Goal: Task Accomplishment & Management: Use online tool/utility

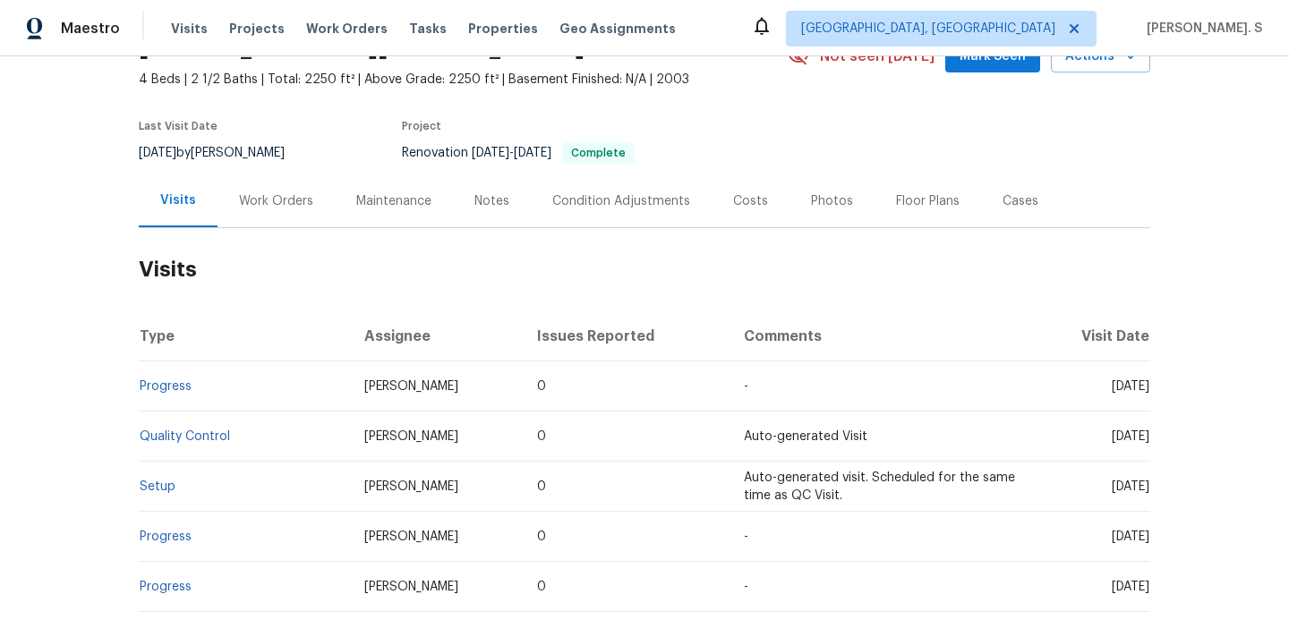
scroll to position [108, 0]
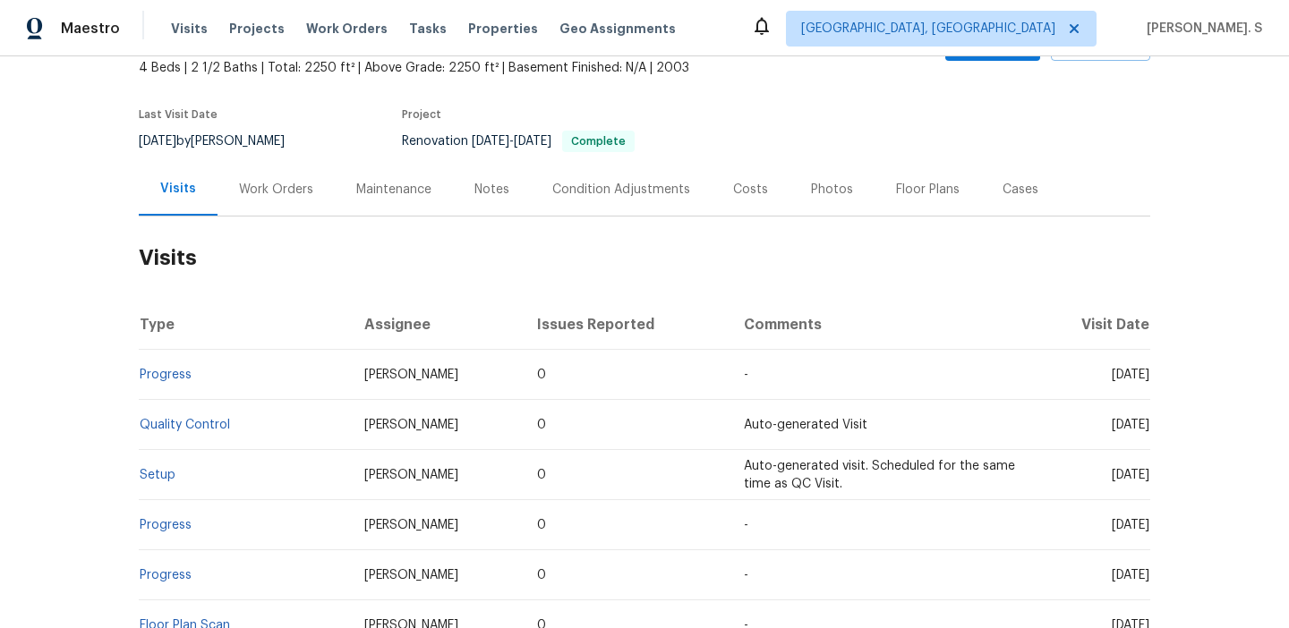
click at [280, 170] on div "Work Orders" at bounding box center [275, 189] width 117 height 53
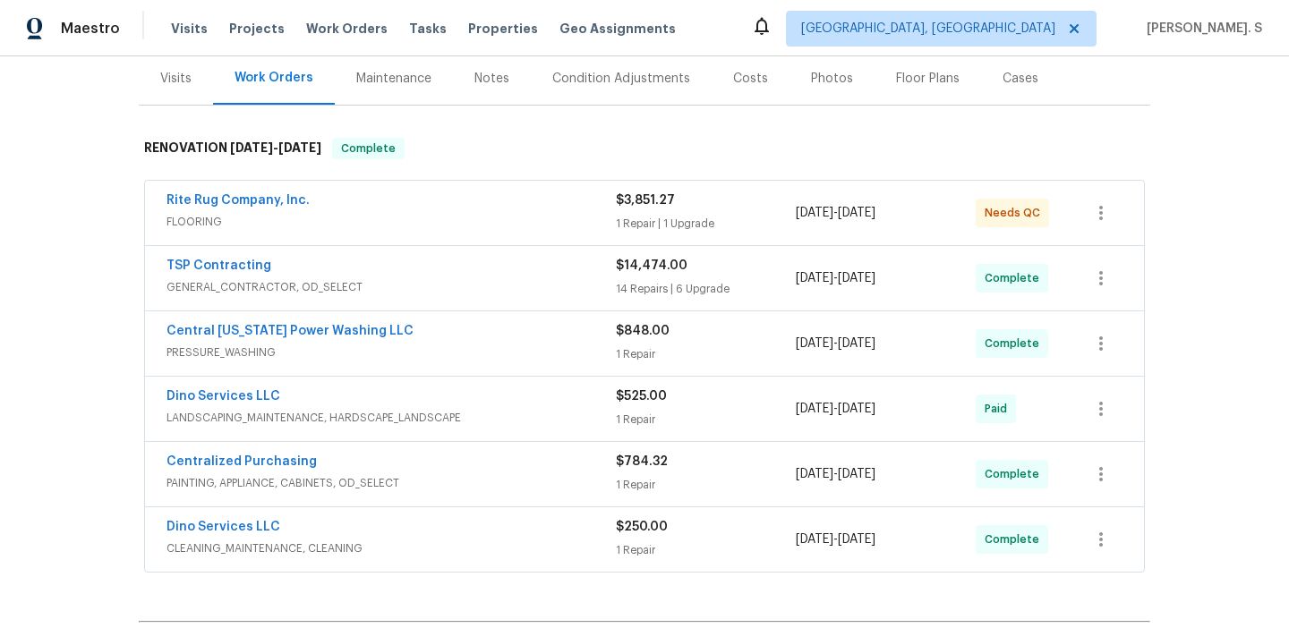
scroll to position [229, 0]
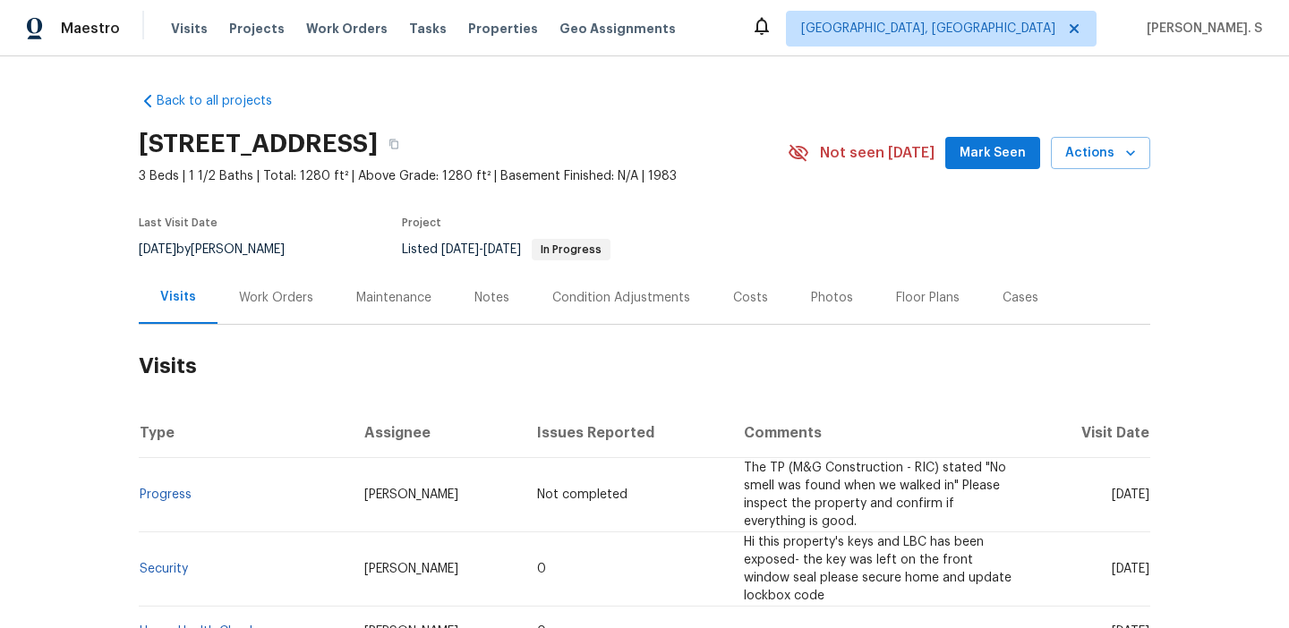
click at [247, 294] on div "Work Orders" at bounding box center [276, 298] width 74 height 18
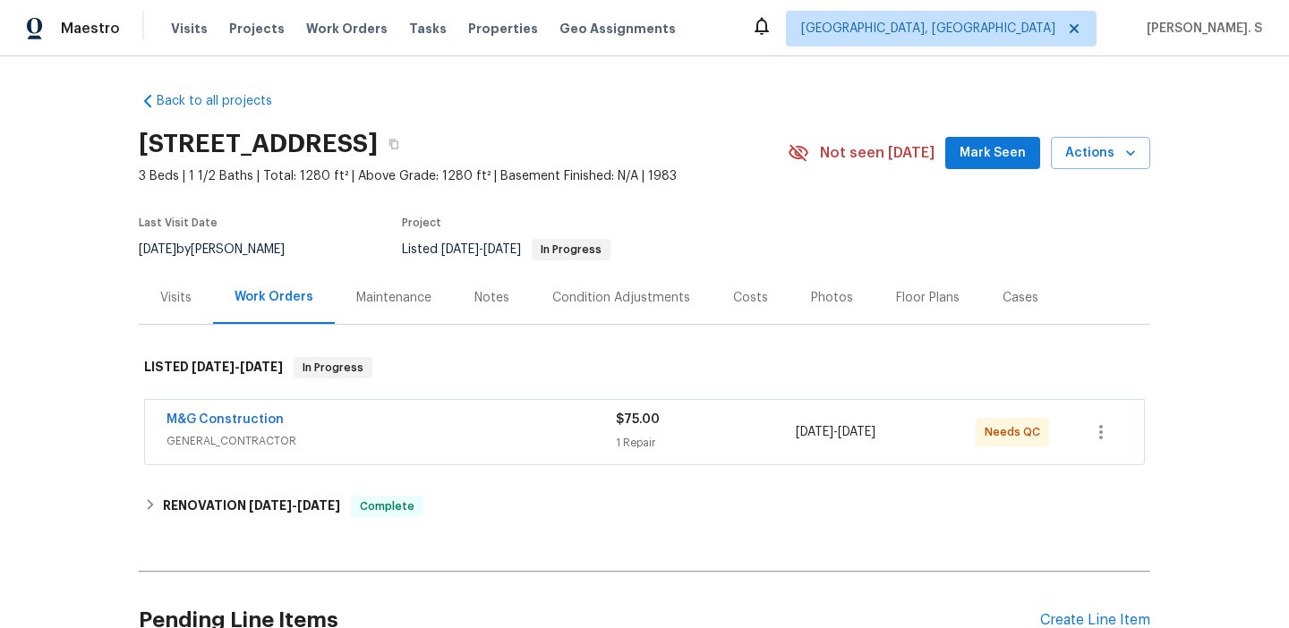
scroll to position [174, 0]
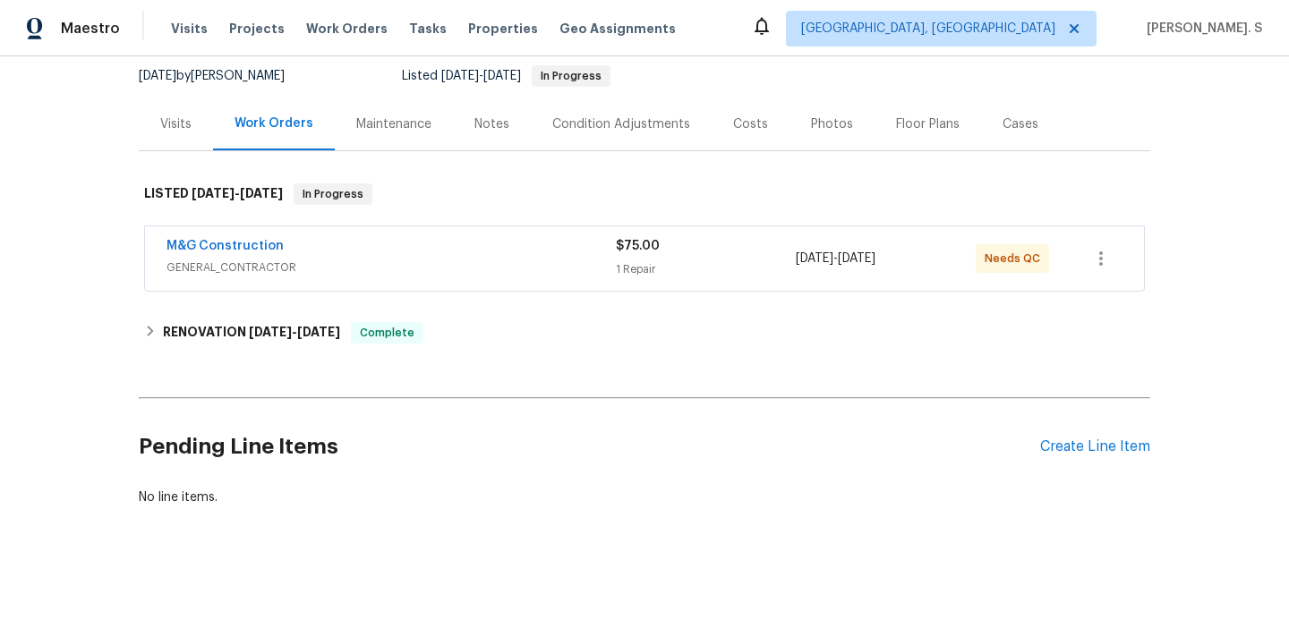
click at [295, 284] on div "M&G Construction GENERAL_CONTRACTOR $75.00 1 Repair 9/19/2025 - 9/22/2025 Needs…" at bounding box center [644, 258] width 999 height 64
click at [232, 274] on span "GENERAL_CONTRACTOR" at bounding box center [390, 268] width 449 height 18
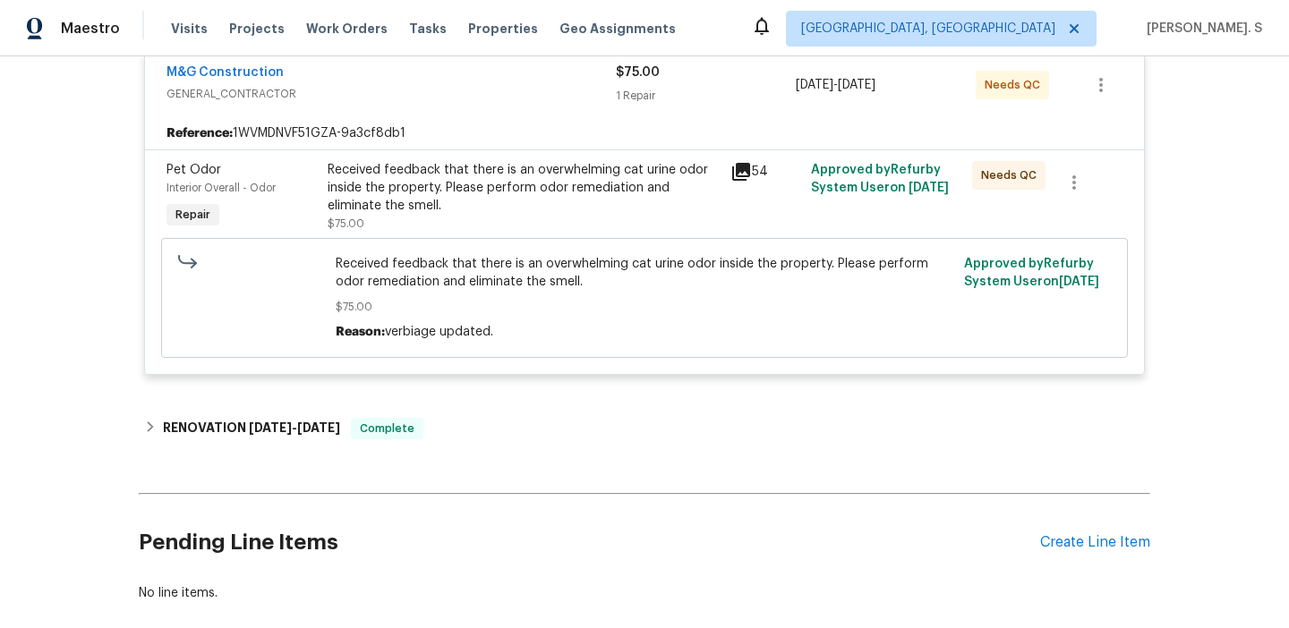
scroll to position [392, 0]
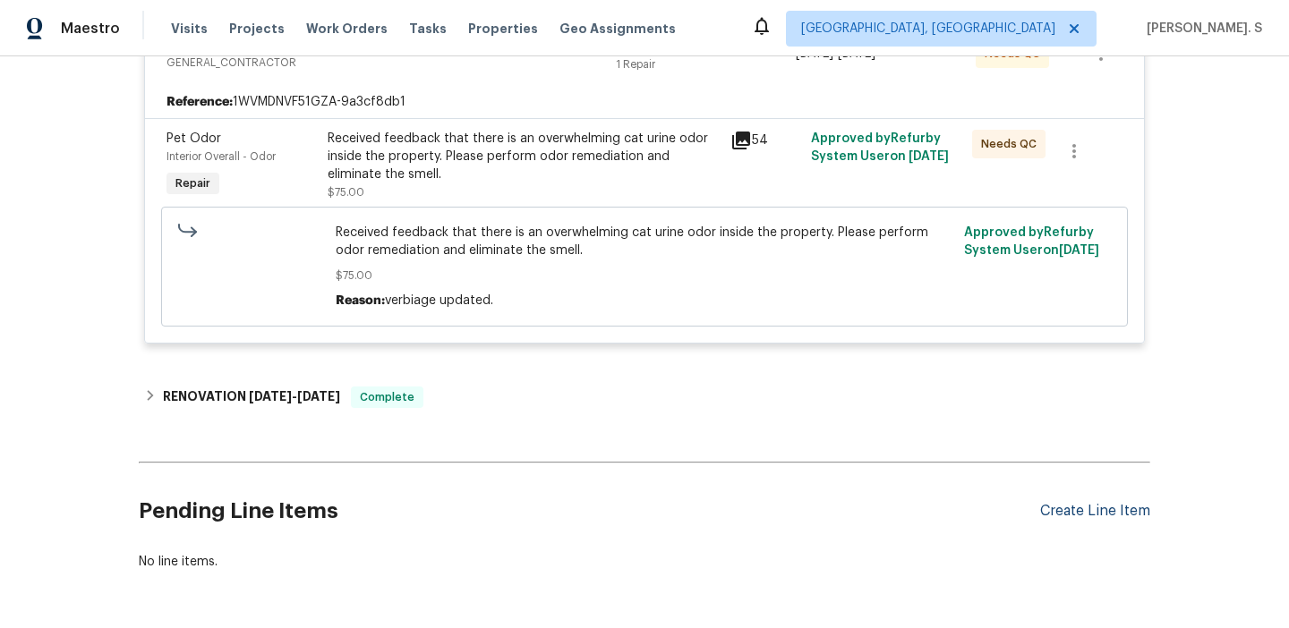
click at [1069, 512] on div "Create Line Item" at bounding box center [1095, 511] width 110 height 17
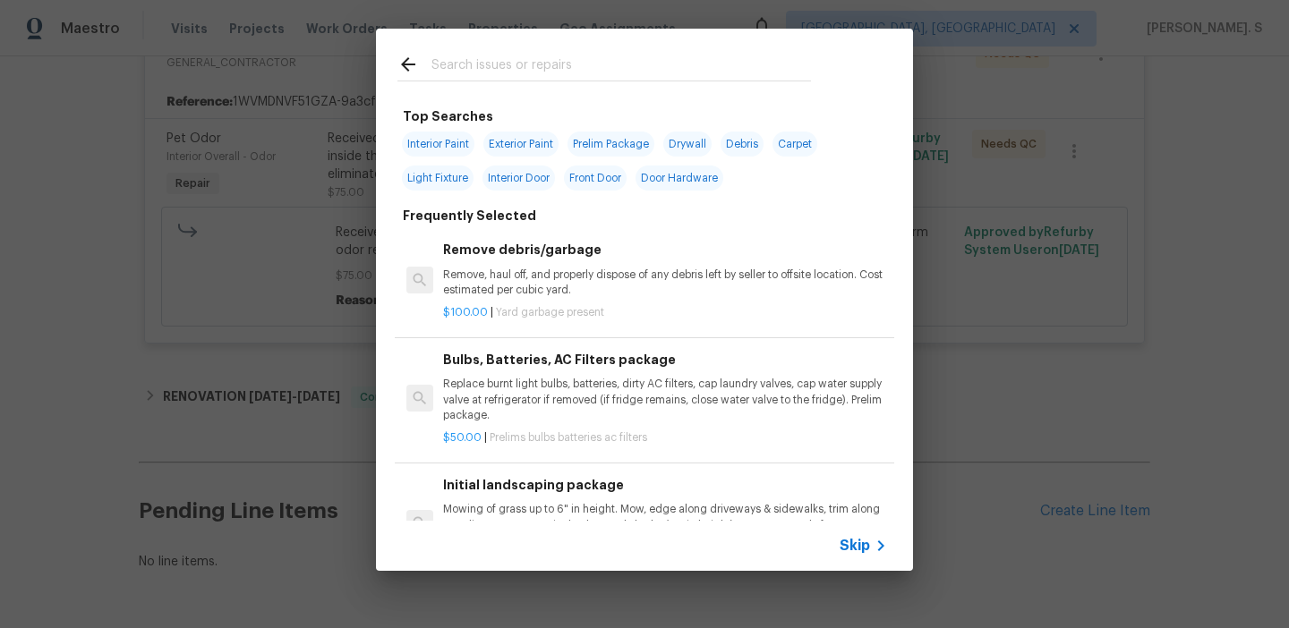
click at [555, 252] on h6 "Remove debris/garbage" at bounding box center [665, 250] width 444 height 20
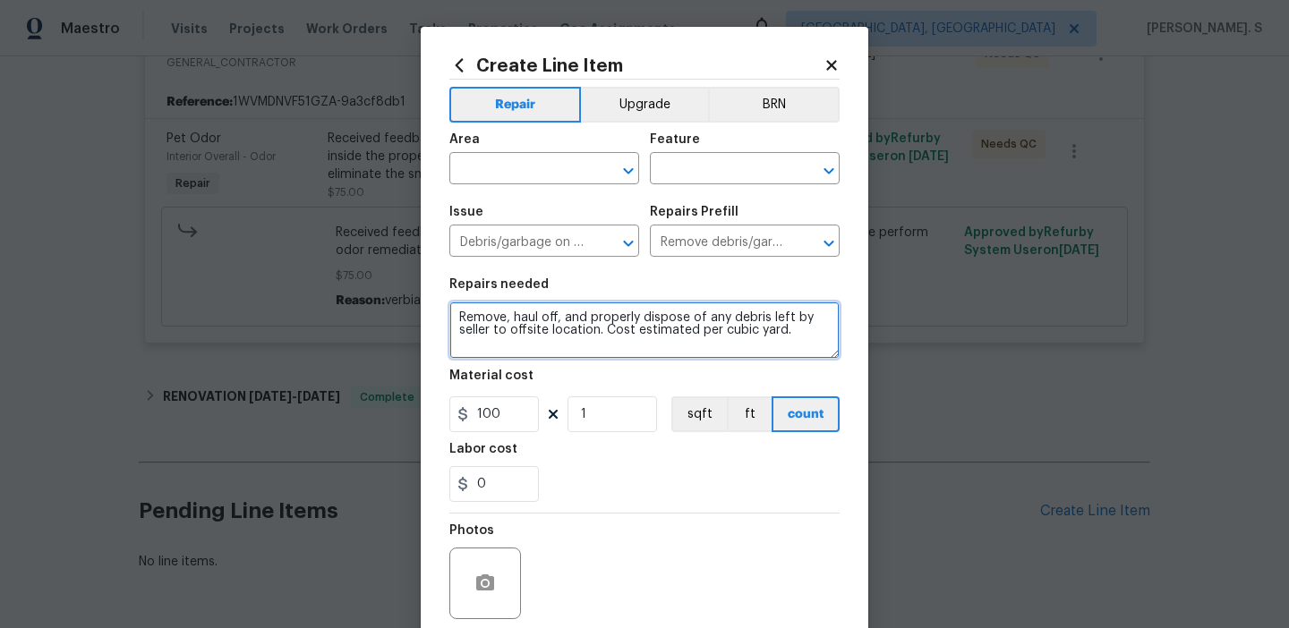
click at [553, 328] on textarea "Remove, haul off, and properly dispose of any debris left by seller to offsite …" at bounding box center [644, 330] width 390 height 57
paste textarea "801 Bedrock Ln, Richmond, VA 23224"
type textarea "Remove, haul off, and properly dispose of any debris left by seller to offsite …"
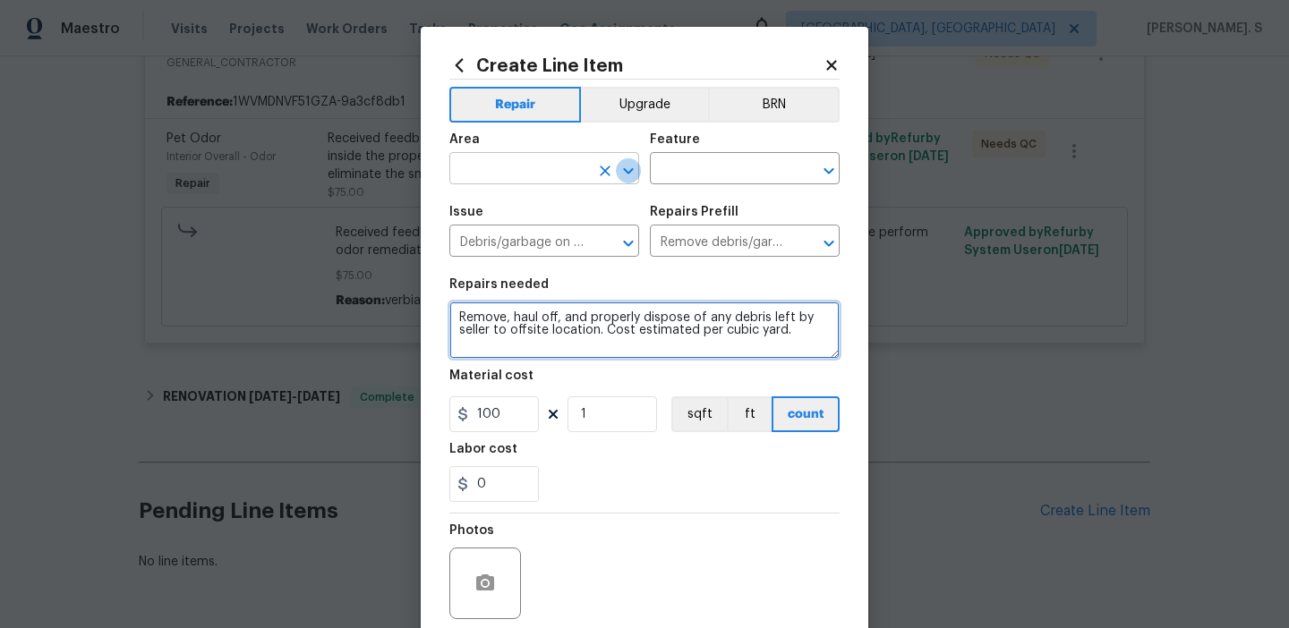
click at [626, 173] on icon "Open" at bounding box center [628, 170] width 10 height 6
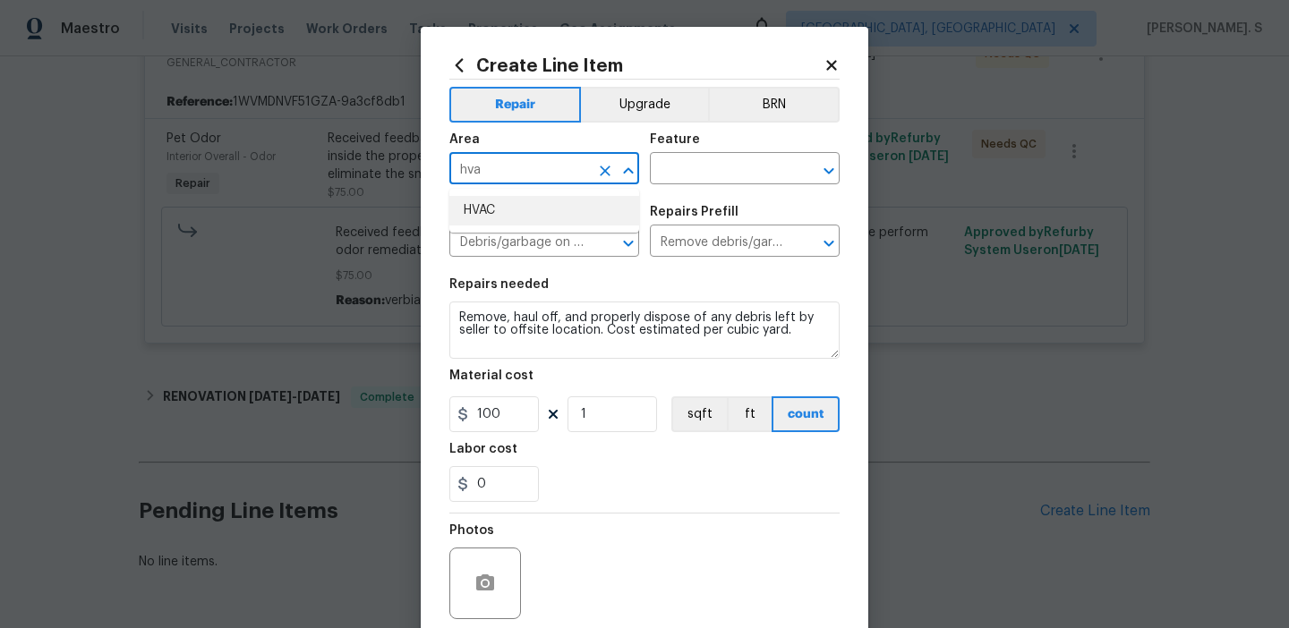
click at [531, 208] on li "HVAC" at bounding box center [544, 211] width 190 height 30
click at [819, 172] on icon "Open" at bounding box center [828, 170] width 21 height 21
type input "HVAC"
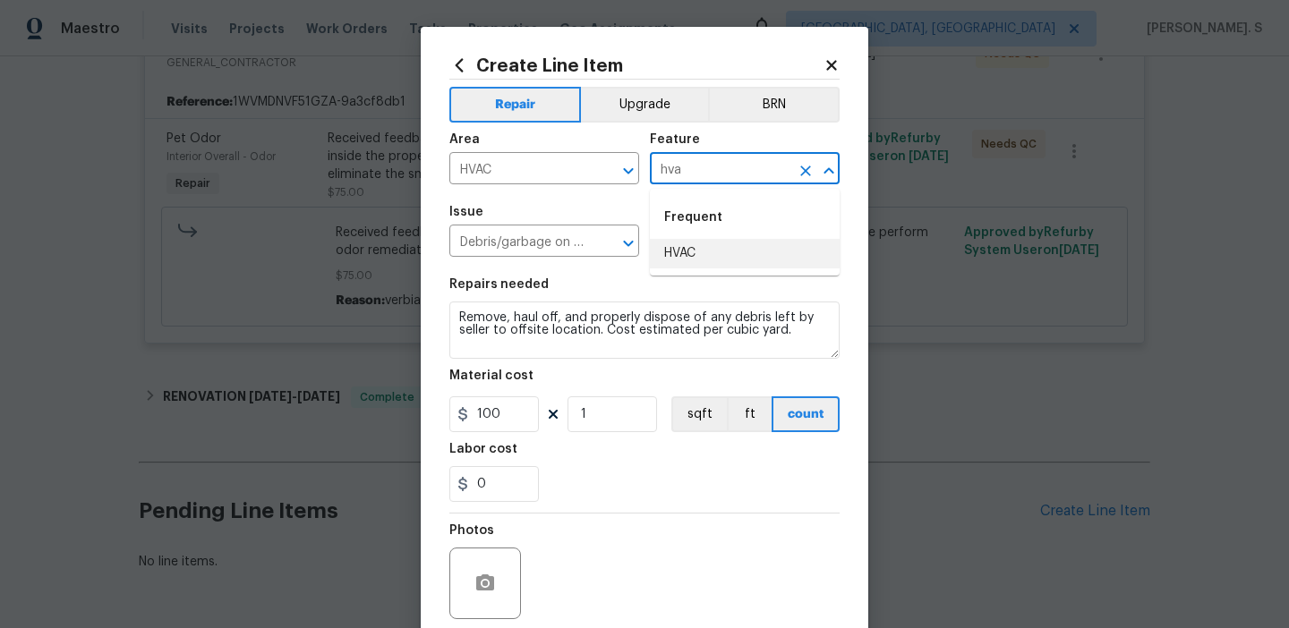
click at [747, 249] on li "HVAC" at bounding box center [745, 254] width 190 height 30
click at [630, 240] on icon "Open" at bounding box center [627, 243] width 21 height 21
type input "HVAC"
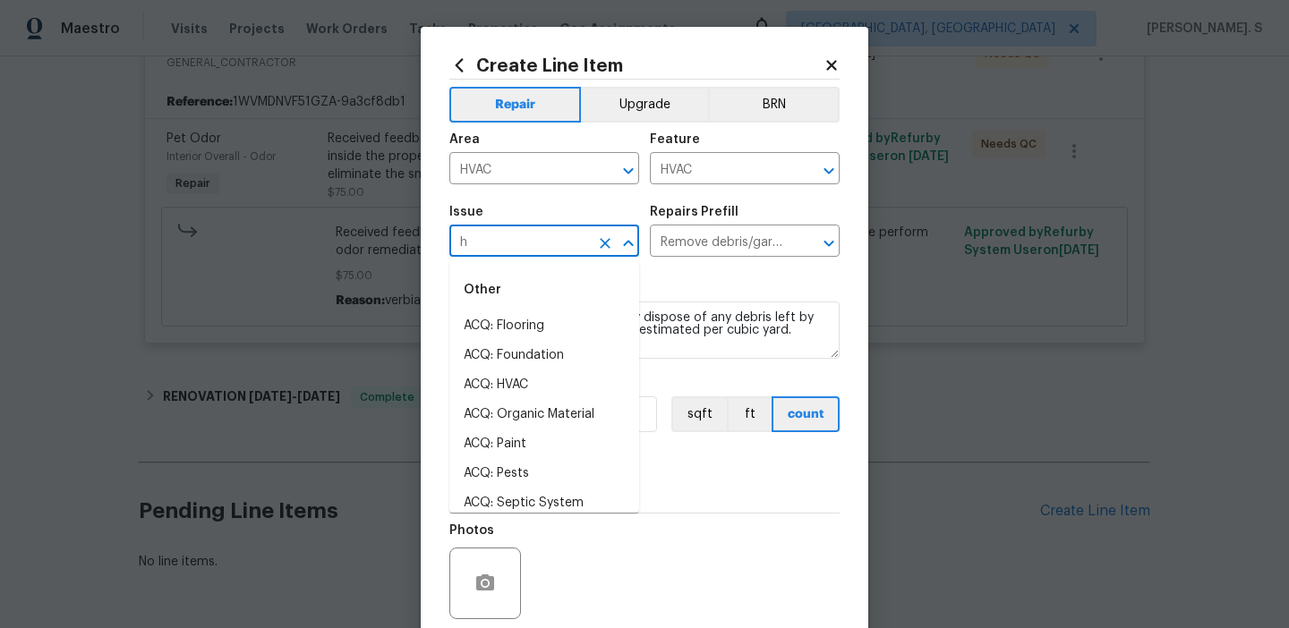
scroll to position [0, 0]
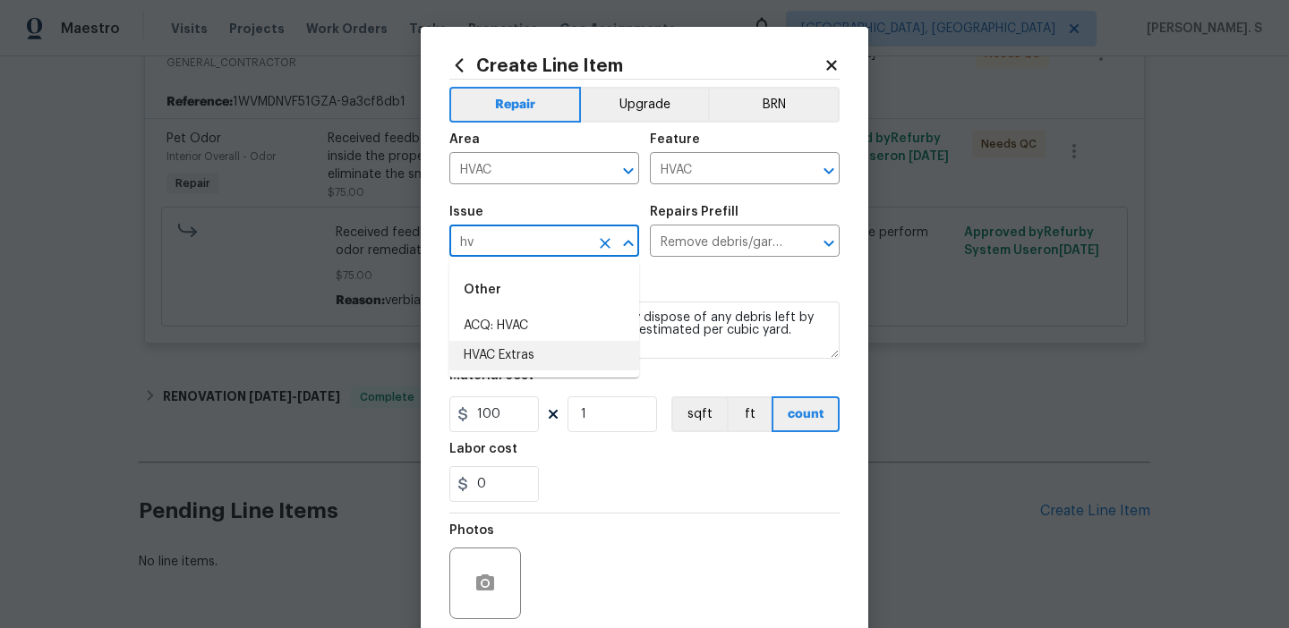
click at [575, 361] on li "HVAC Extras" at bounding box center [544, 356] width 190 height 30
type input "HVAC Extras"
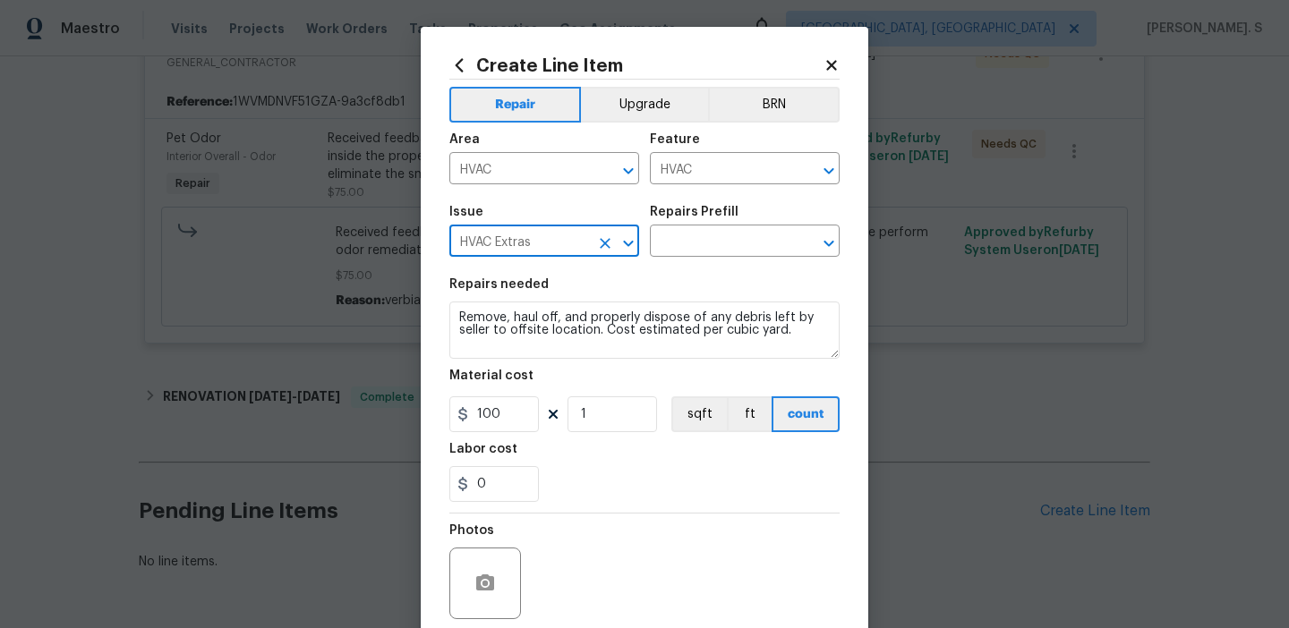
type input "HVAC Extras"
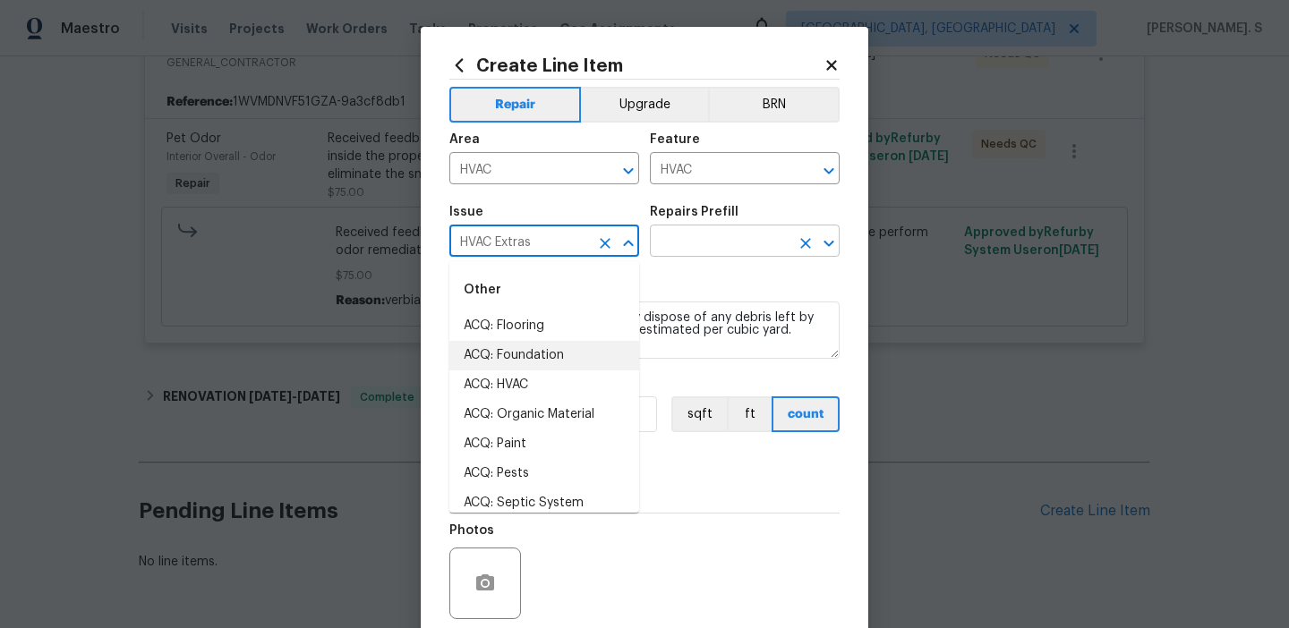
click at [737, 249] on input "text" at bounding box center [720, 243] width 140 height 28
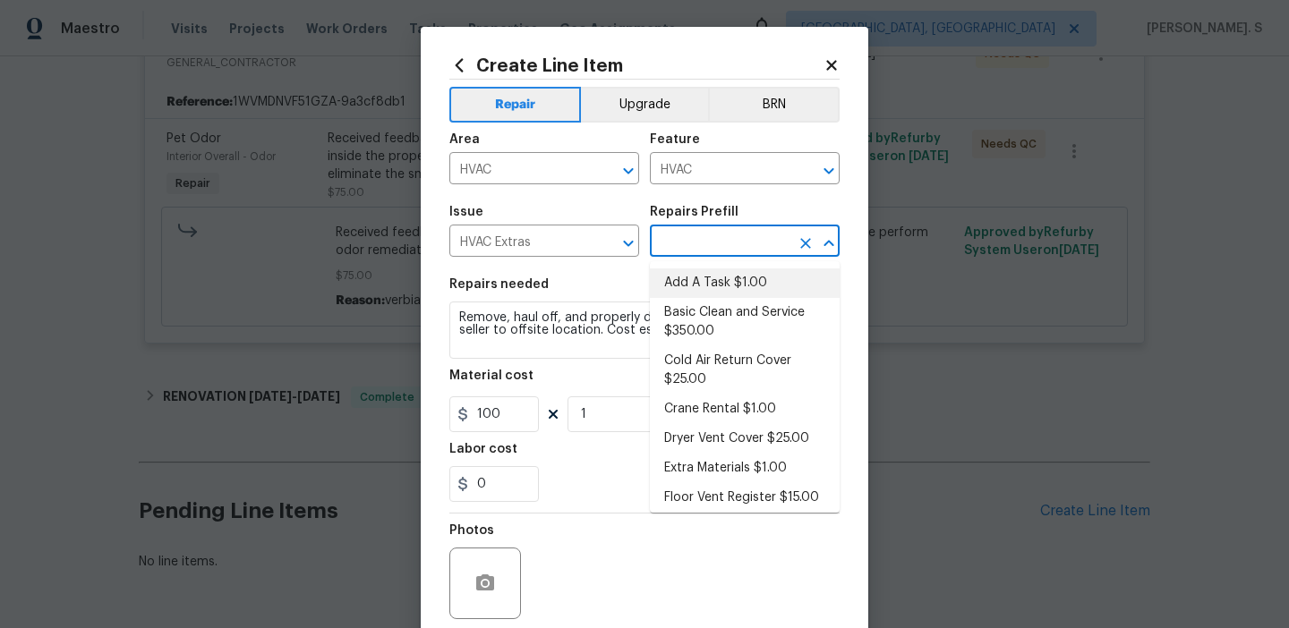
click at [744, 278] on li "Add A Task $1.00" at bounding box center [745, 283] width 190 height 30
type input "Add A Task $1.00"
type textarea "HPM to detail"
type input "1"
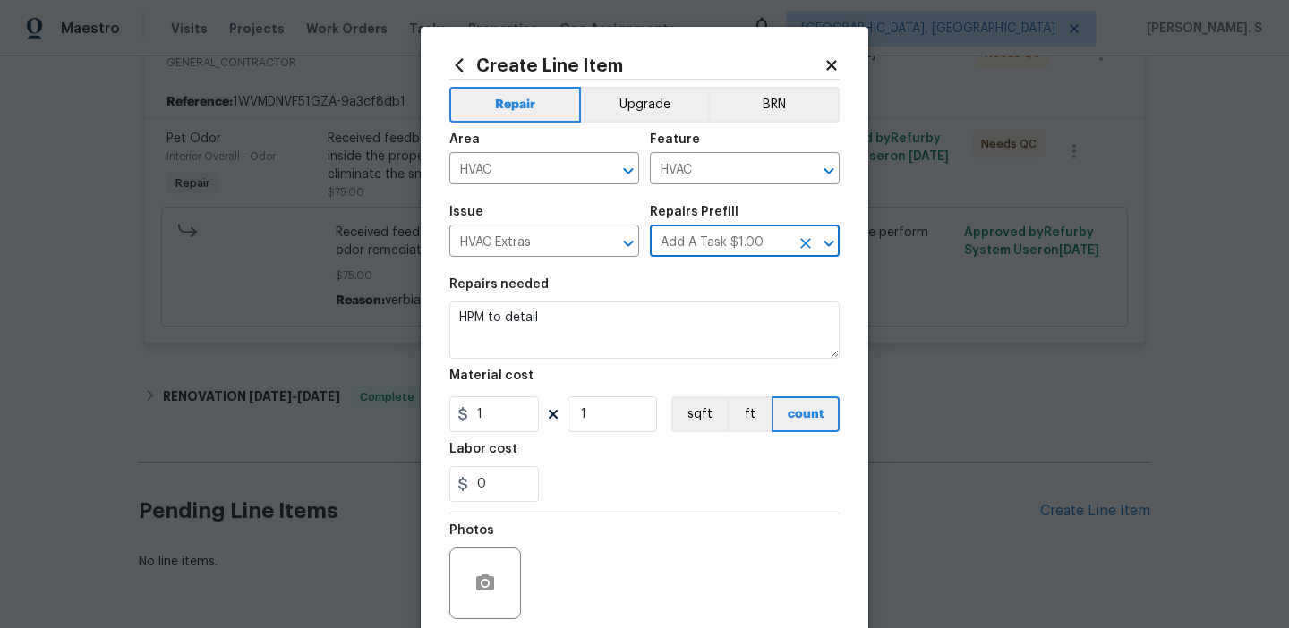
click at [537, 367] on section "Repairs needed HPM to detail Material cost 1 1 sqft ft count Labor cost 0" at bounding box center [644, 390] width 390 height 245
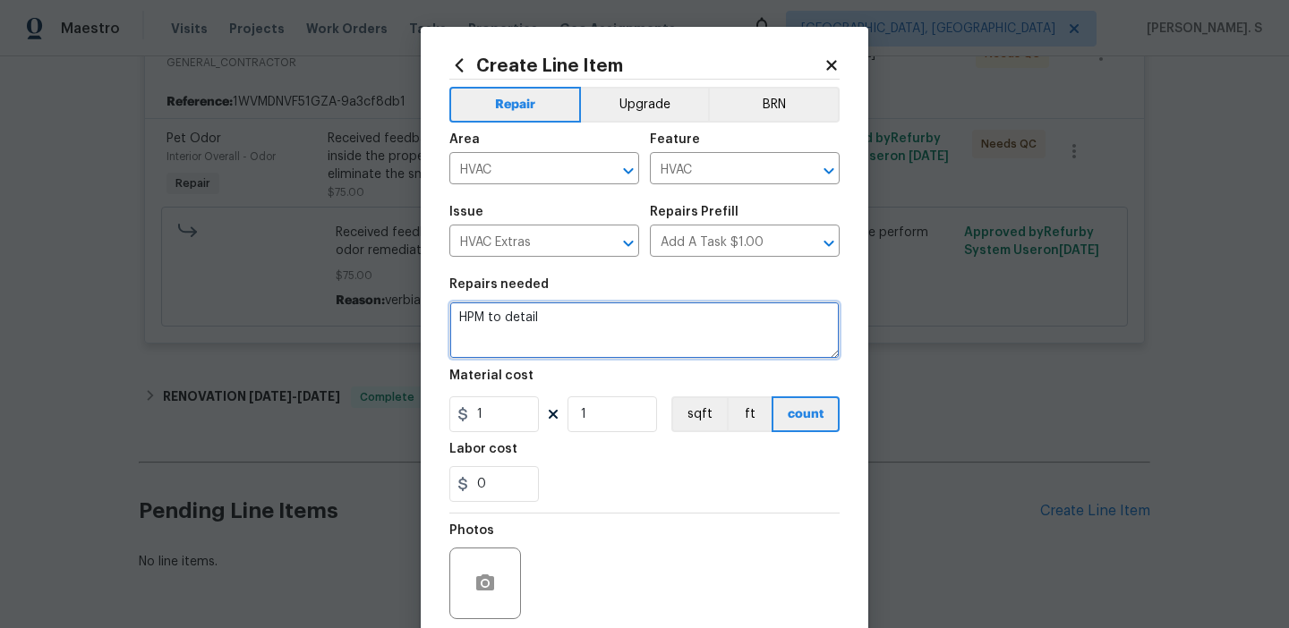
click at [563, 336] on textarea "HPM to detail" at bounding box center [644, 330] width 390 height 57
paste textarea "Rework: Received feedback again that the air conditioner was not working. Pleas…"
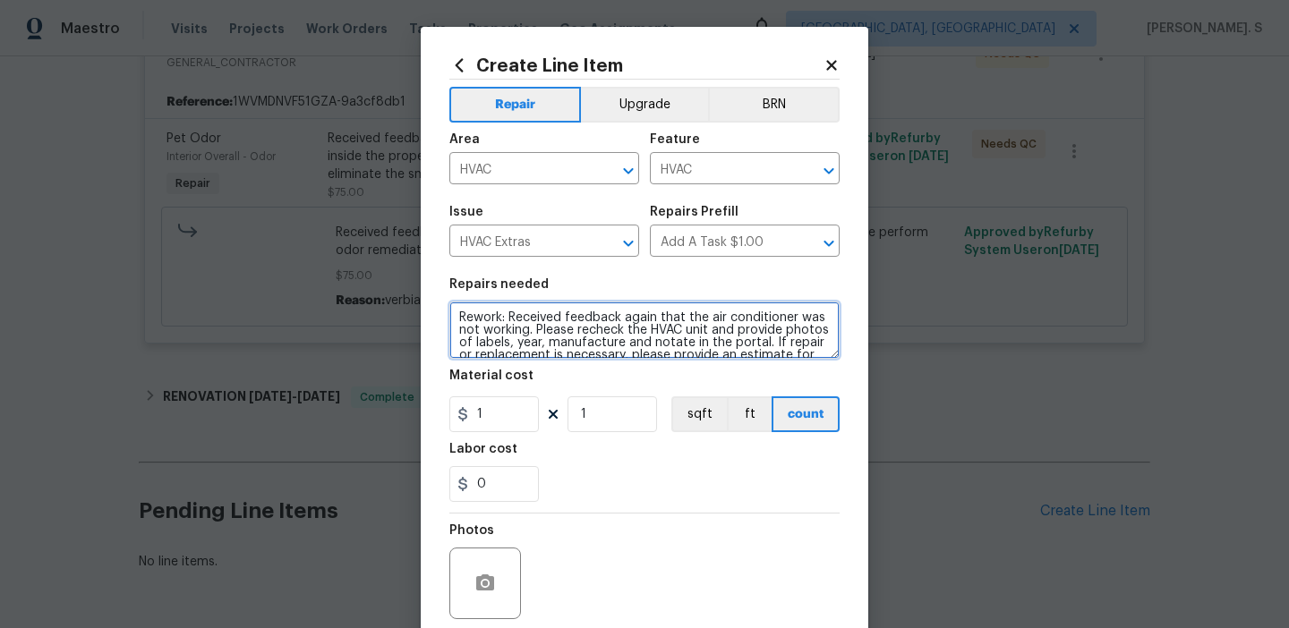
scroll to position [29, 0]
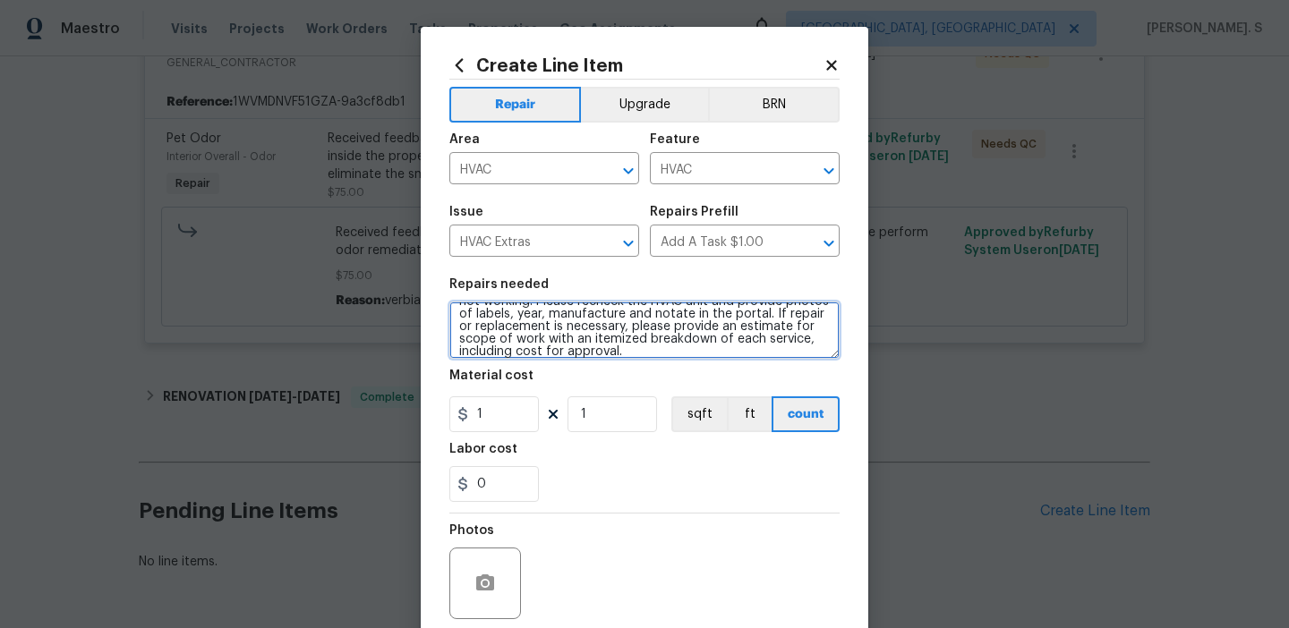
type textarea "Rework: Received feedback again that the air conditioner was not working. Pleas…"
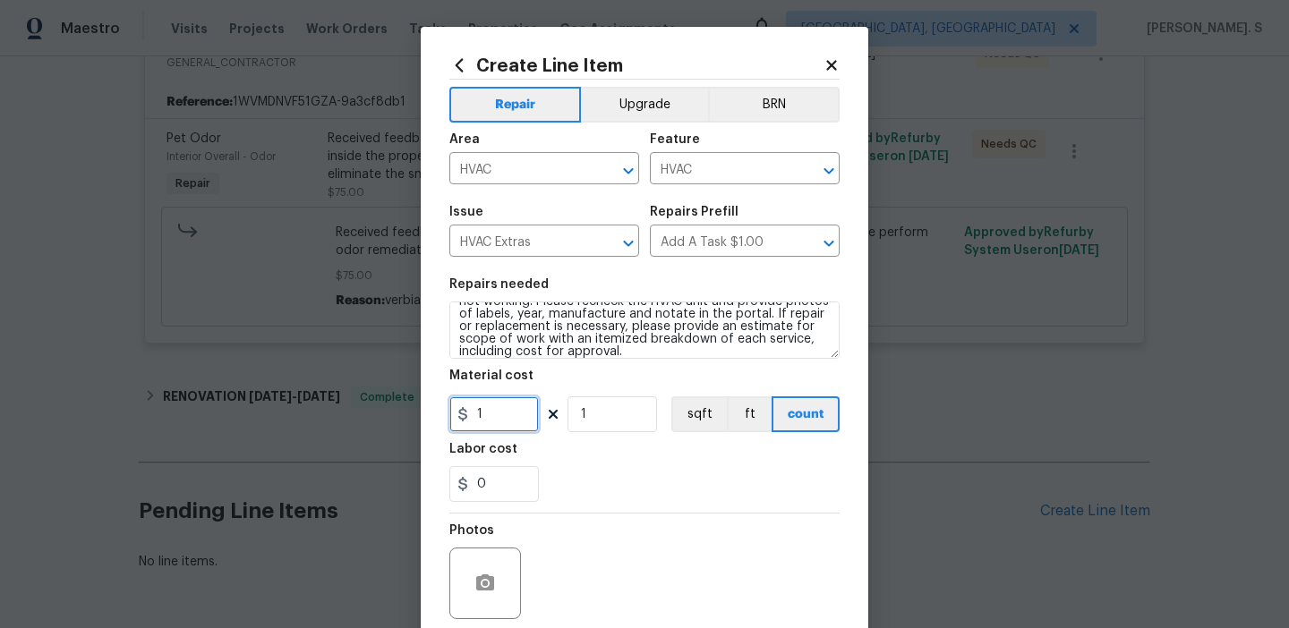
click at [519, 406] on input "1" at bounding box center [493, 414] width 89 height 36
type input "1"
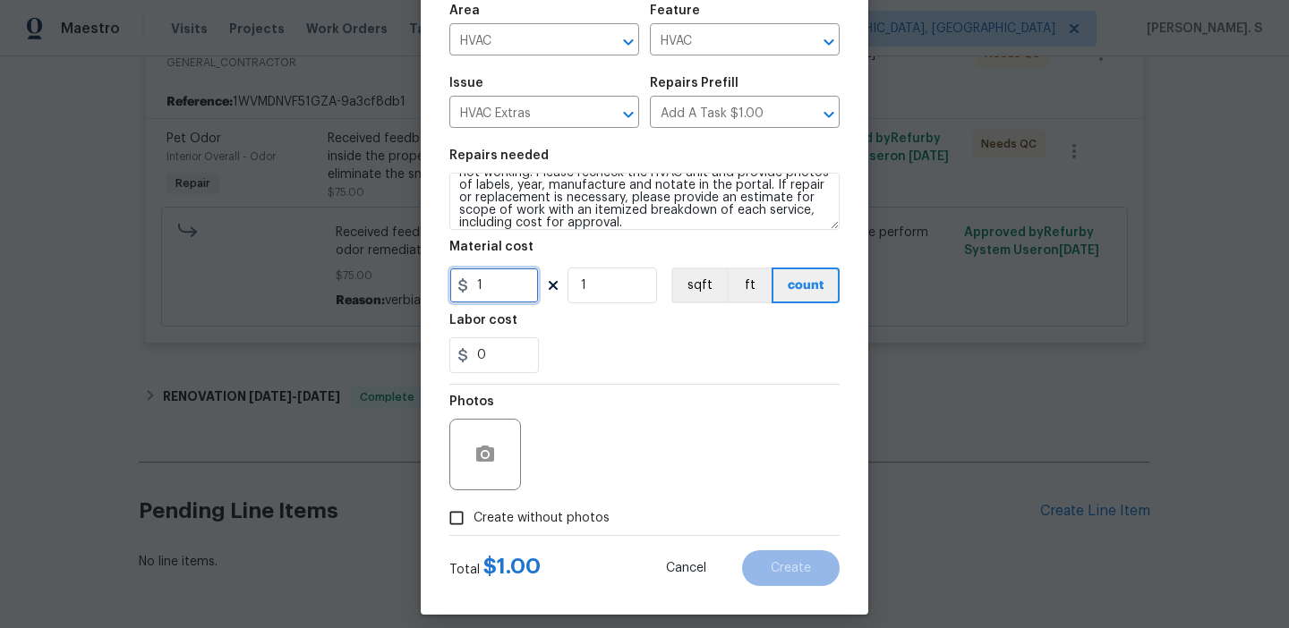
scroll to position [143, 0]
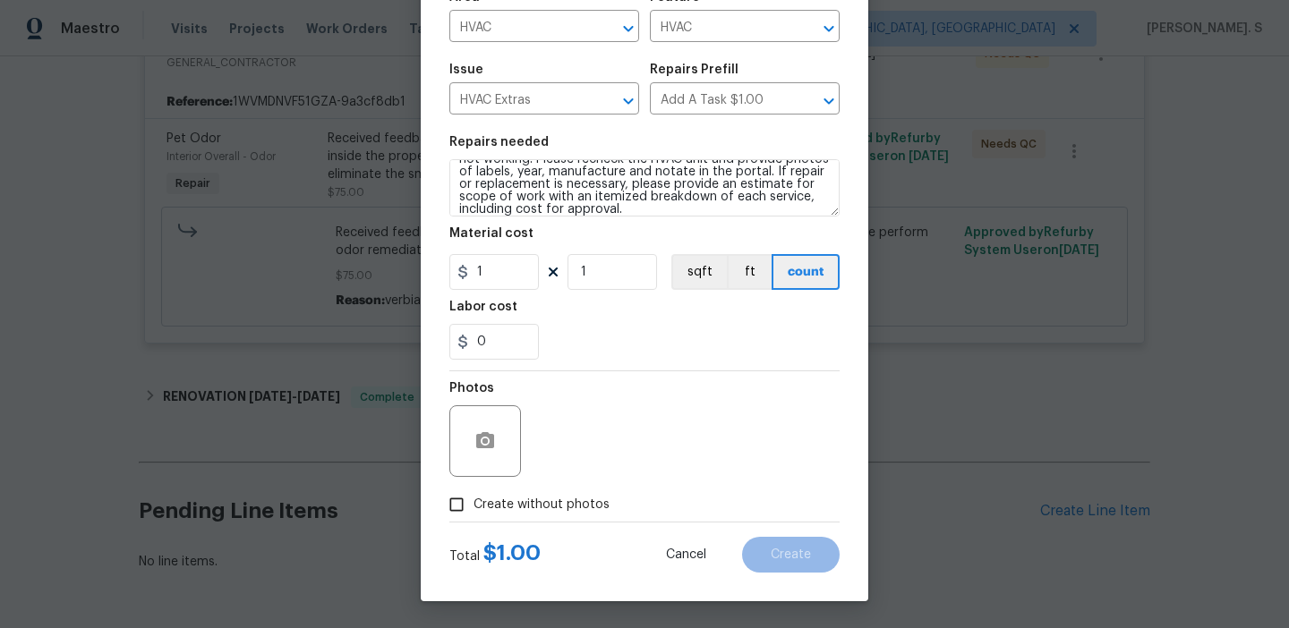
click at [490, 507] on span "Create without photos" at bounding box center [541, 505] width 136 height 19
click at [473, 507] on input "Create without photos" at bounding box center [456, 505] width 34 height 34
checkbox input "true"
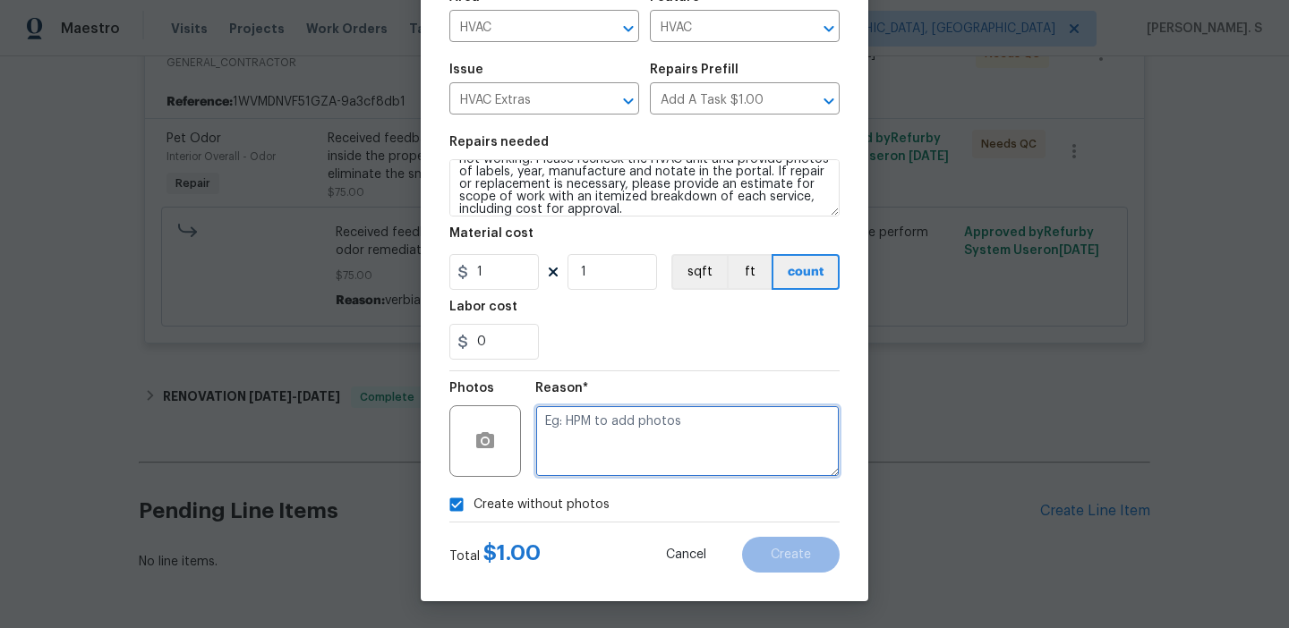
click at [643, 464] on textarea at bounding box center [687, 441] width 304 height 72
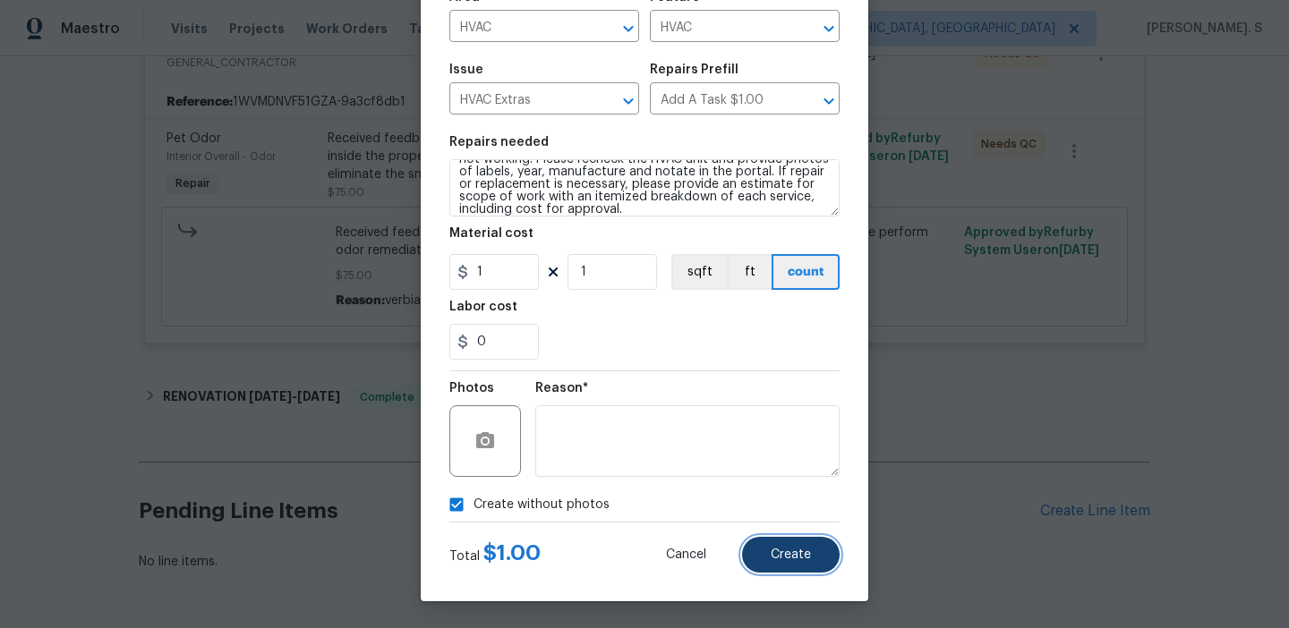
click at [776, 538] on button "Create" at bounding box center [791, 555] width 98 height 36
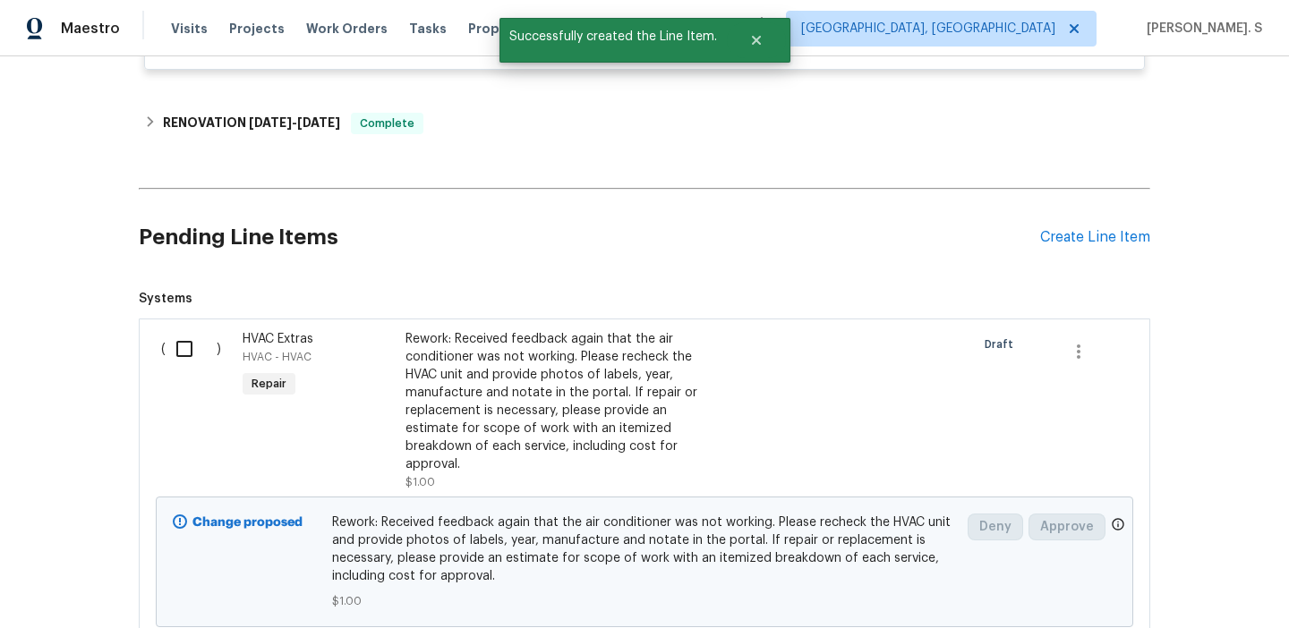
scroll to position [720, 0]
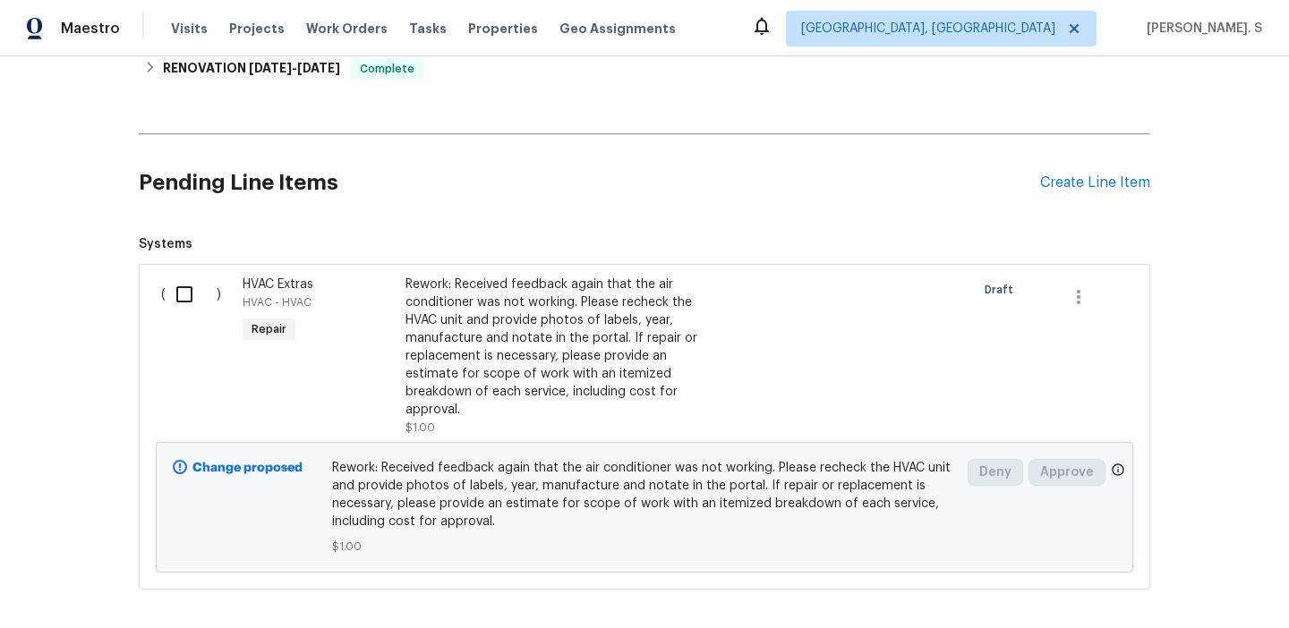
click at [172, 296] on input "checkbox" at bounding box center [191, 295] width 51 height 38
checkbox input "true"
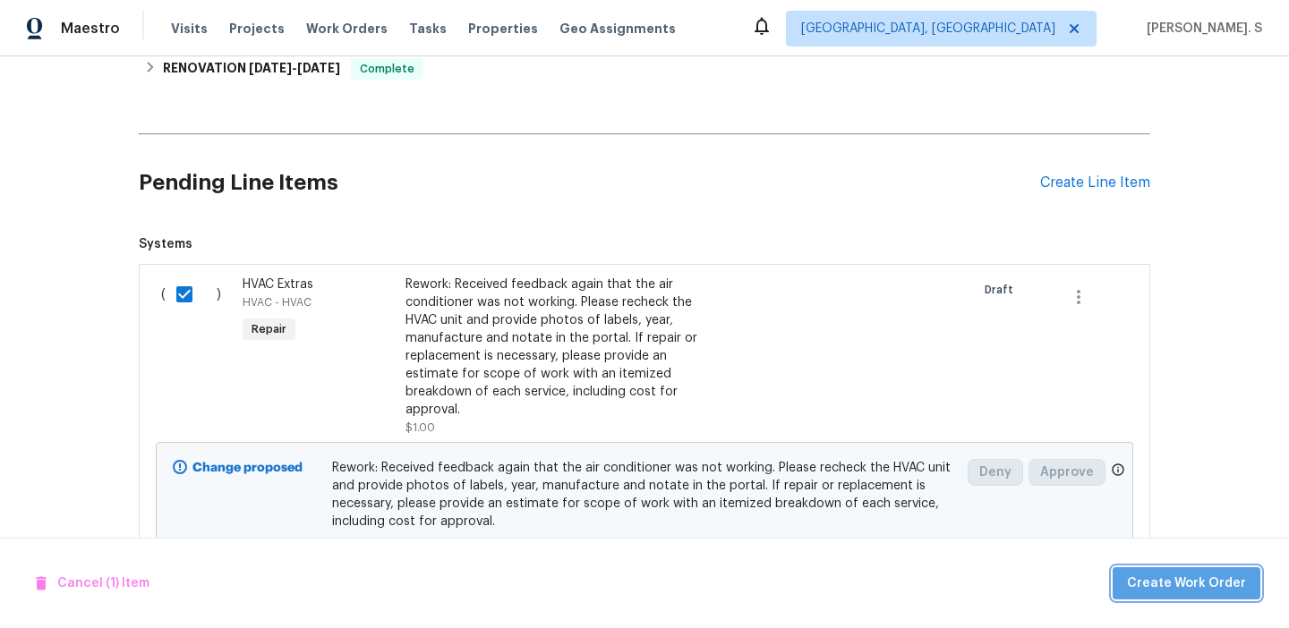
click at [1217, 573] on span "Create Work Order" at bounding box center [1186, 584] width 119 height 22
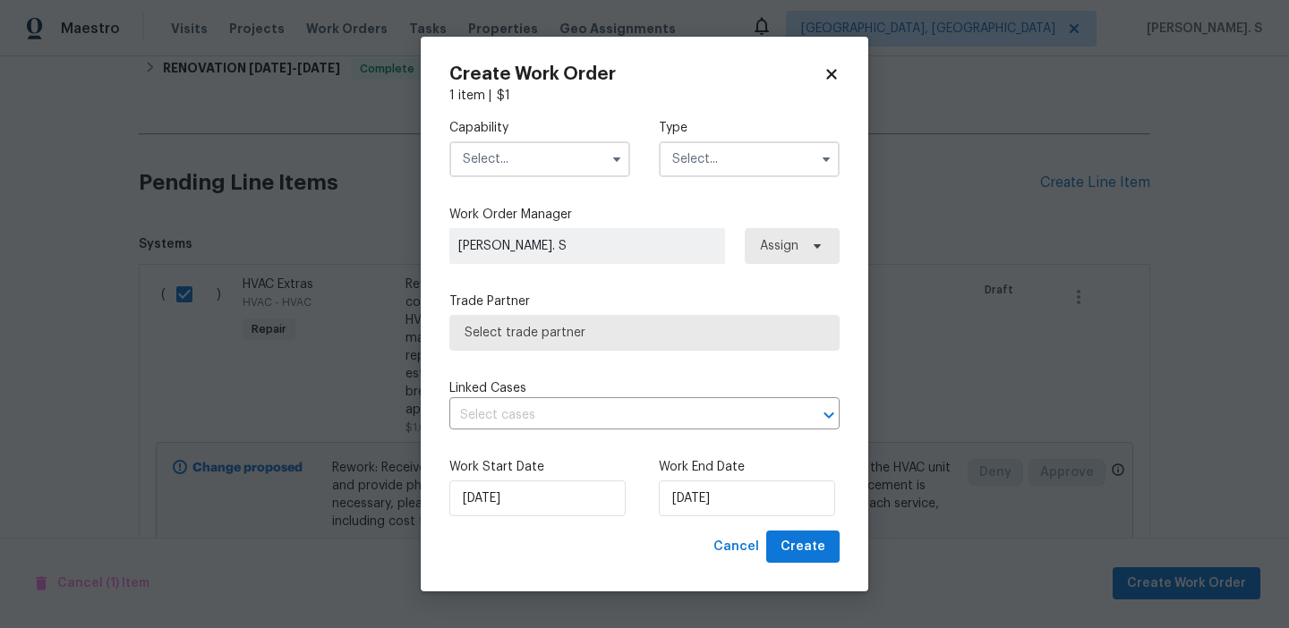
click at [516, 167] on input "text" at bounding box center [539, 159] width 181 height 36
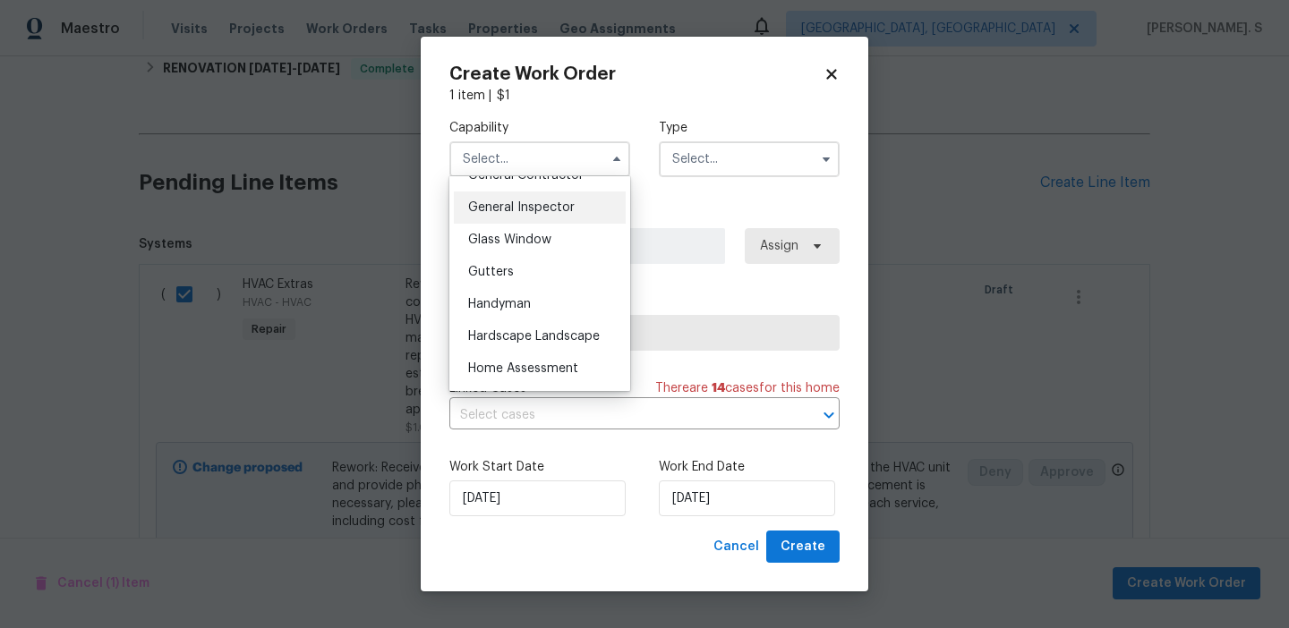
scroll to position [930, 0]
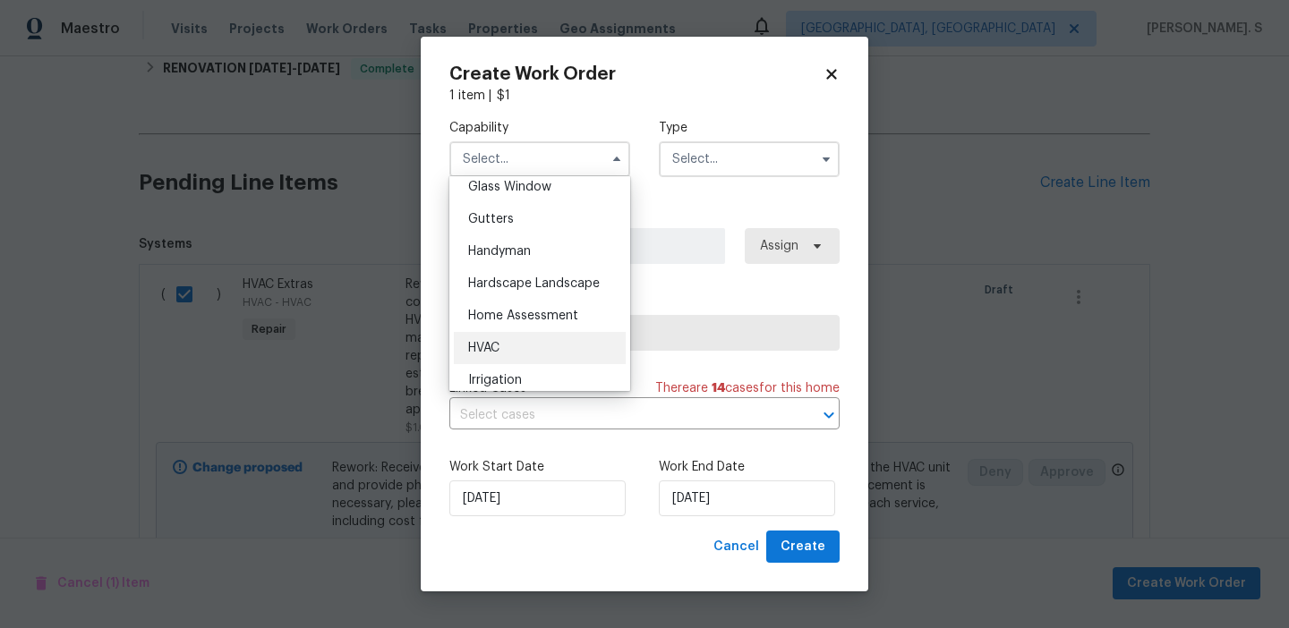
click at [514, 339] on div "HVAC" at bounding box center [540, 348] width 172 height 32
type input "HVAC"
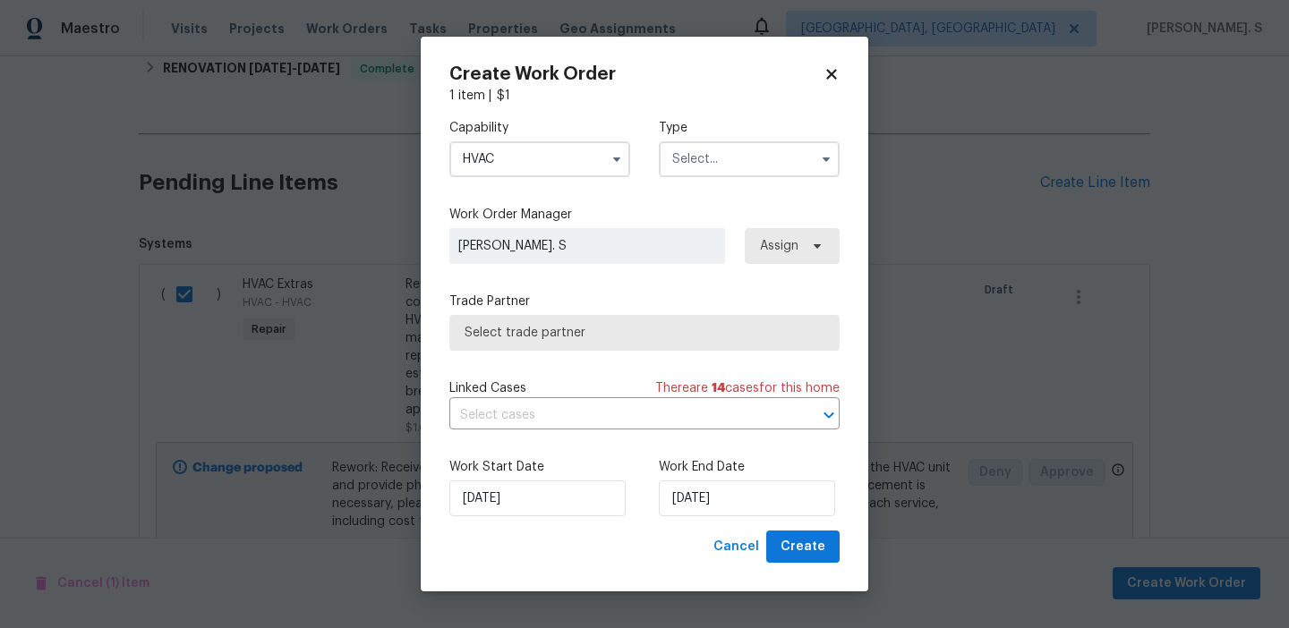
click at [694, 156] on input "text" at bounding box center [749, 159] width 181 height 36
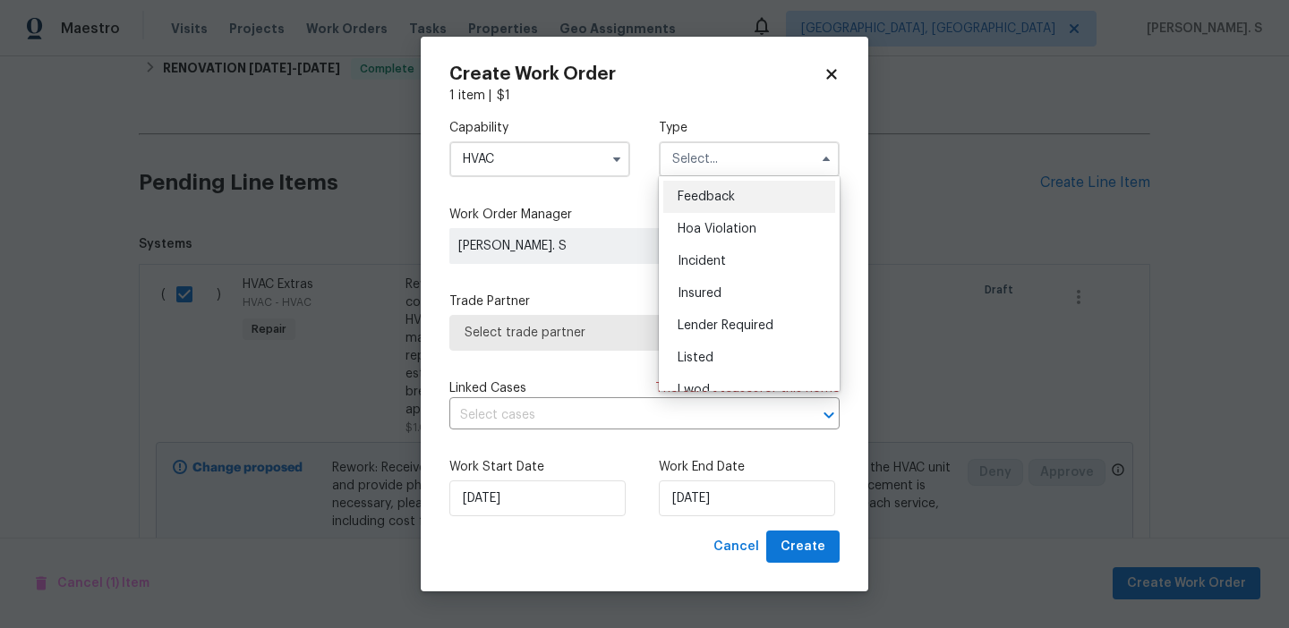
click at [700, 193] on span "Feedback" at bounding box center [705, 197] width 57 height 13
type input "Feedback"
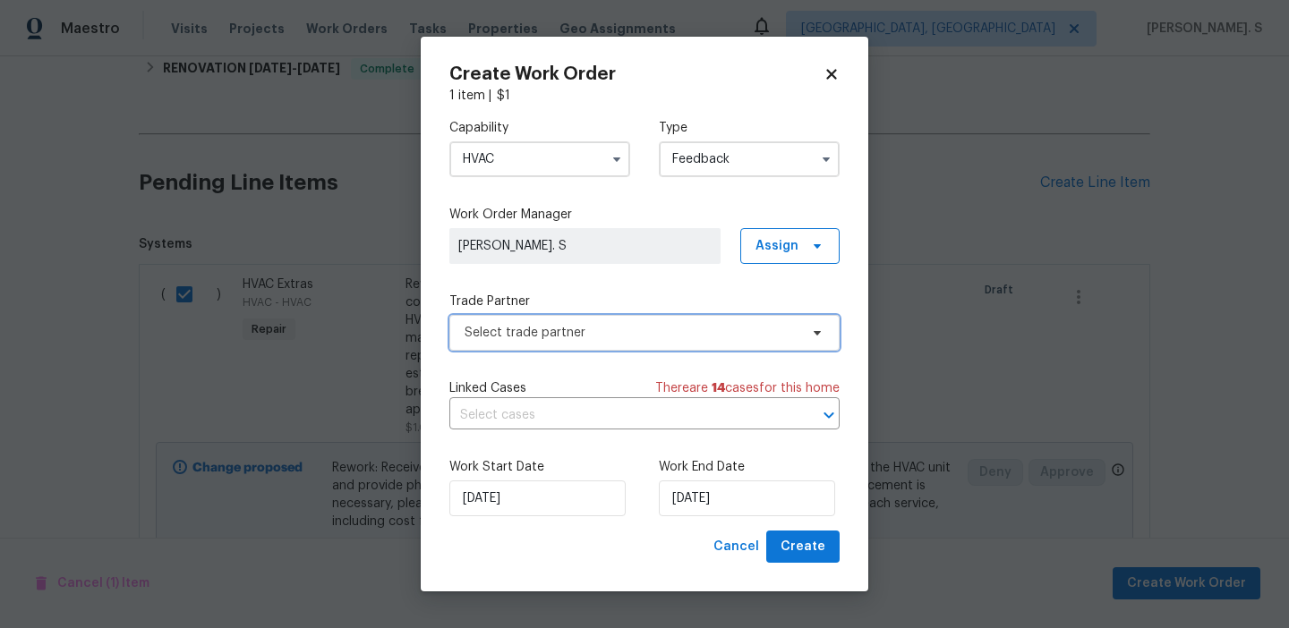
click at [572, 328] on span "Select trade partner" at bounding box center [631, 333] width 334 height 18
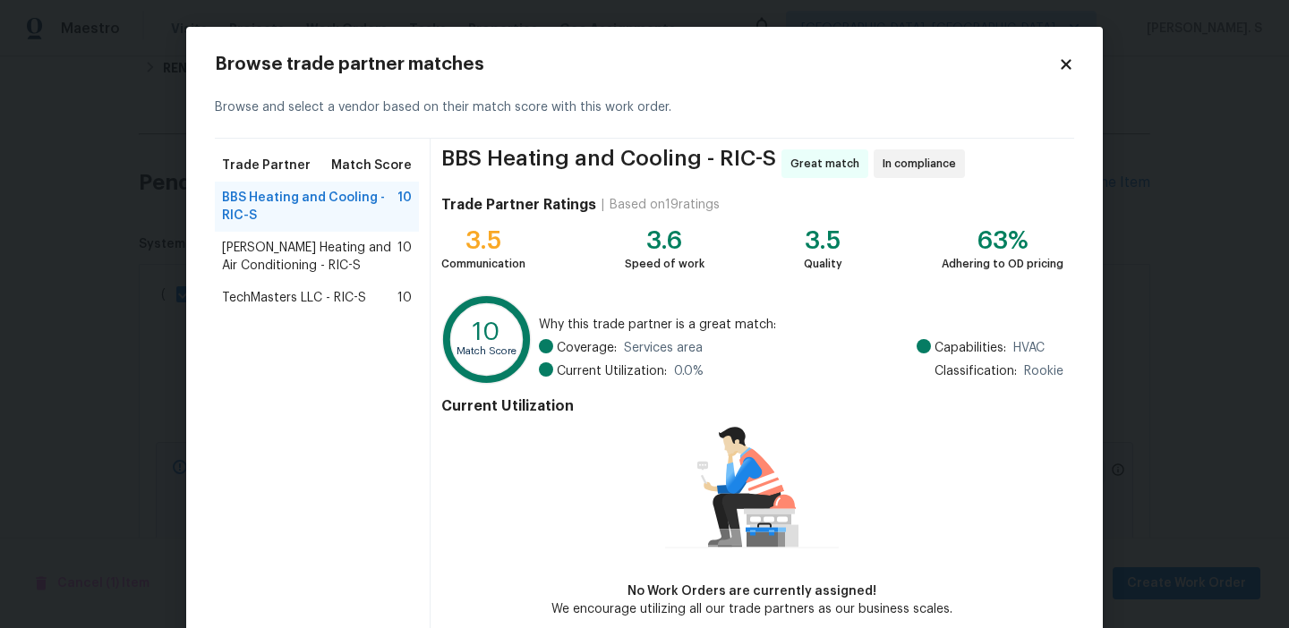
click at [347, 253] on span "[PERSON_NAME] Heating and Air Conditioning - RIC-S" at bounding box center [309, 257] width 175 height 36
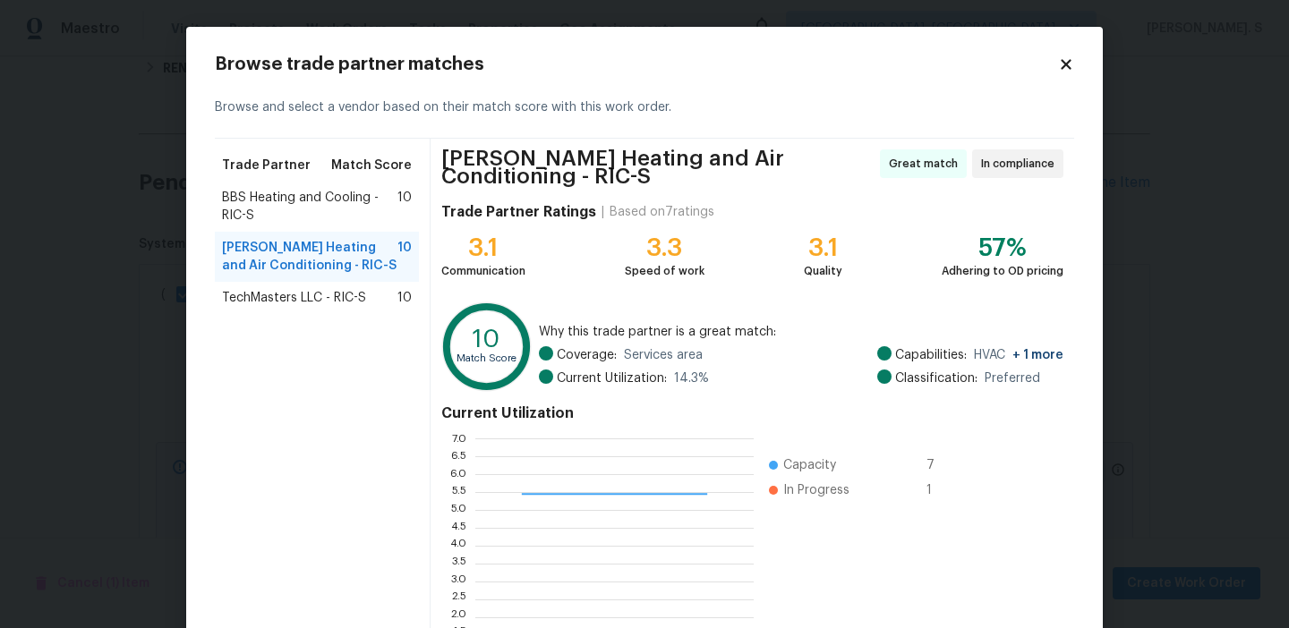
scroll to position [168, 0]
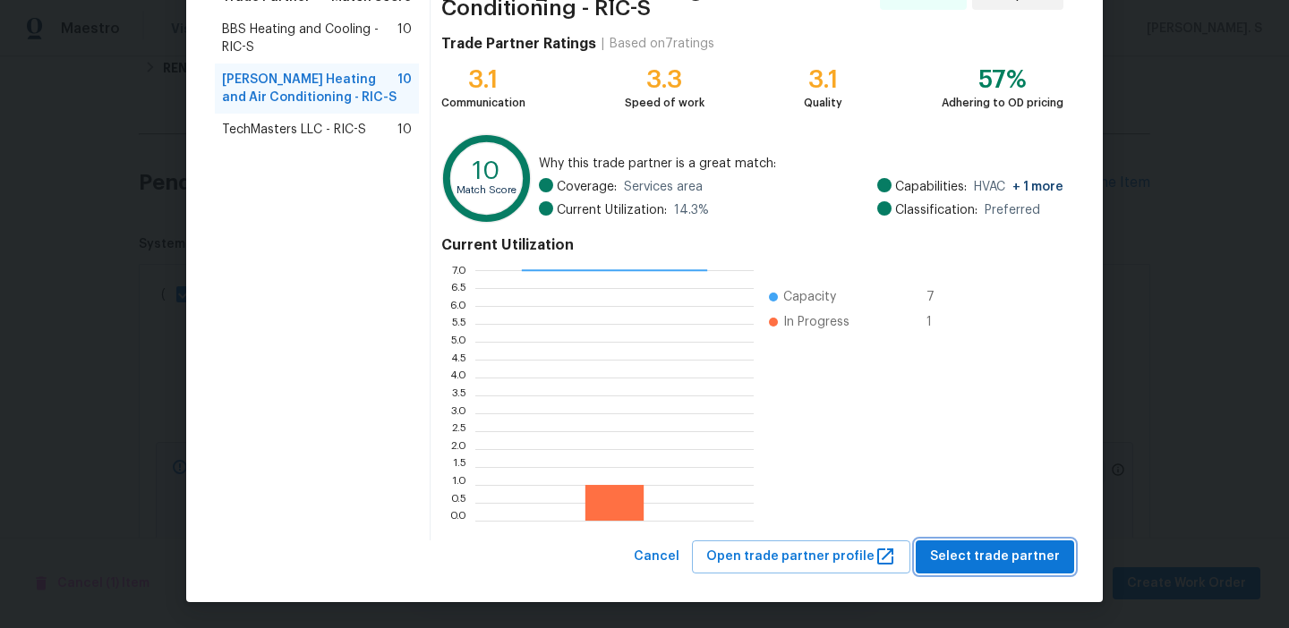
click at [994, 565] on span "Select trade partner" at bounding box center [995, 557] width 130 height 22
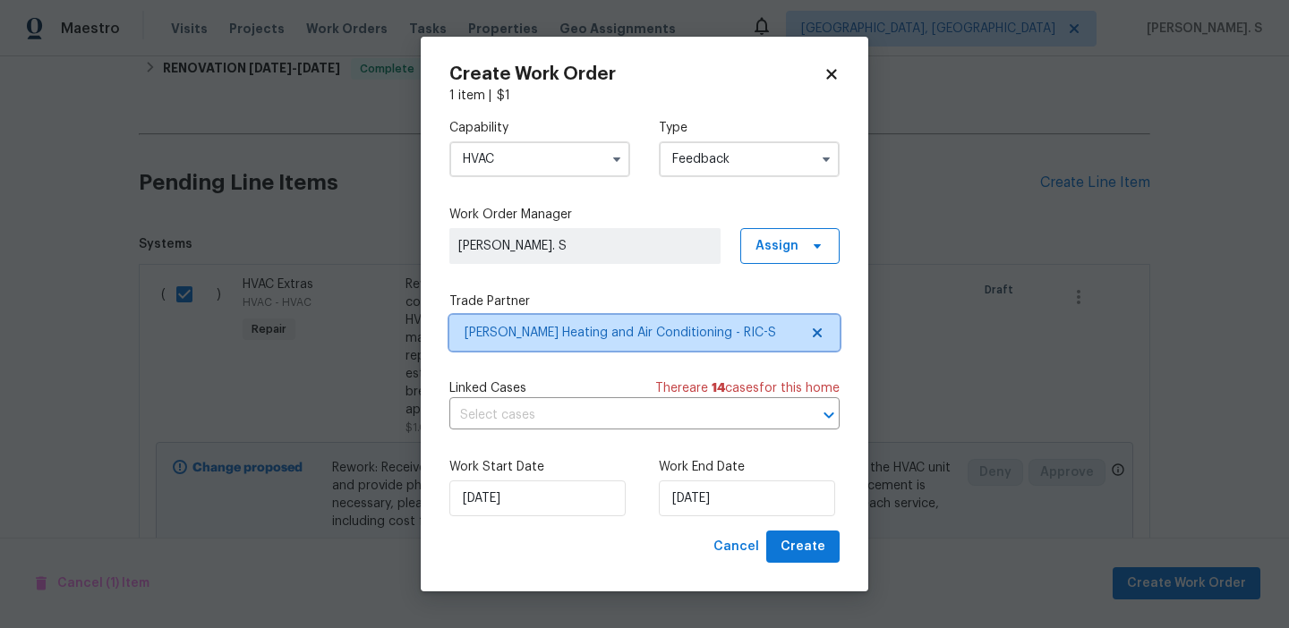
scroll to position [0, 0]
click at [723, 427] on input "text" at bounding box center [619, 416] width 340 height 28
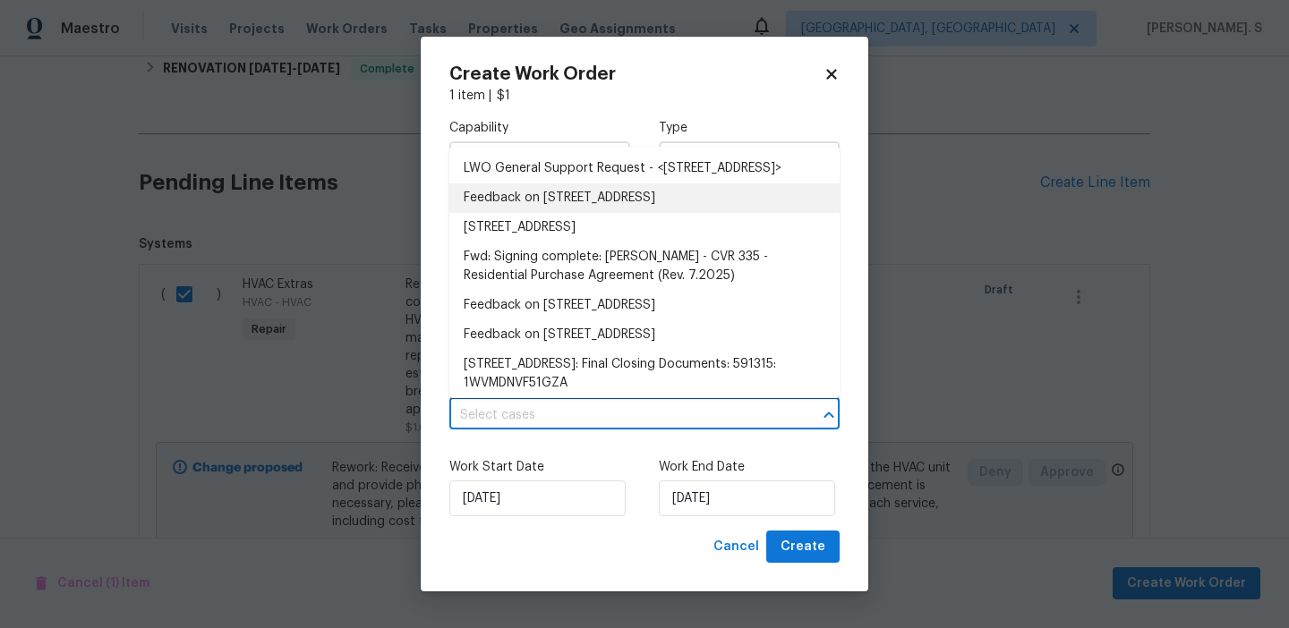
click at [583, 213] on li "Feedback on 801 Bedrock Ln, Richmond, VA 23224" at bounding box center [644, 198] width 390 height 30
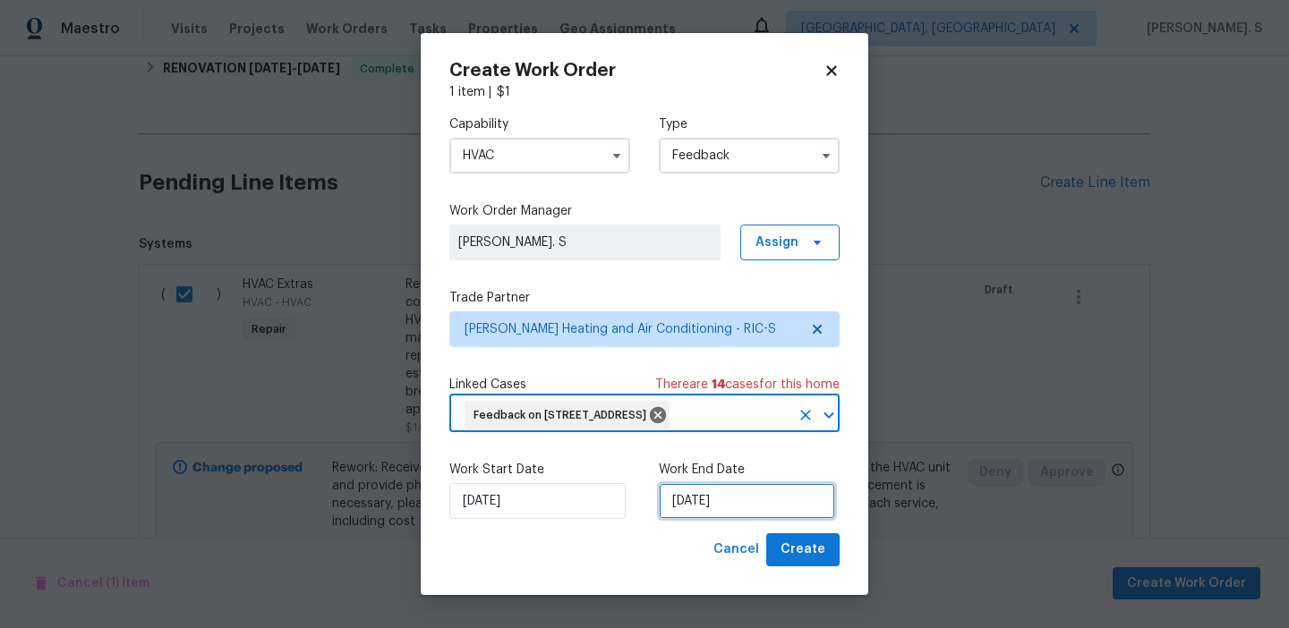
click at [739, 501] on input "[DATE]" at bounding box center [747, 501] width 176 height 36
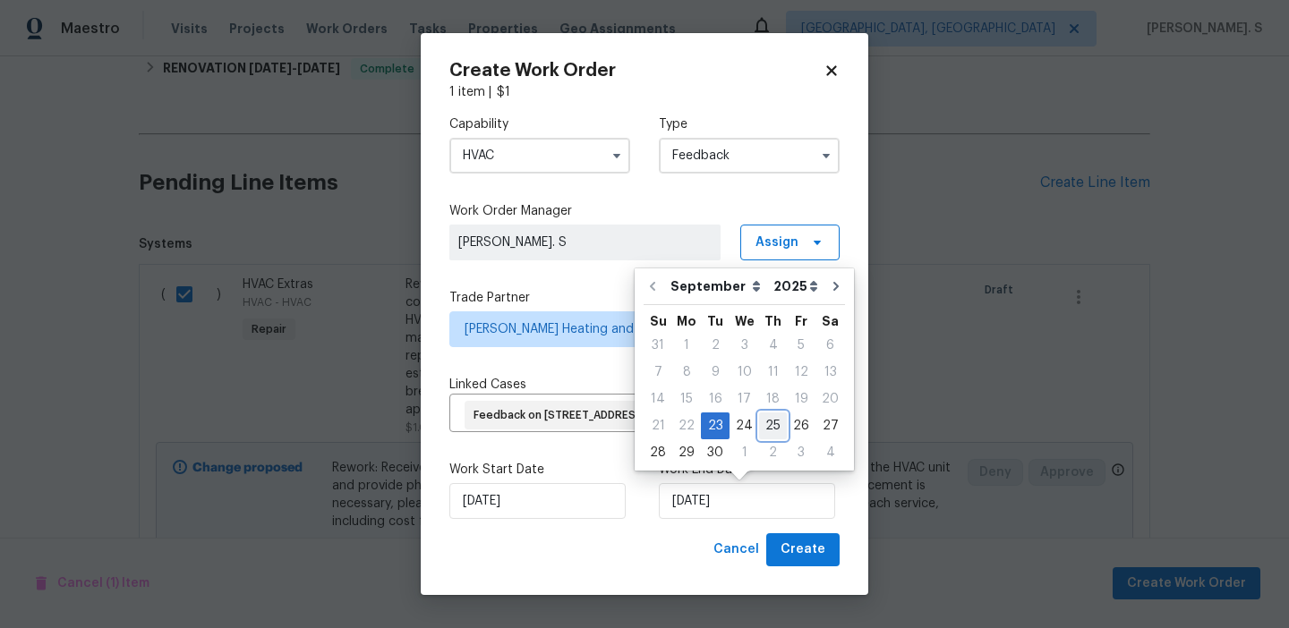
click at [765, 415] on div "25" at bounding box center [773, 425] width 28 height 25
type input "[DATE]"
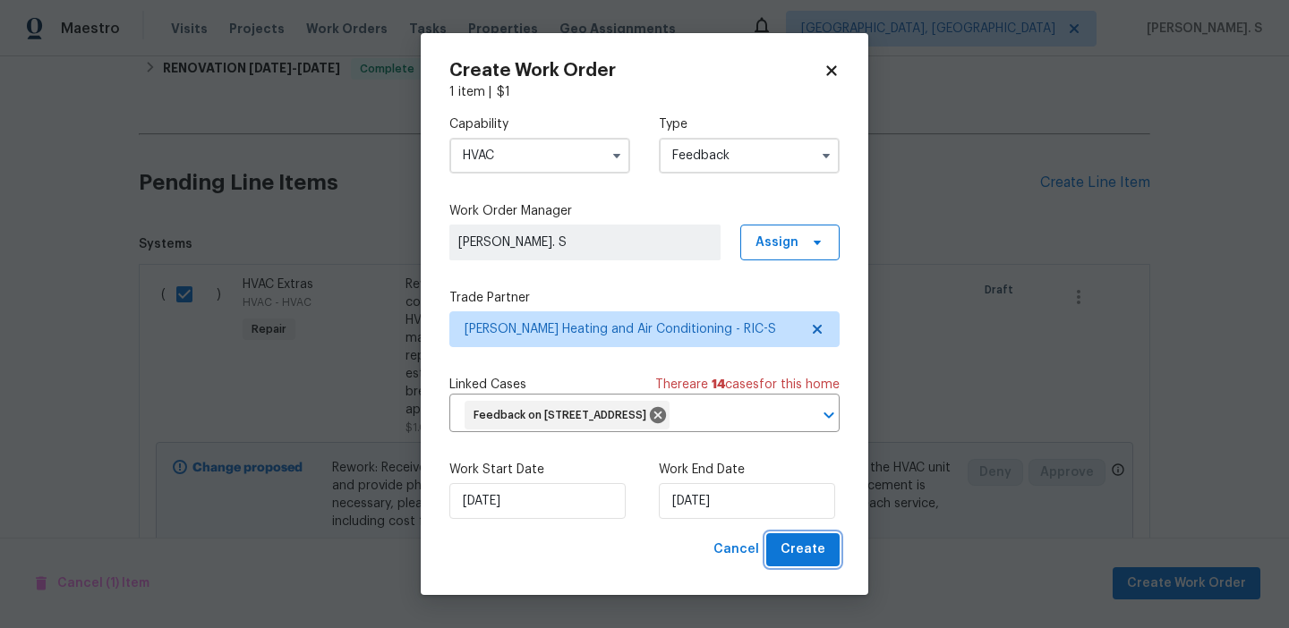
click at [813, 540] on span "Create" at bounding box center [802, 550] width 45 height 22
checkbox input "false"
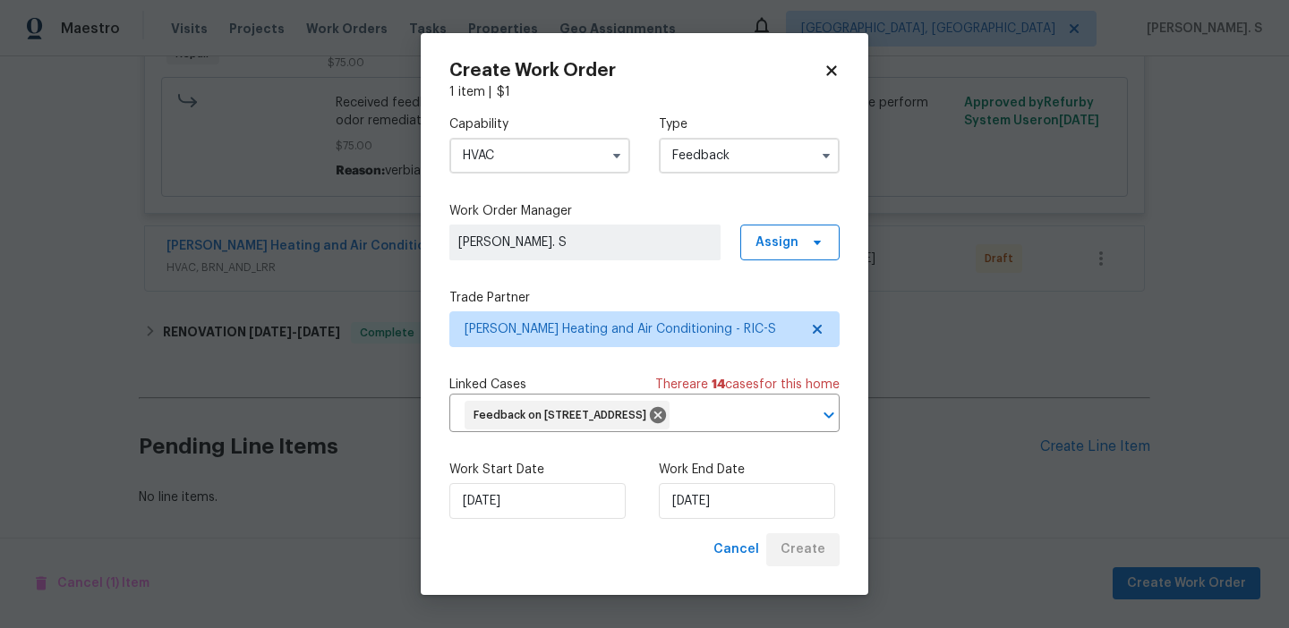
scroll to position [523, 0]
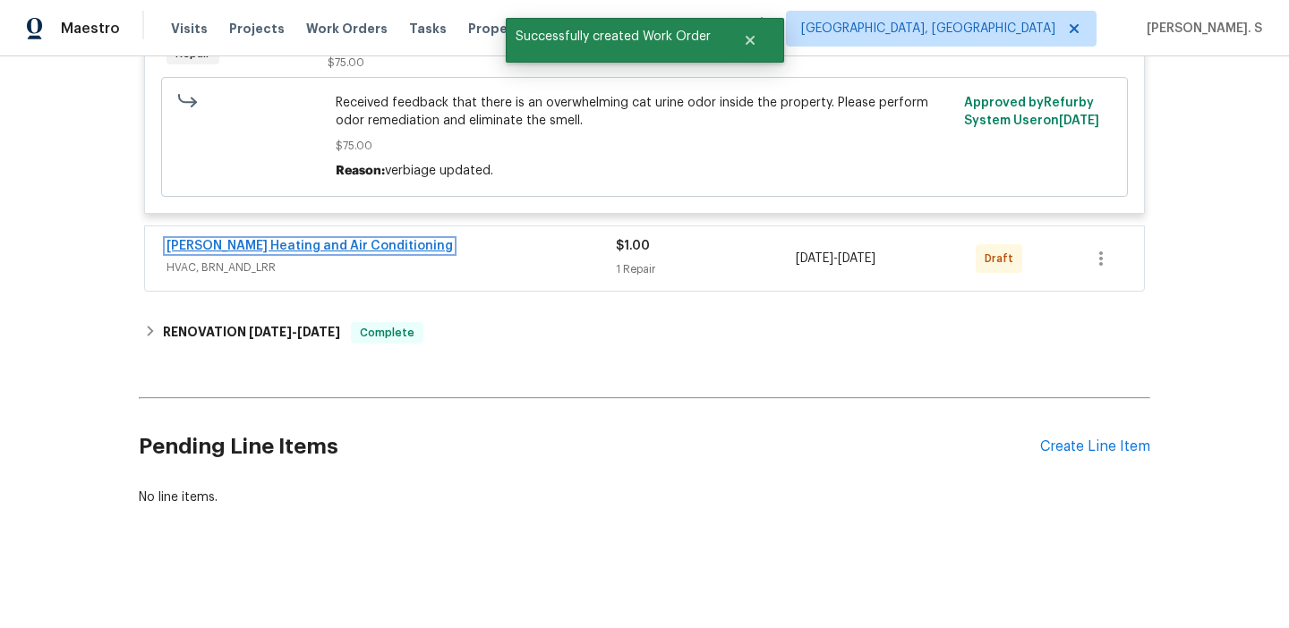
click at [292, 248] on link "Mayer Heating and Air Conditioning" at bounding box center [309, 246] width 286 height 13
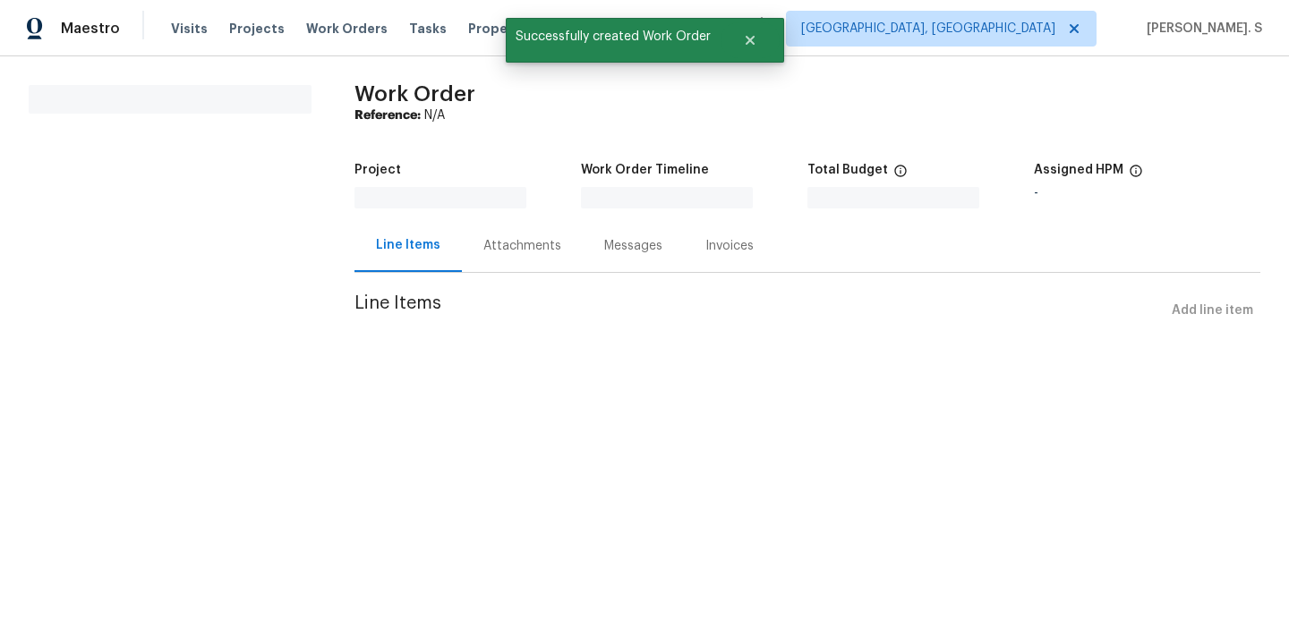
click at [292, 248] on section "All work orders" at bounding box center [170, 217] width 283 height 264
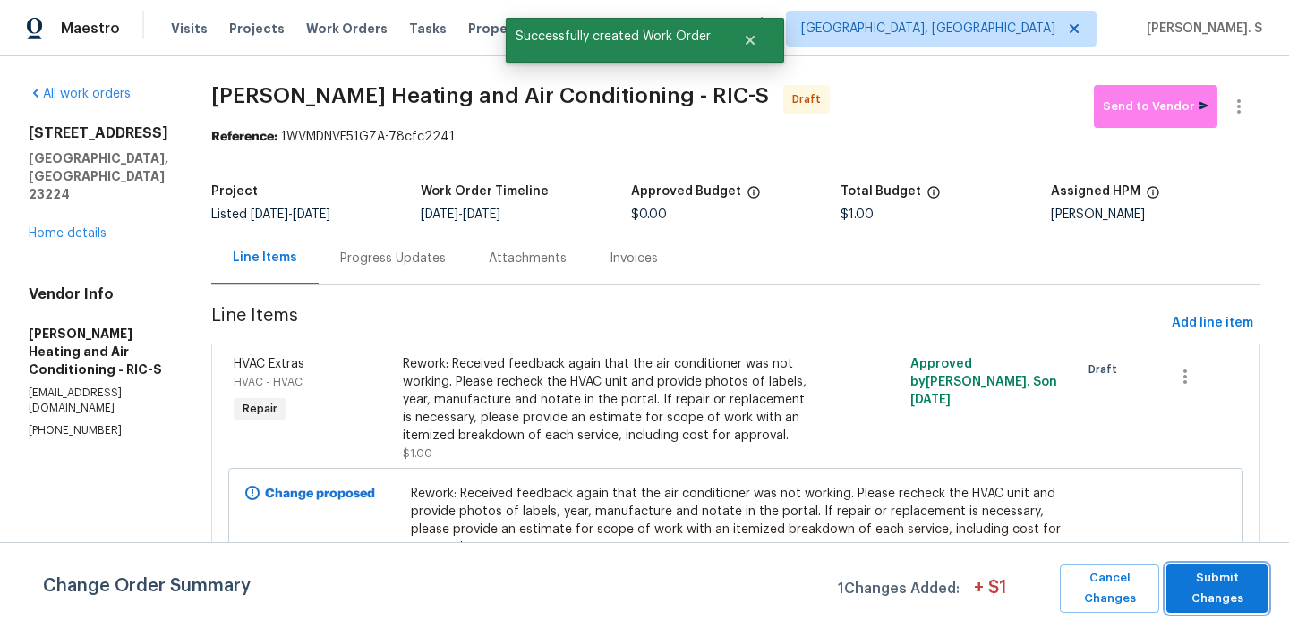
click at [1233, 612] on button "Submit Changes" at bounding box center [1216, 589] width 101 height 48
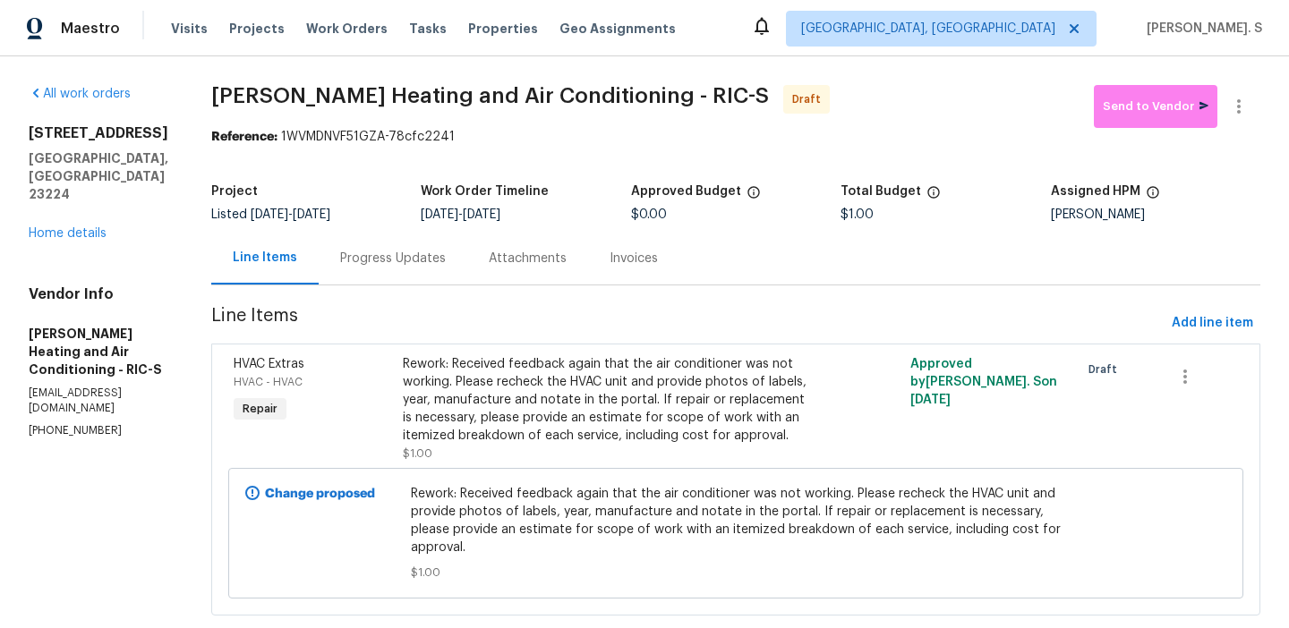
click at [409, 243] on div "Progress Updates" at bounding box center [393, 258] width 149 height 53
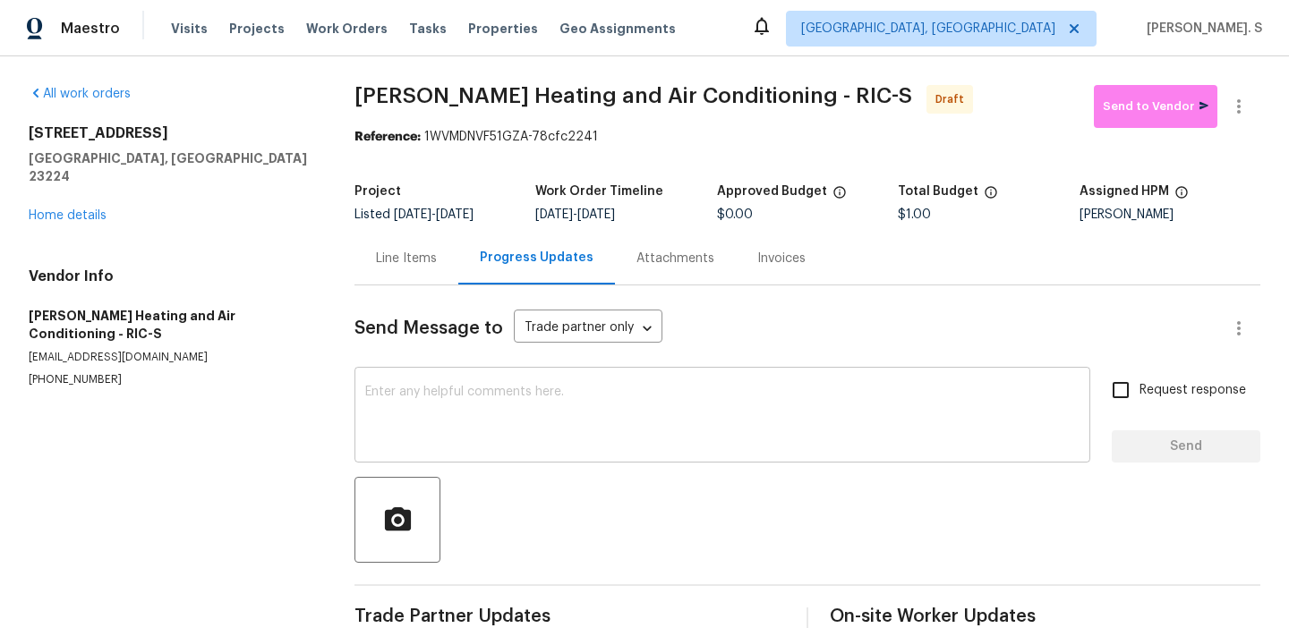
click at [466, 413] on textarea at bounding box center [722, 417] width 714 height 63
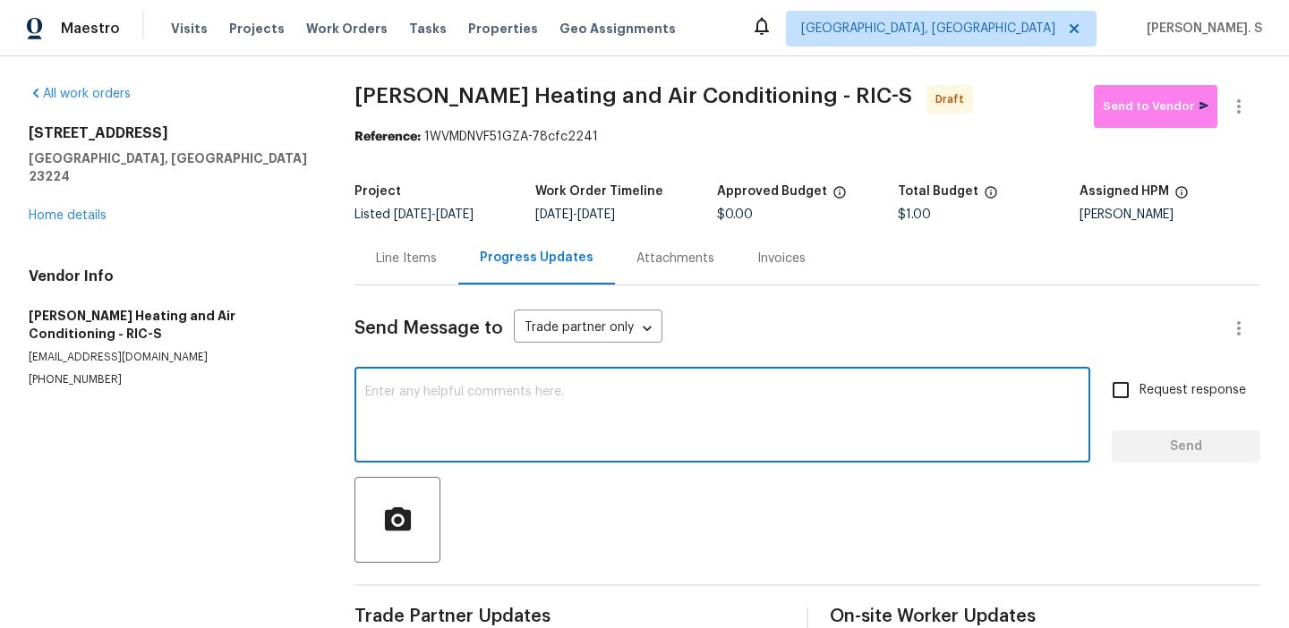
paste textarea "Hi this is Glory with Opendoor. I’m confirming you received the WO for the prop…"
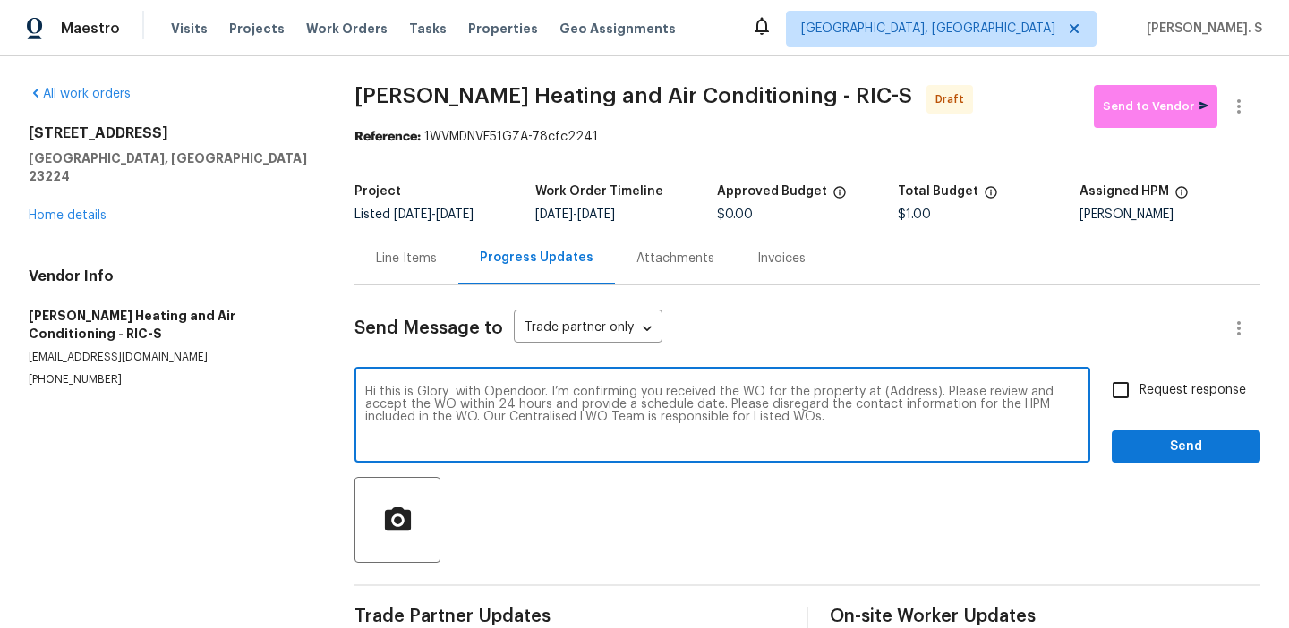
click at [896, 384] on div "Hi this is Glory with Opendoor. I’m confirming you received the WO for the prop…" at bounding box center [722, 416] width 736 height 91
click at [896, 396] on textarea "Hi this is Glory with Opendoor. I’m confirming you received the WO for the prop…" at bounding box center [722, 417] width 714 height 63
click at [906, 394] on textarea "Hi this is Glory with Opendoor. I’m confirming you received the WO for the prop…" at bounding box center [722, 417] width 714 height 63
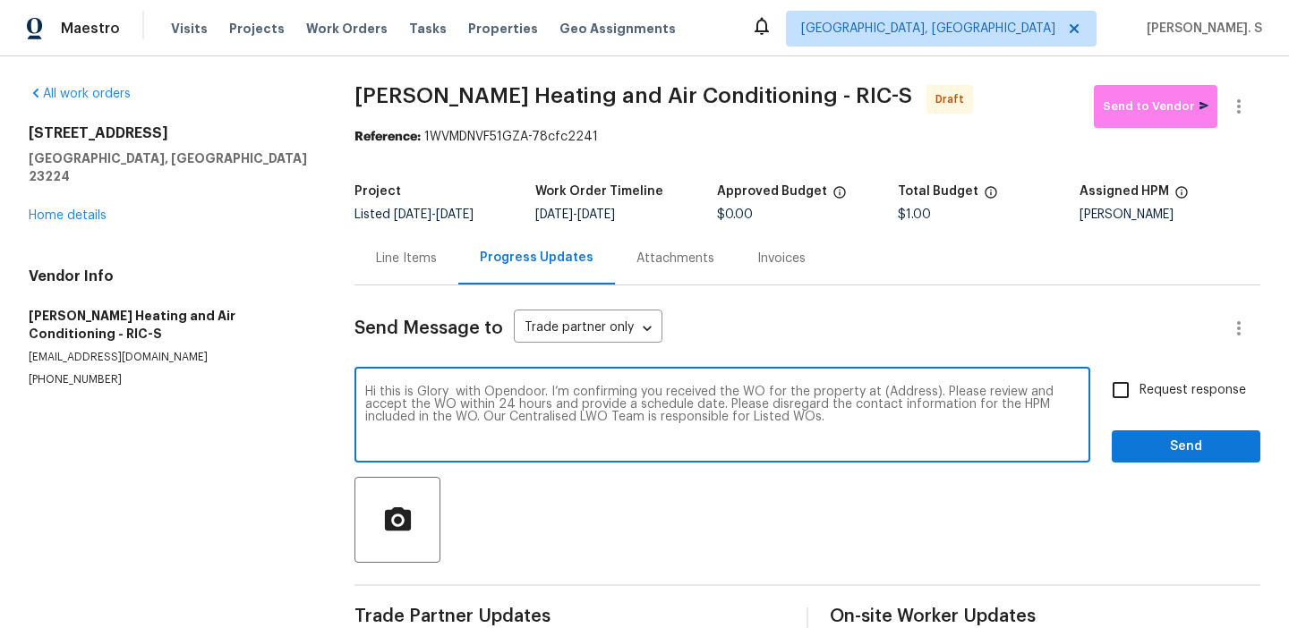
click at [906, 394] on textarea "Hi this is Glory with Opendoor. I’m confirming you received the WO for the prop…" at bounding box center [722, 417] width 714 height 63
paste textarea "801 Bedrock Ln, Richmond, VA 23224"
type textarea "Hi this is Glory with Opendoor. I’m confirming you received the WO for the prop…"
click at [1236, 105] on icon "button" at bounding box center [1238, 106] width 21 height 21
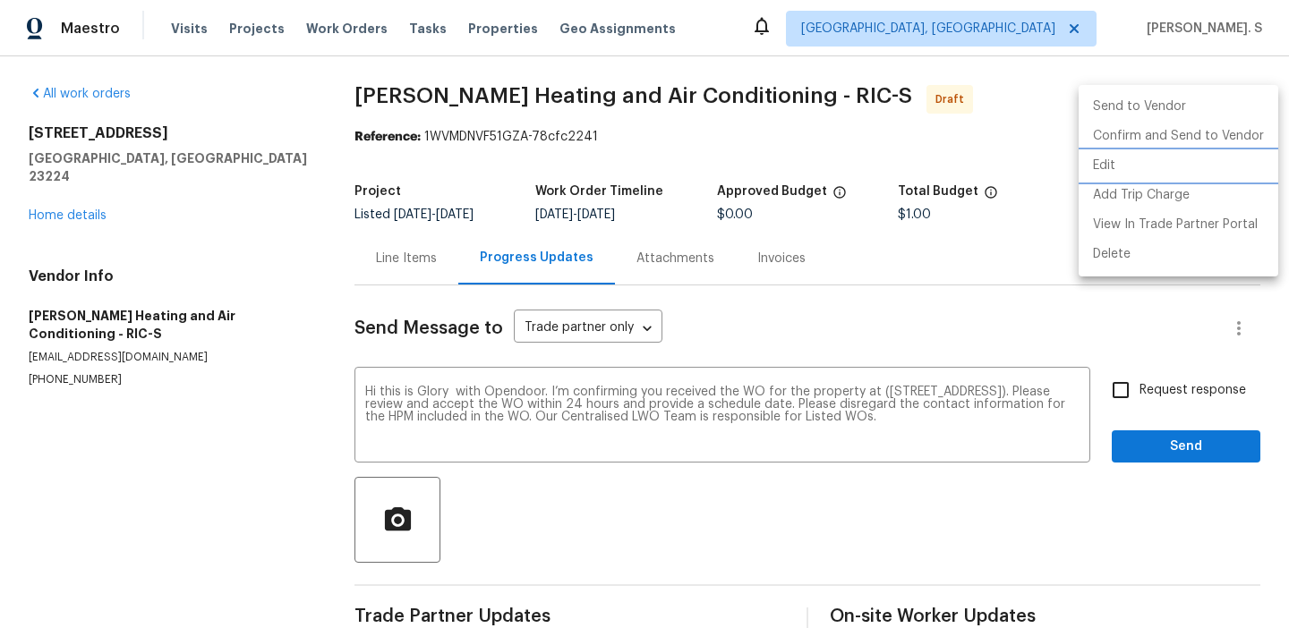
click at [1133, 169] on li "Edit" at bounding box center [1178, 166] width 200 height 30
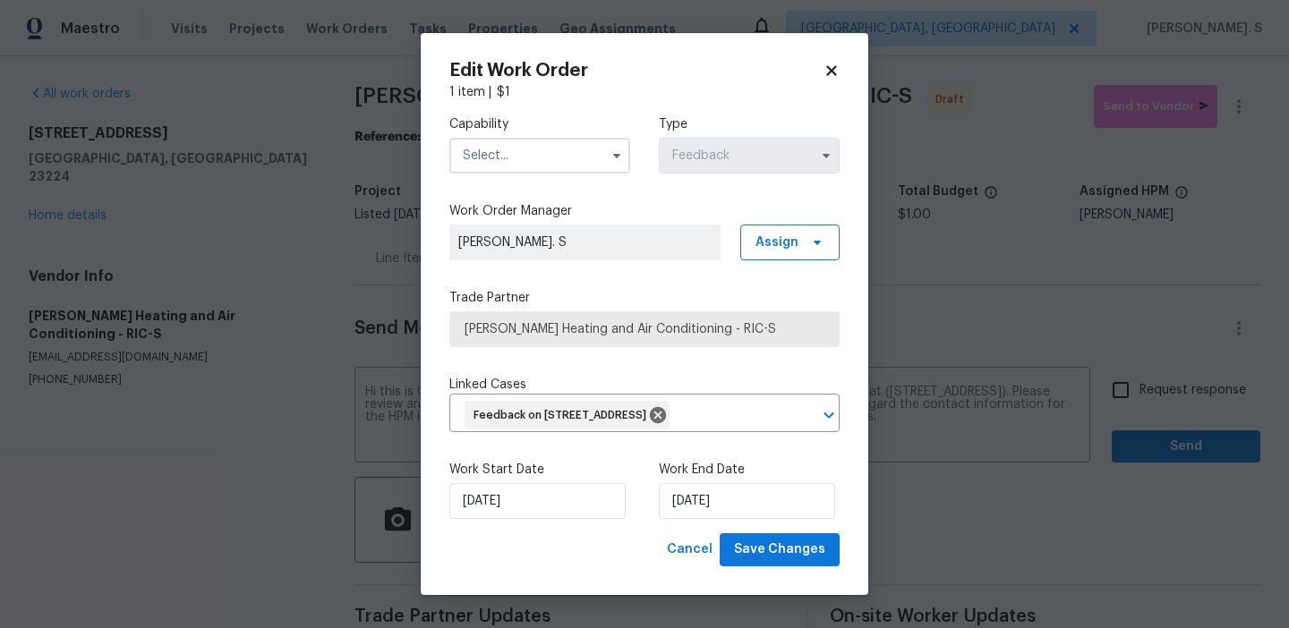
click at [562, 154] on input "text" at bounding box center [539, 156] width 181 height 36
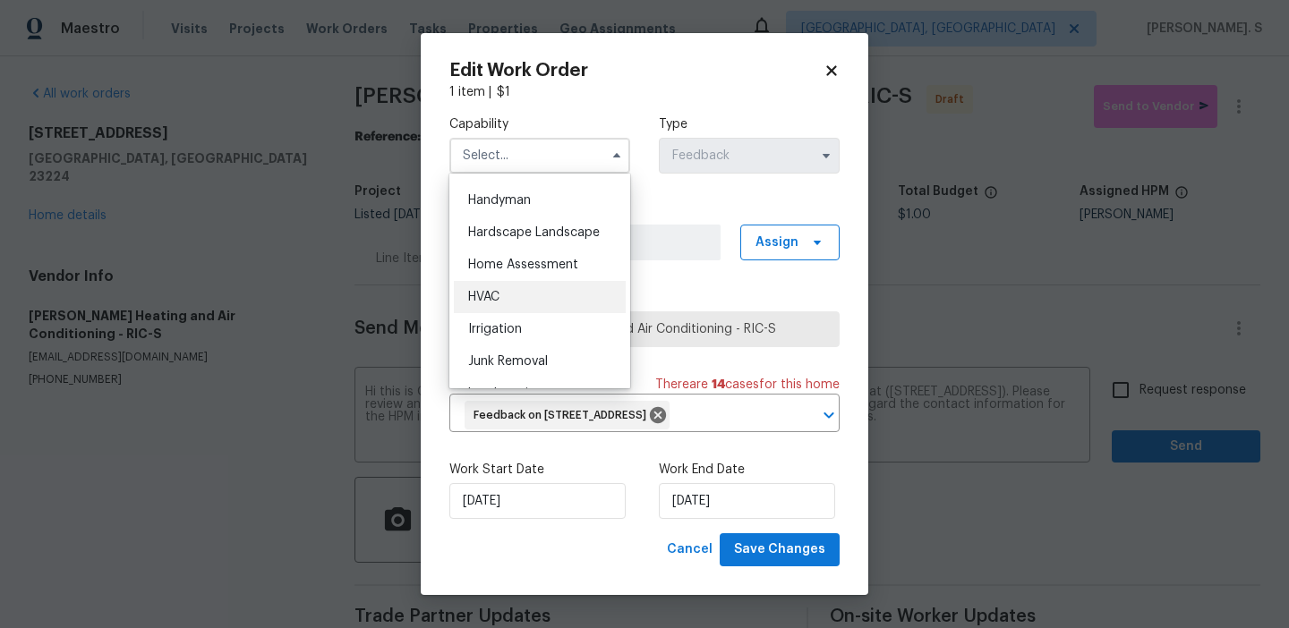
scroll to position [989, 0]
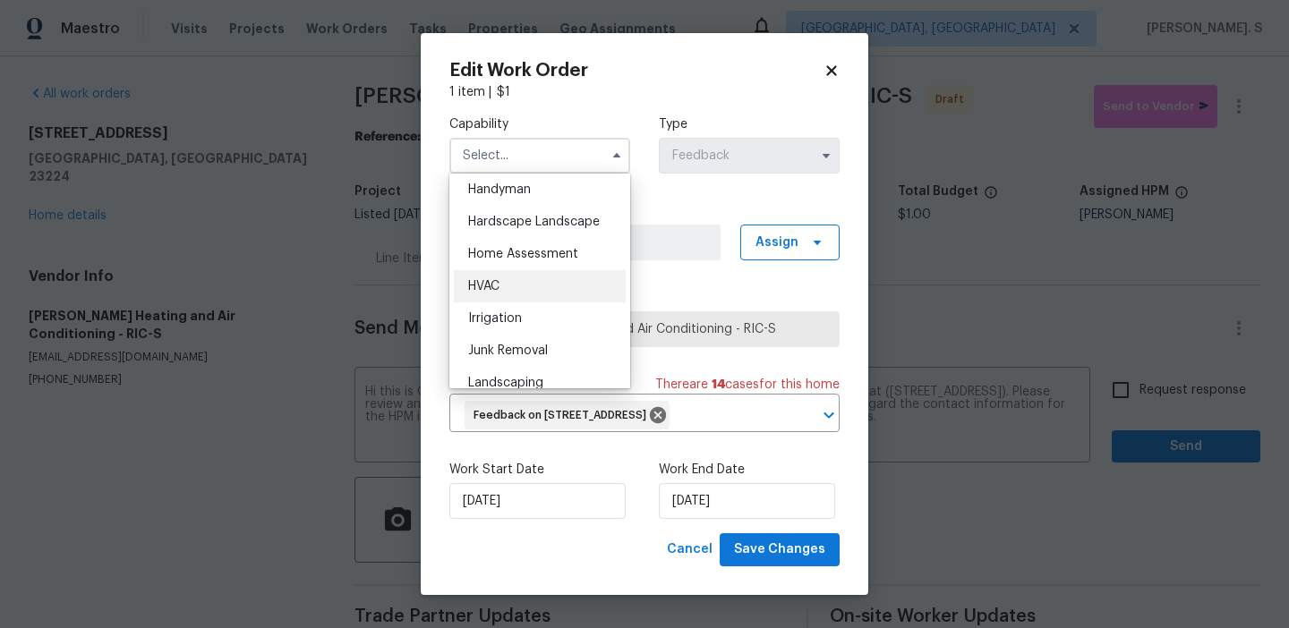
click at [525, 299] on div "HVAC" at bounding box center [540, 286] width 172 height 32
type input "HVAC"
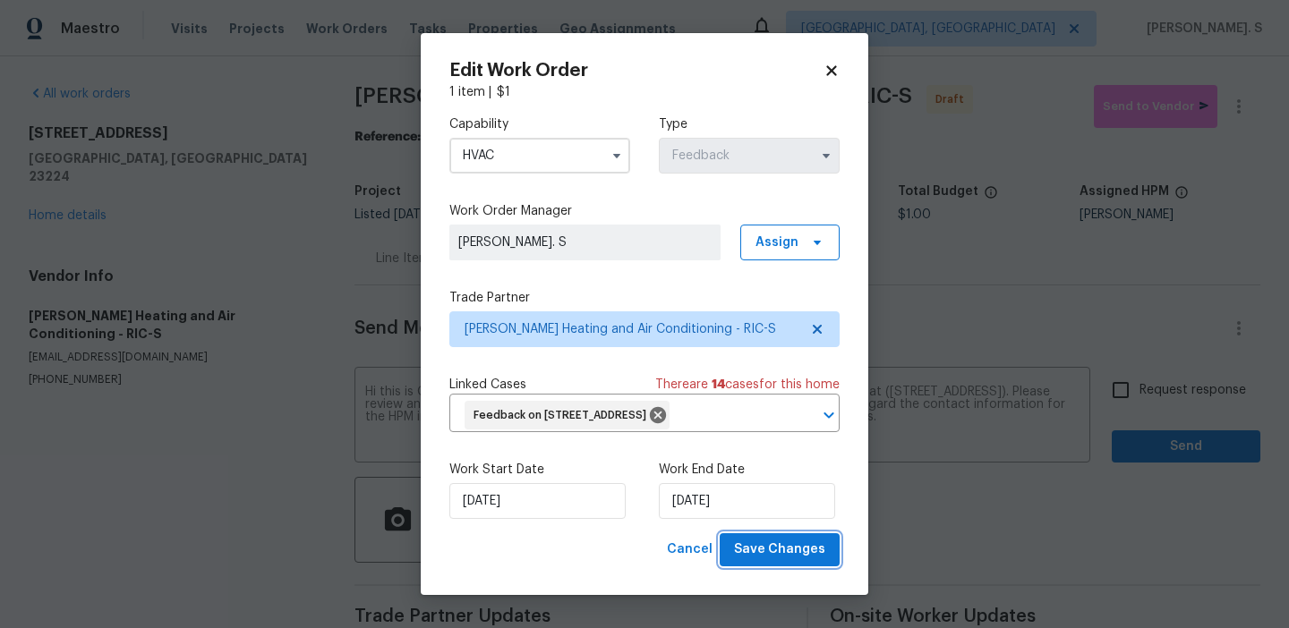
click at [774, 546] on span "Save Changes" at bounding box center [779, 550] width 91 height 22
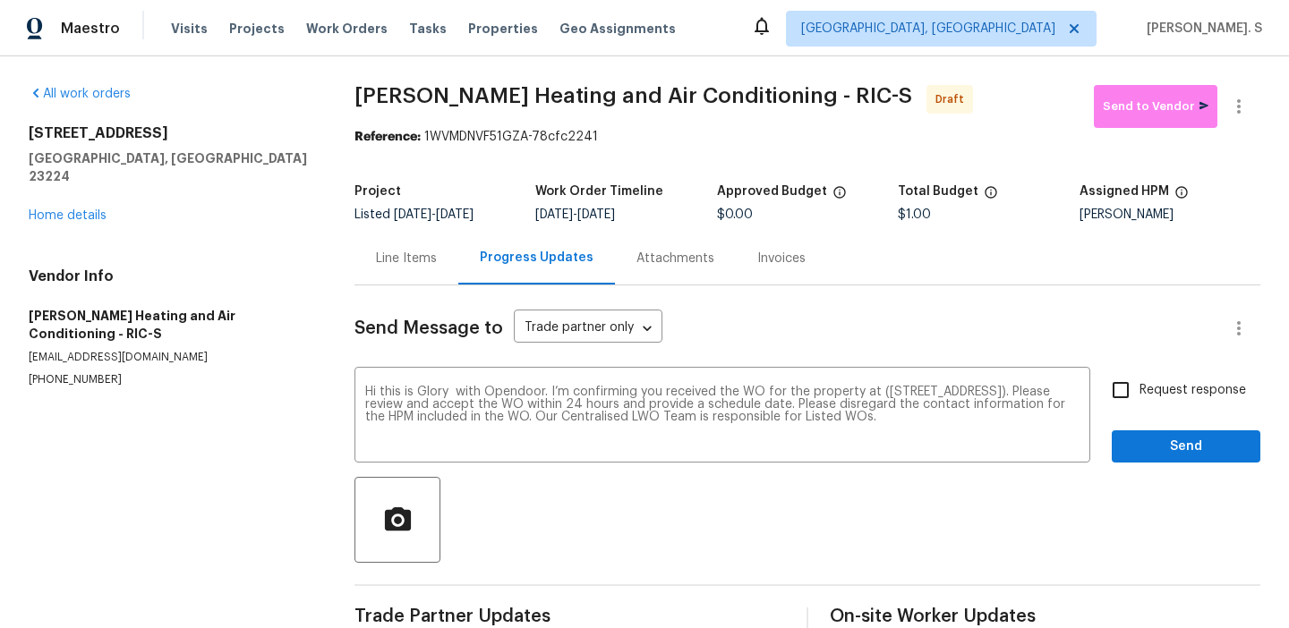
click at [1119, 389] on body "Maestro Visits Projects Work Orders Tasks Properties Geo Assignments Albuquerqu…" at bounding box center [644, 314] width 1289 height 628
click at [1119, 389] on input "Request response" at bounding box center [1121, 390] width 38 height 38
checkbox input "true"
click at [1158, 449] on span "Send" at bounding box center [1186, 447] width 120 height 22
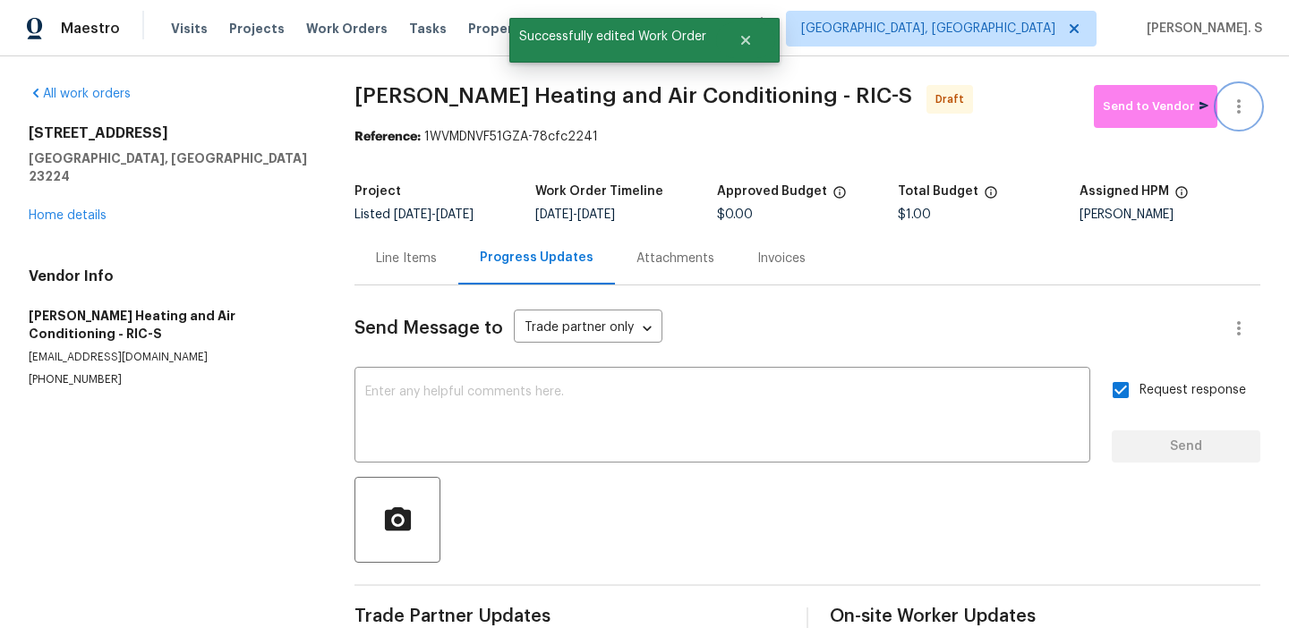
click at [1243, 105] on icon "button" at bounding box center [1238, 106] width 21 height 21
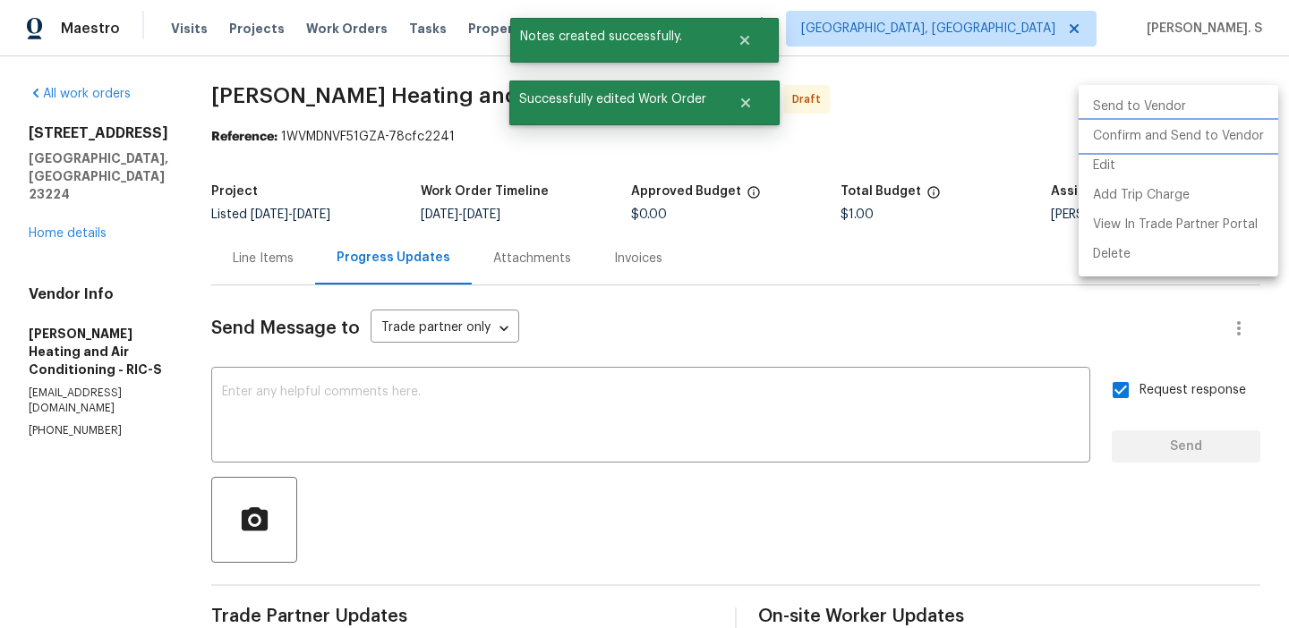
click at [1243, 123] on li "Confirm and Send to Vendor" at bounding box center [1178, 137] width 200 height 30
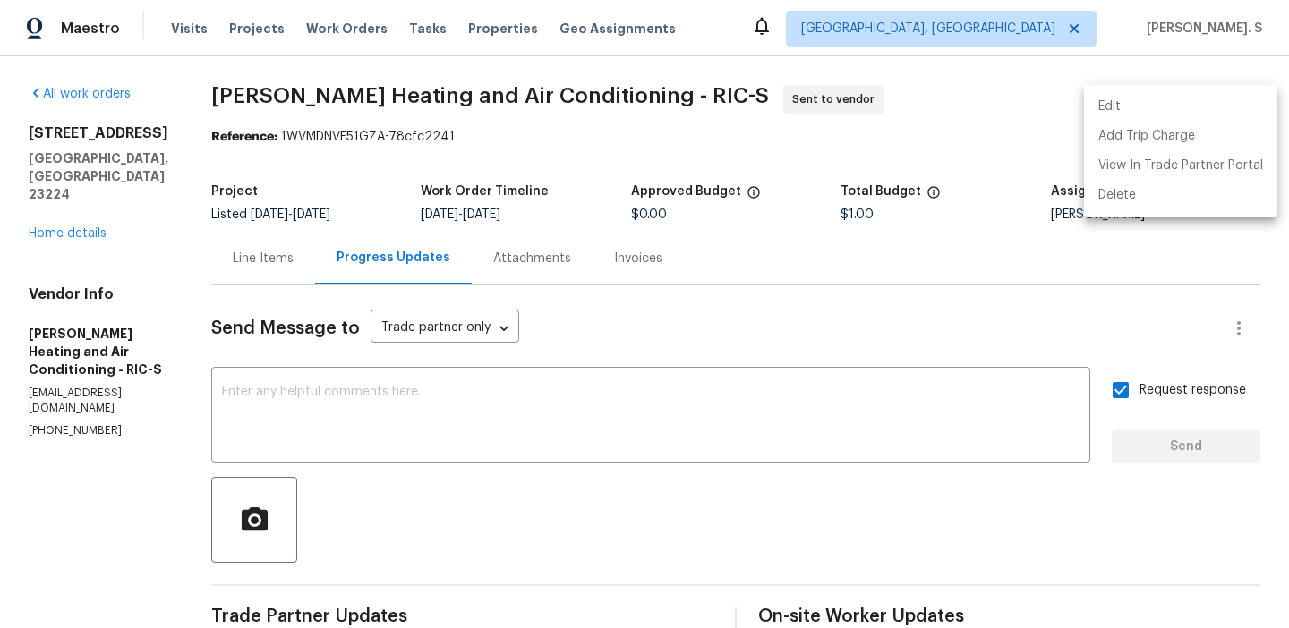
click at [614, 395] on div at bounding box center [644, 314] width 1289 height 628
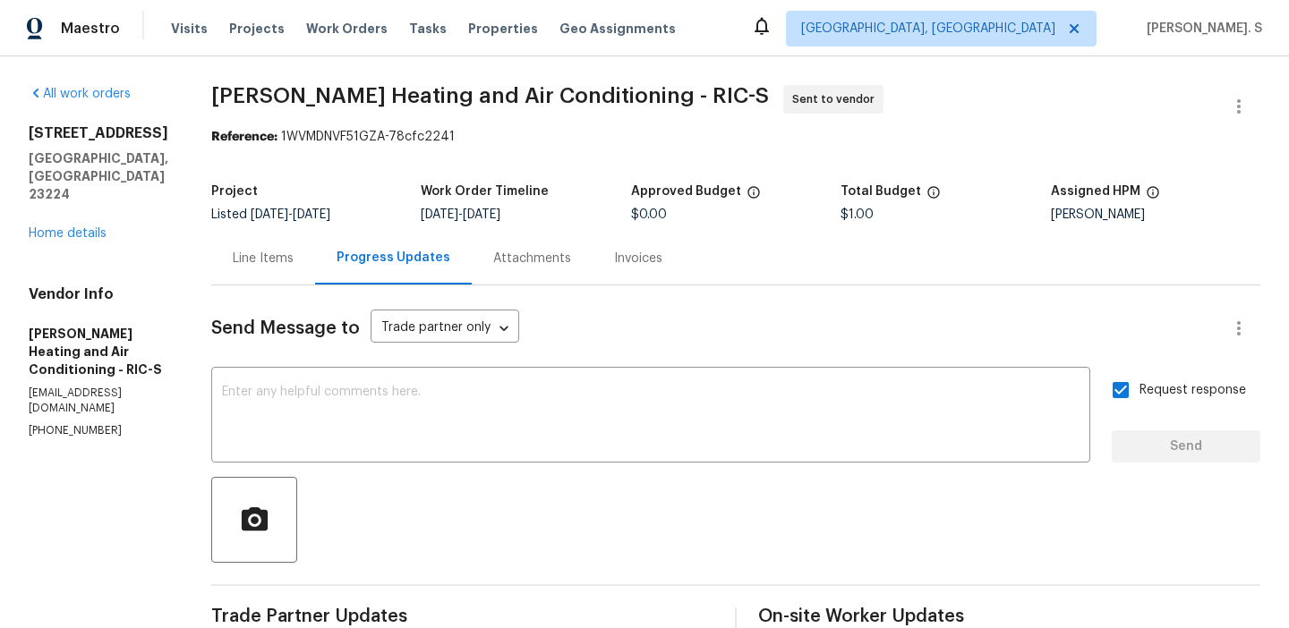
click at [614, 395] on div "Edit Add Trip Charge View In Trade Partner Portal Delete" at bounding box center [644, 314] width 1289 height 628
click at [614, 395] on textarea at bounding box center [650, 417] width 857 height 63
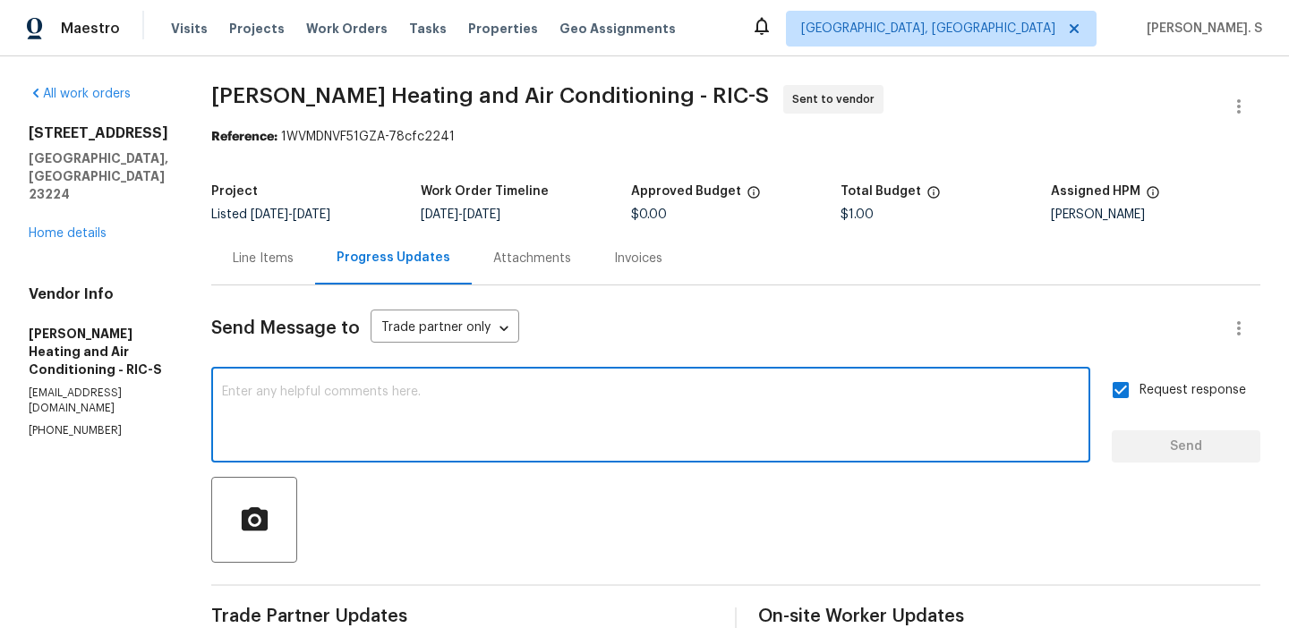
paste textarea "The Work Orders must include before-photos (both close-up and wide-angle) and a…"
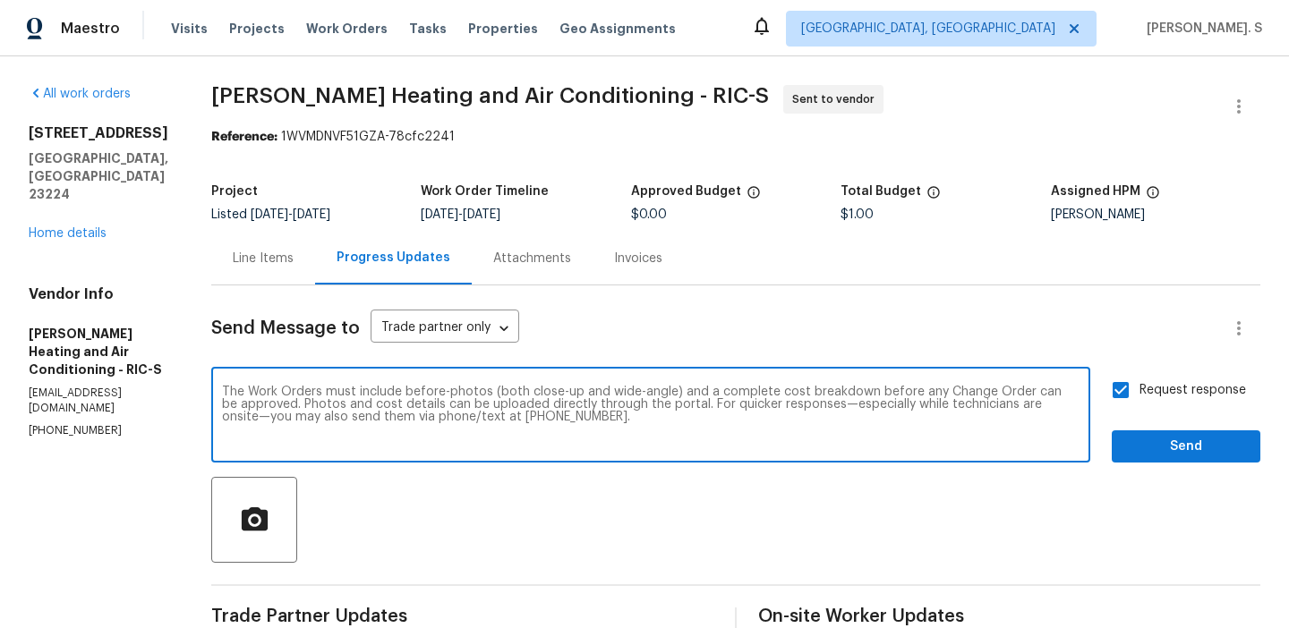
type textarea "The Work Orders must include before-photos (both close-up and wide-angle) and a…"
click at [1172, 429] on div "Request response Send" at bounding box center [1185, 416] width 149 height 91
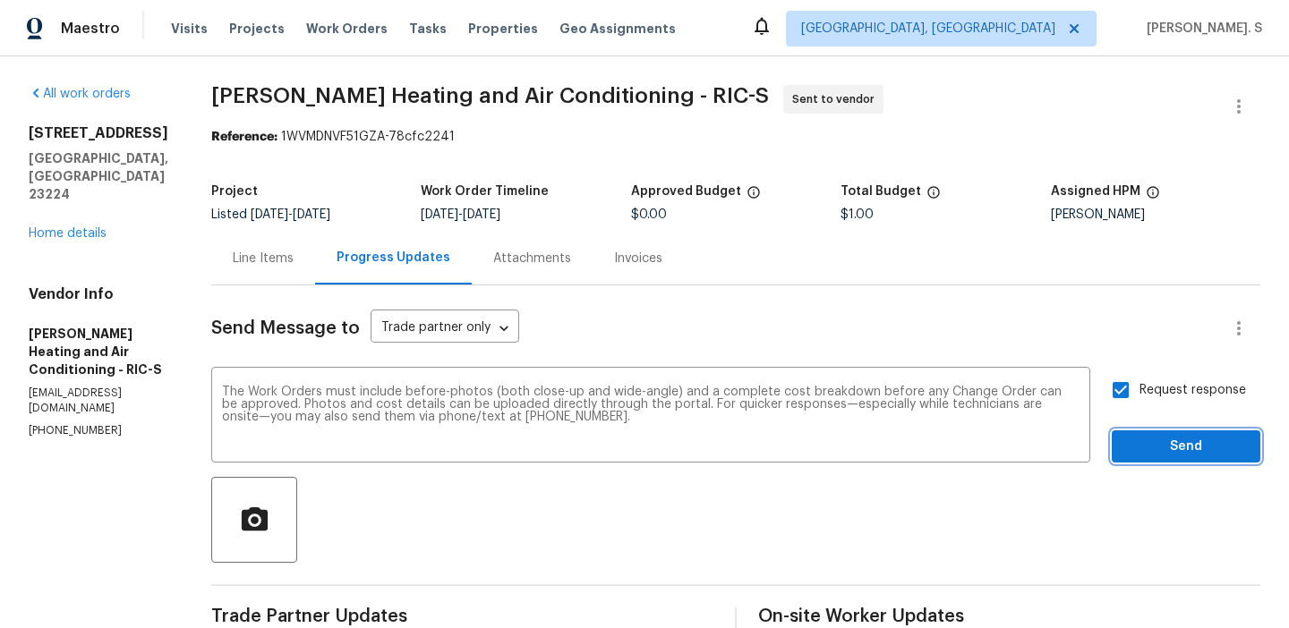
click at [1162, 457] on span "Send" at bounding box center [1186, 447] width 120 height 22
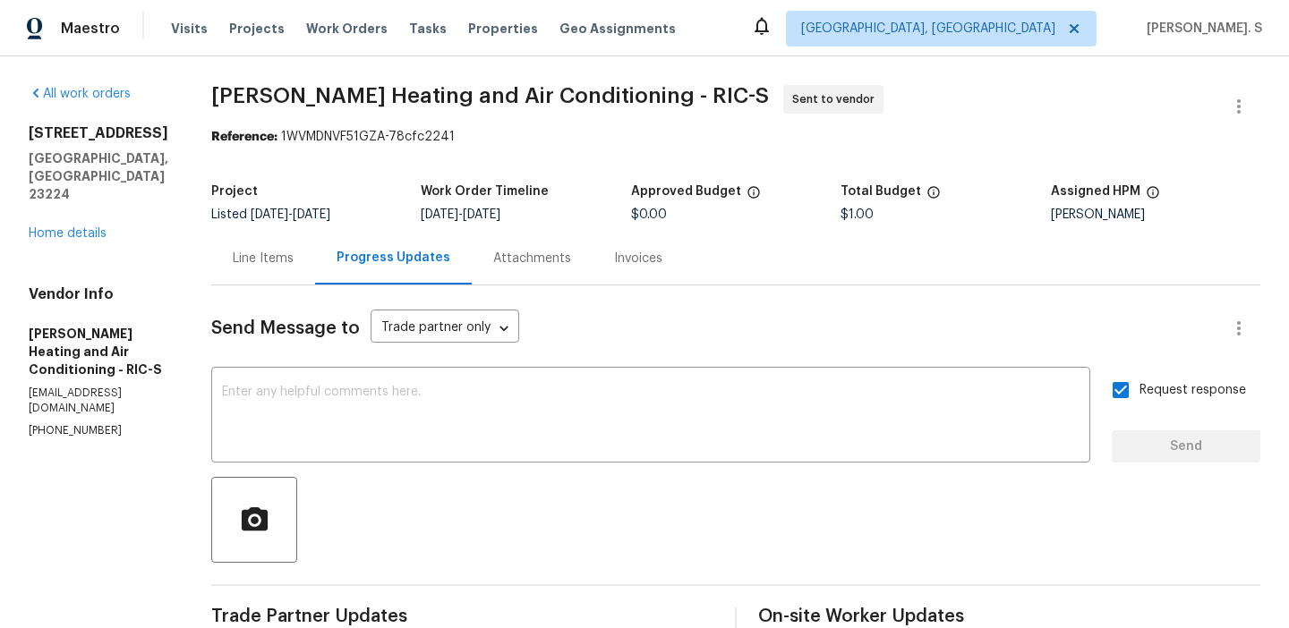
click at [337, 79] on div "All work orders 801 Bedrock Ln Richmond, VA 23224 Home details Vendor Info Maye…" at bounding box center [644, 492] width 1289 height 873
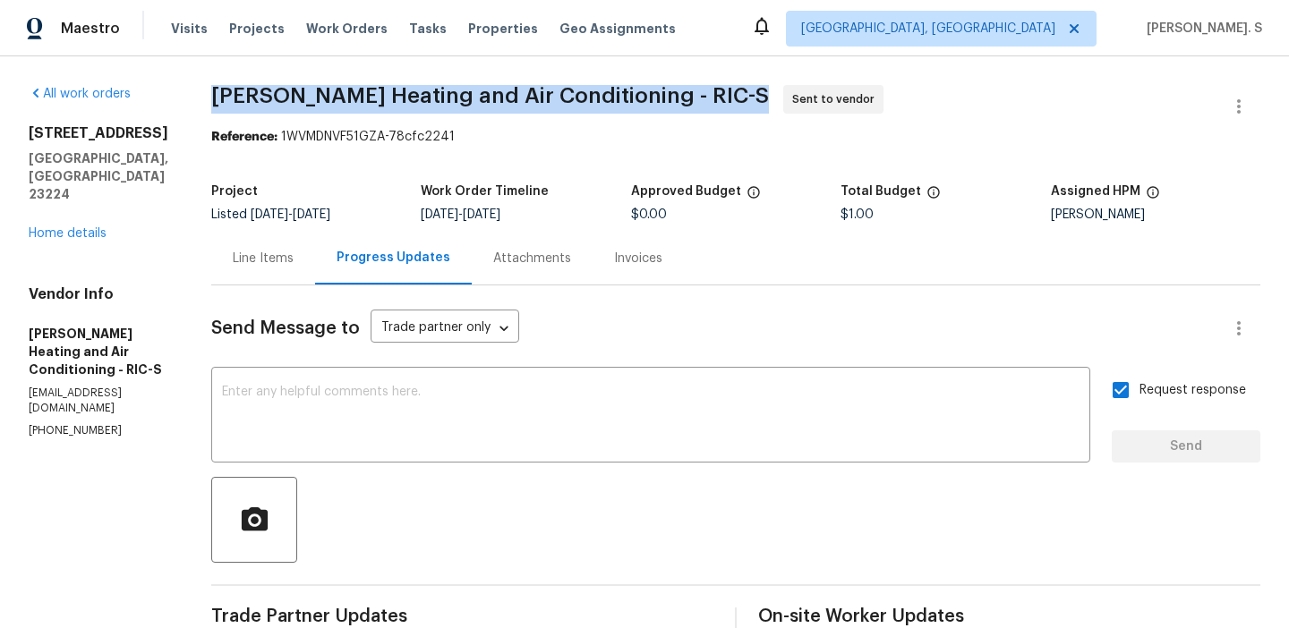
copy span "[PERSON_NAME] Heating and Air Conditioning - RIC-S"
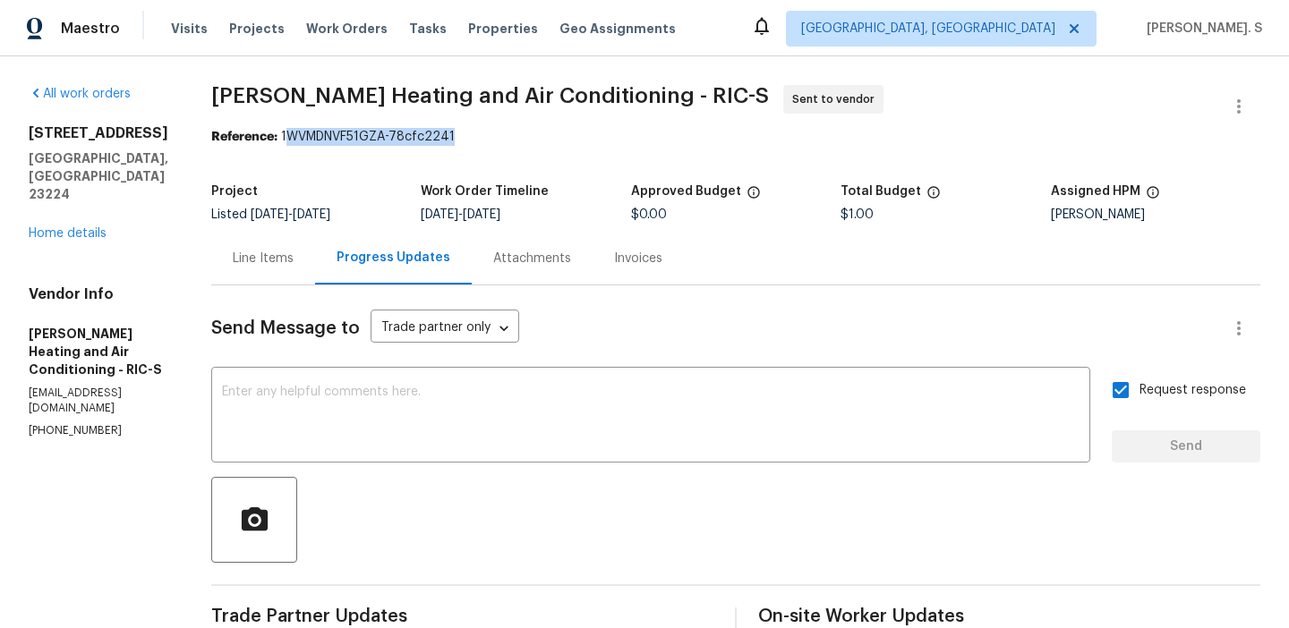
drag, startPoint x: 277, startPoint y: 138, endPoint x: 511, endPoint y: 133, distance: 233.6
click at [511, 133] on div "Reference: 1WVMDNVF51GZA-78cfc2241" at bounding box center [735, 137] width 1049 height 18
copy div "WVMDNVF51GZA-78cfc2241"
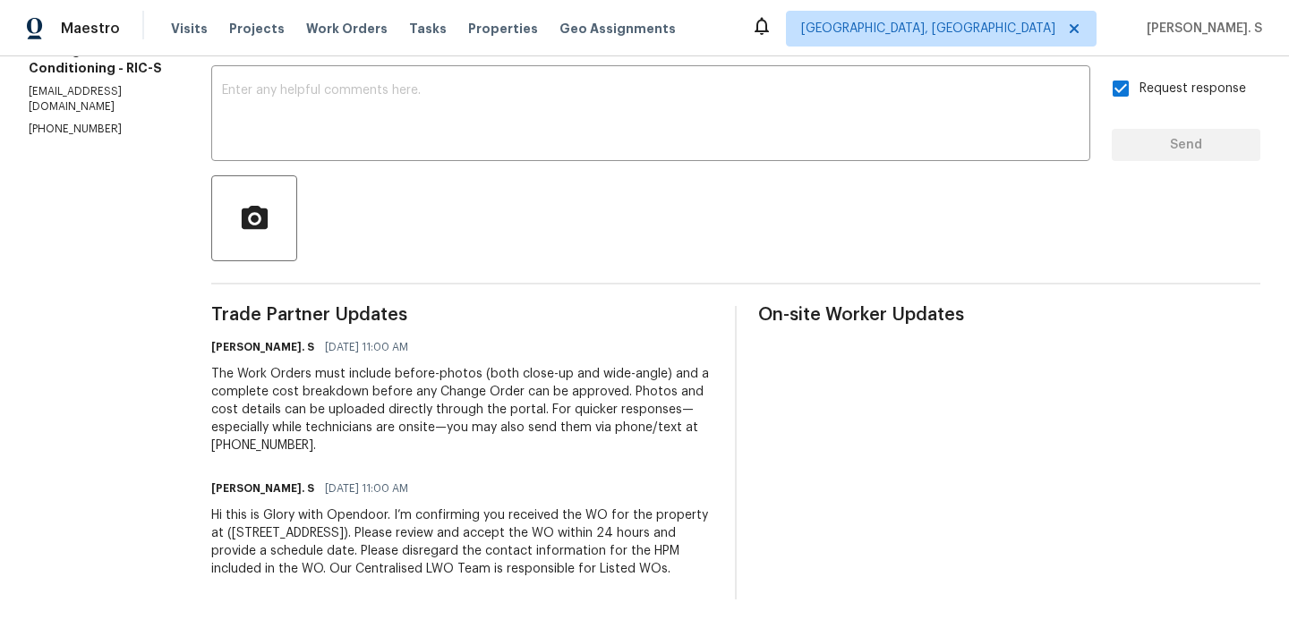
scroll to position [0, 0]
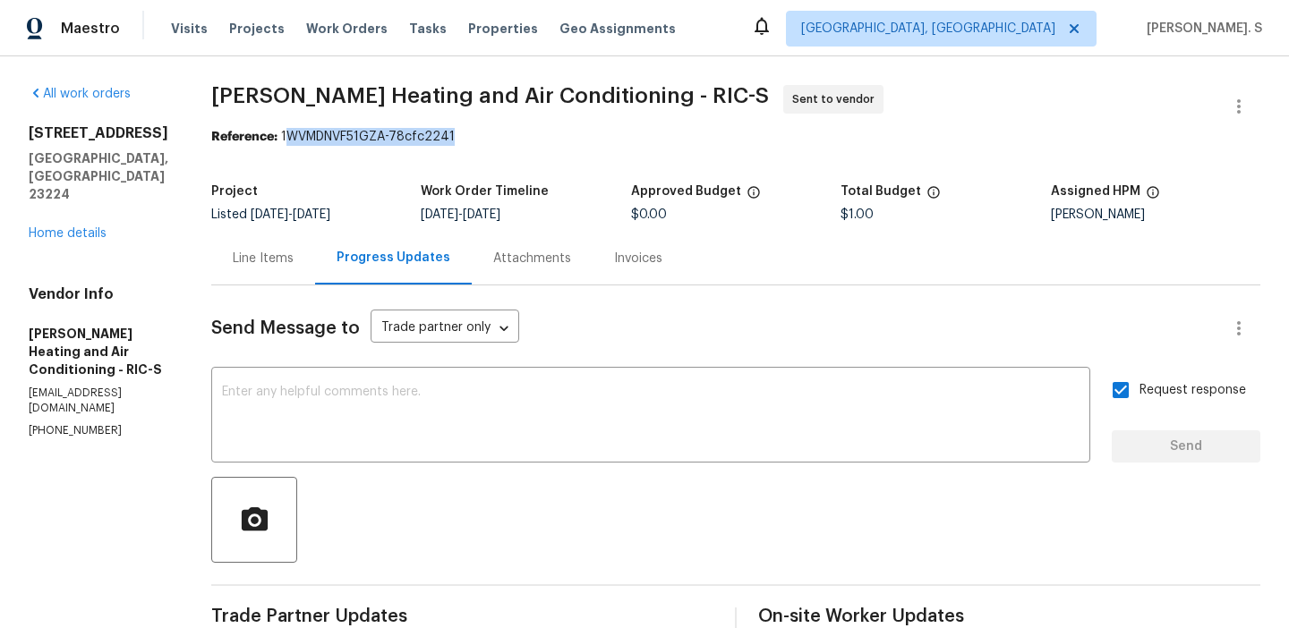
click at [261, 274] on div "Line Items" at bounding box center [263, 258] width 104 height 53
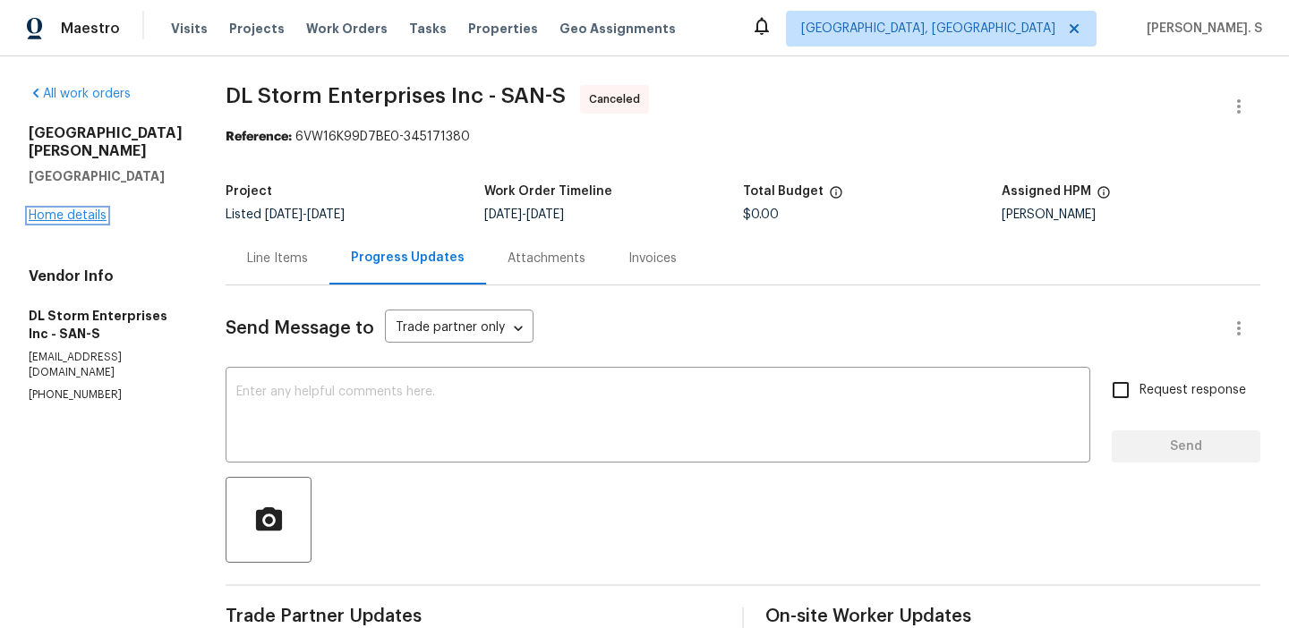
click at [53, 209] on link "Home details" at bounding box center [68, 215] width 78 height 13
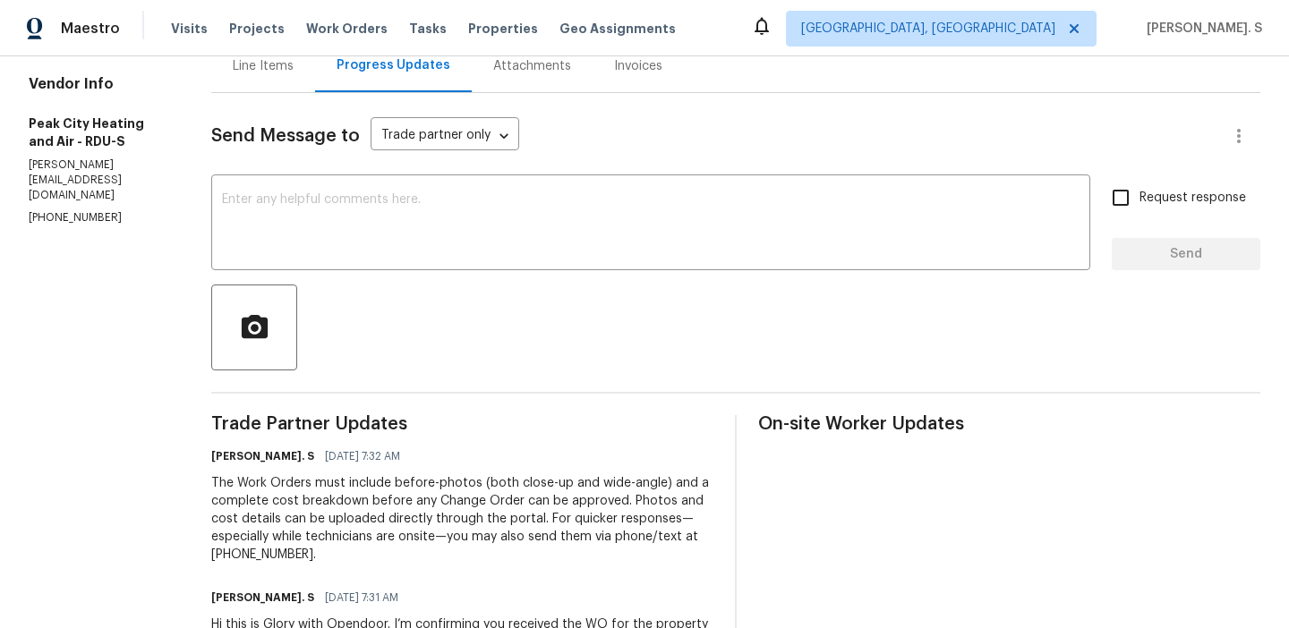
scroll to position [230, 0]
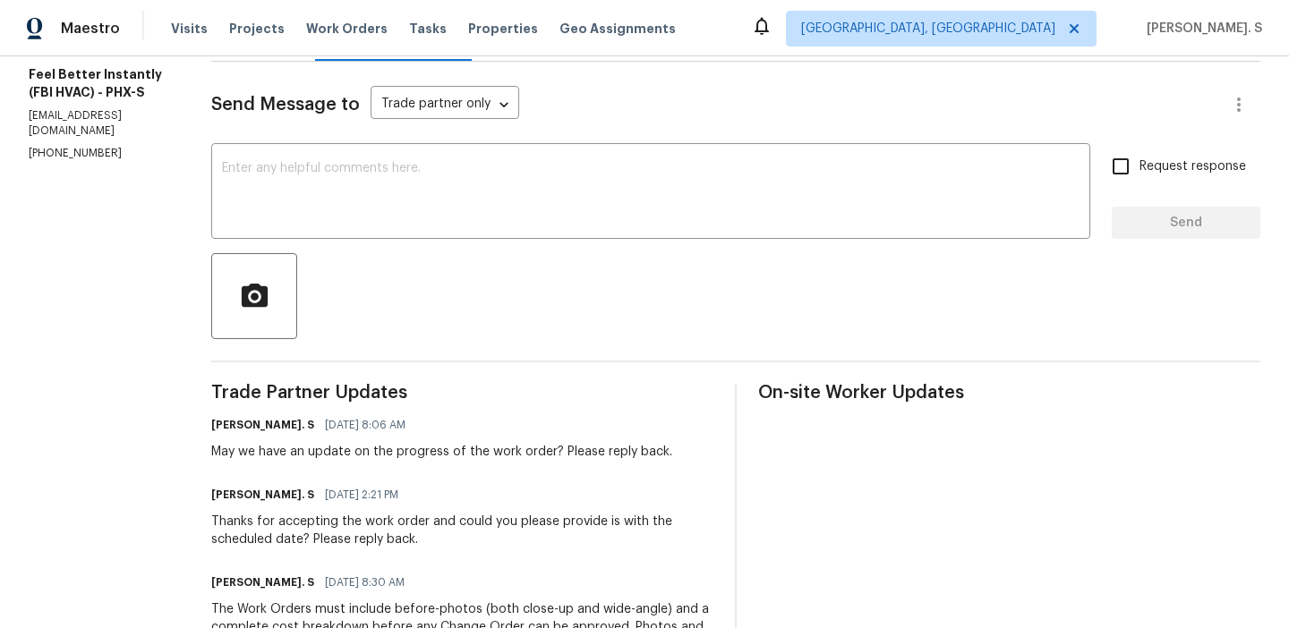
scroll to position [328, 0]
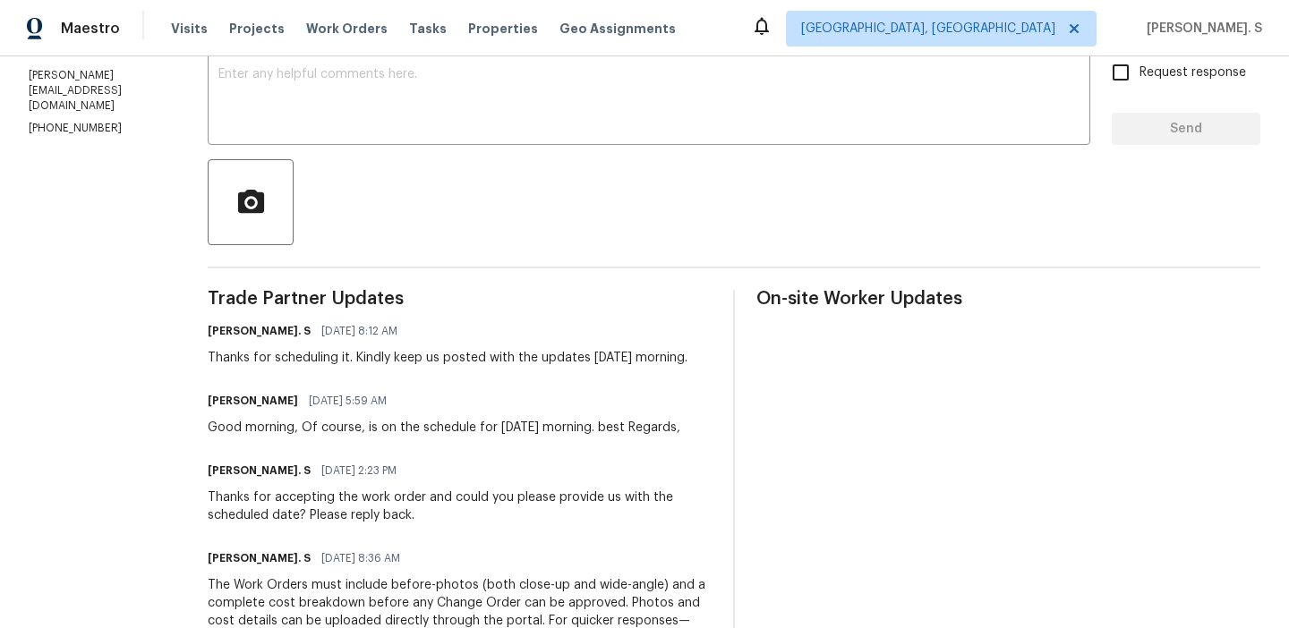
scroll to position [331, 0]
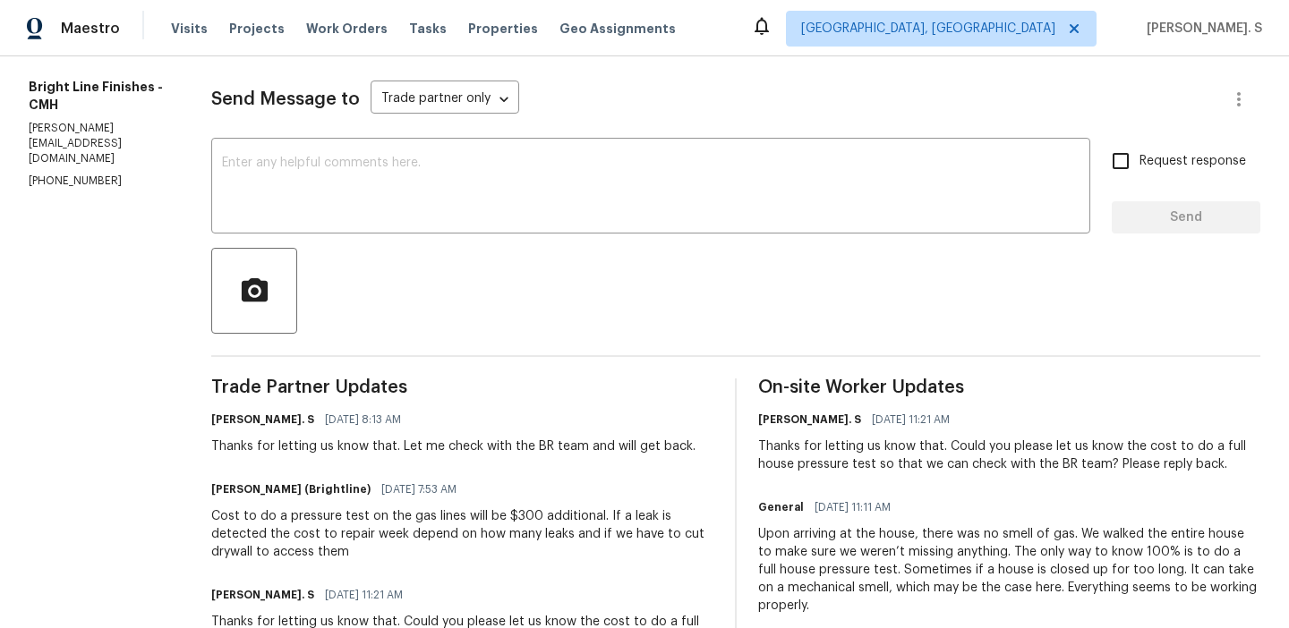
scroll to position [241, 0]
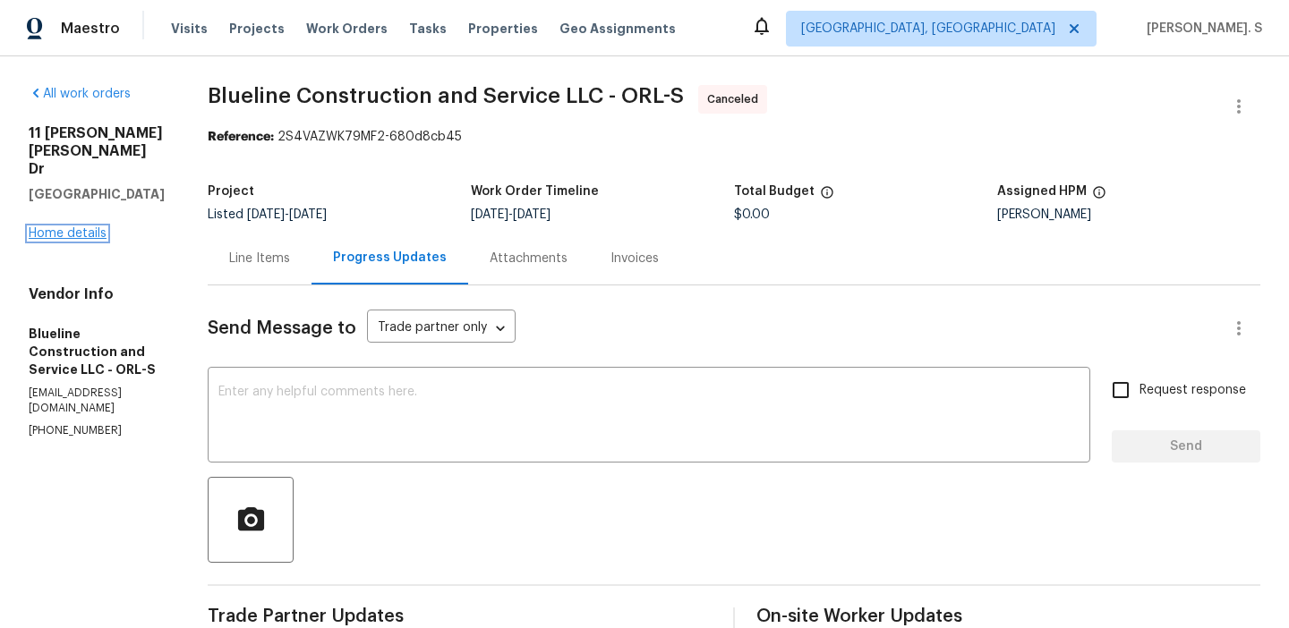
click at [85, 227] on link "Home details" at bounding box center [68, 233] width 78 height 13
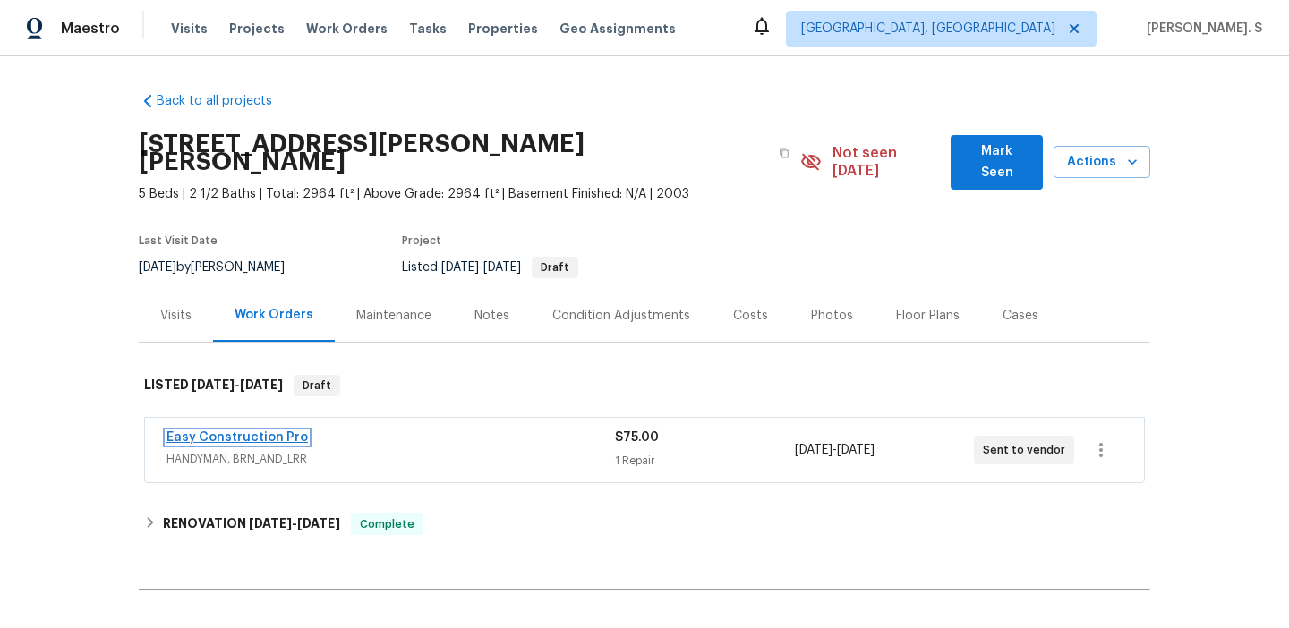
click at [281, 431] on link "Easy Construction Pro" at bounding box center [236, 437] width 141 height 13
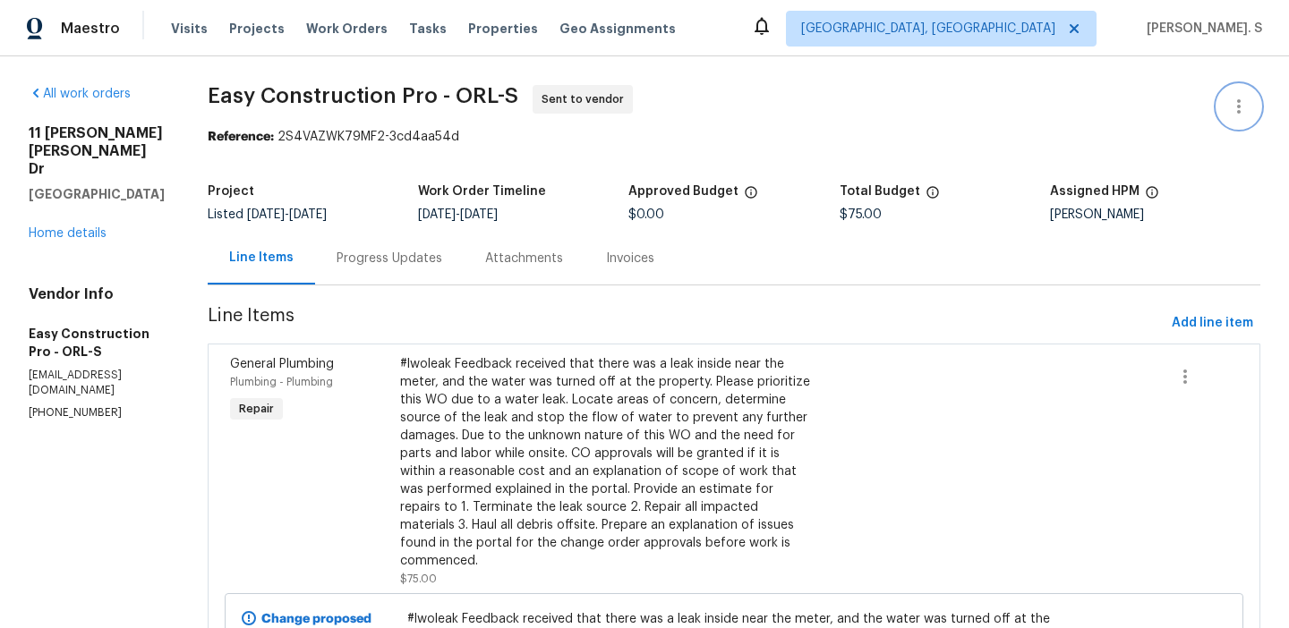
click at [1234, 105] on icon "button" at bounding box center [1238, 106] width 21 height 21
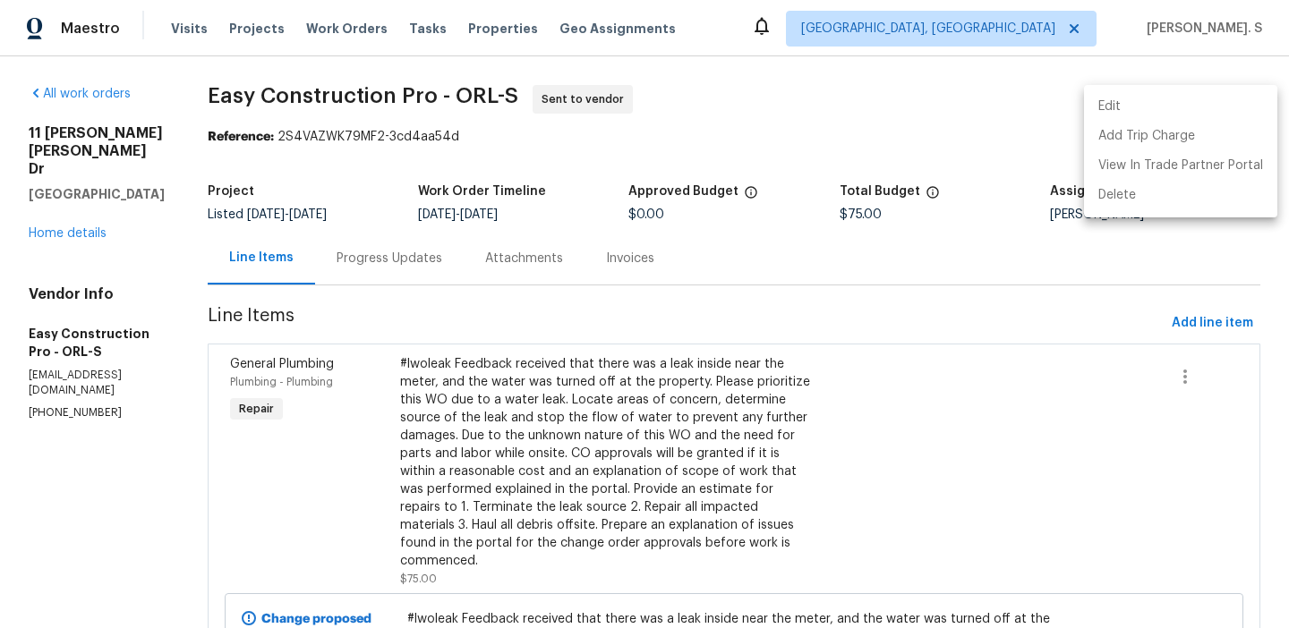
click at [1105, 115] on li "Edit" at bounding box center [1180, 107] width 193 height 30
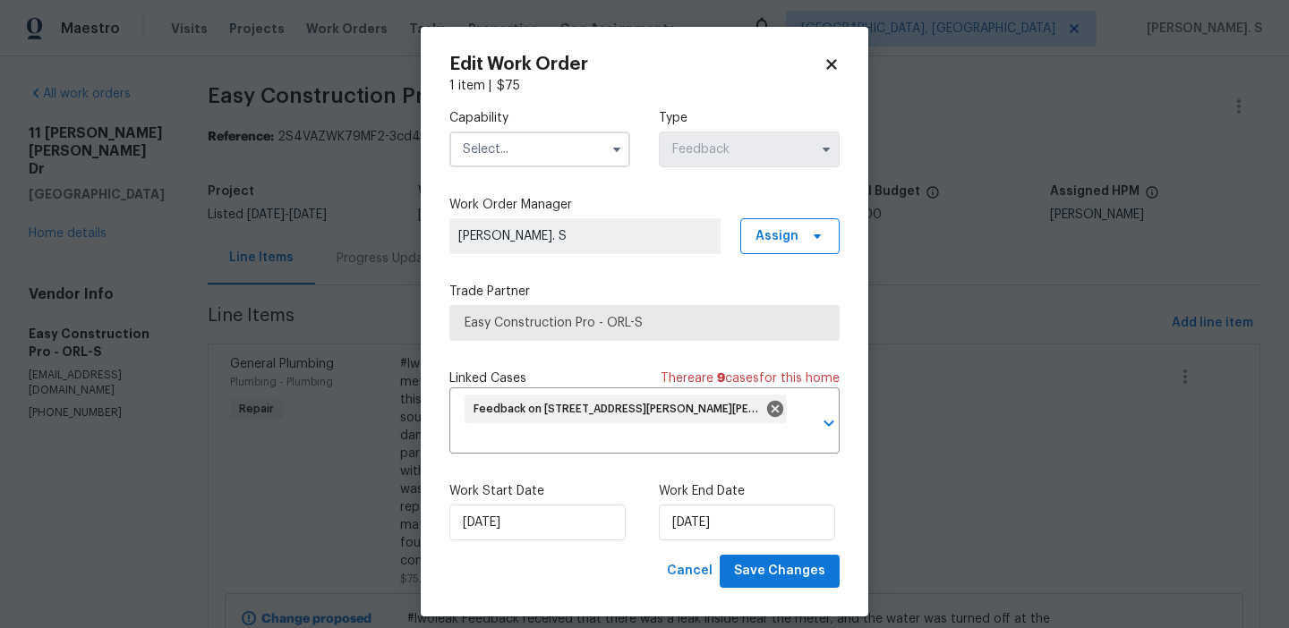
click at [922, 327] on body "Maestro Visits Projects Work Orders Tasks Properties Geo Assignments Albuquerqu…" at bounding box center [644, 314] width 1289 height 628
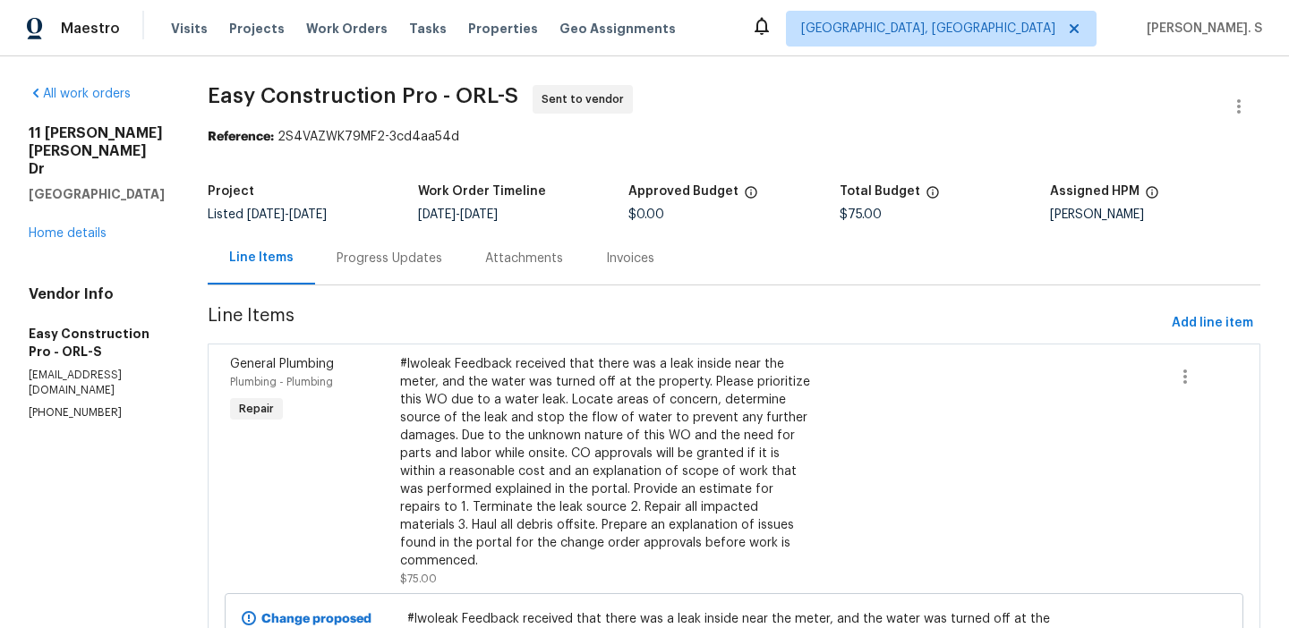
click at [414, 256] on div "Progress Updates" at bounding box center [389, 259] width 106 height 18
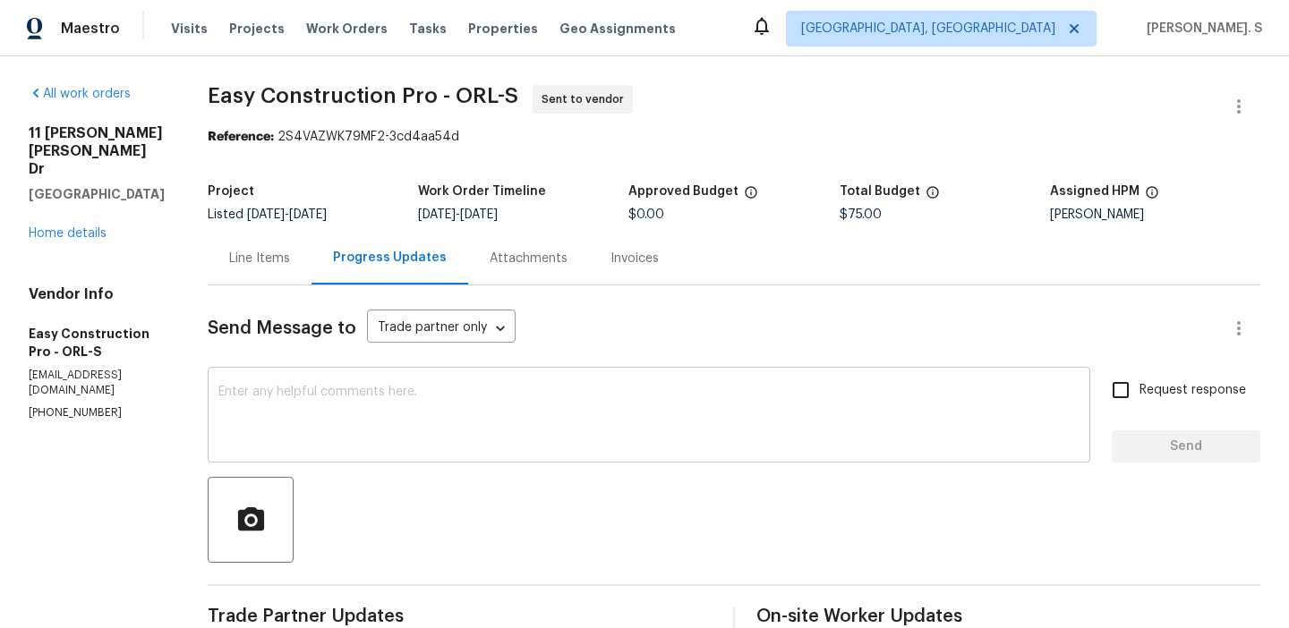
click at [745, 408] on textarea at bounding box center [648, 417] width 861 height 63
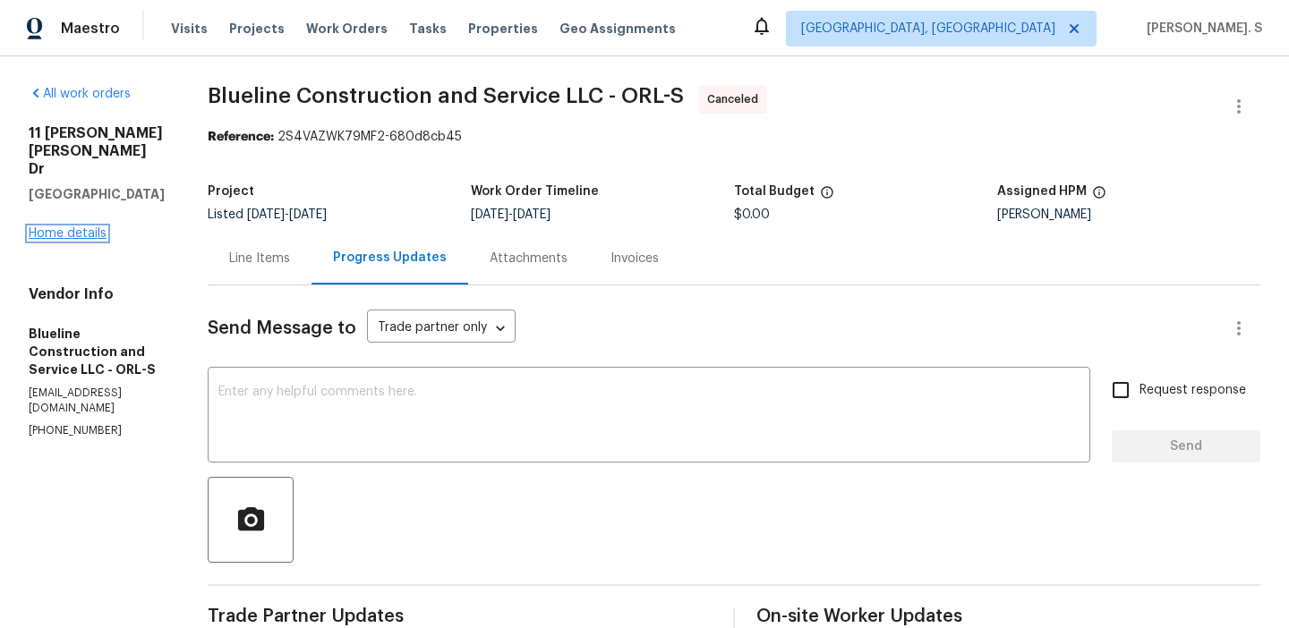
click at [68, 227] on link "Home details" at bounding box center [68, 233] width 78 height 13
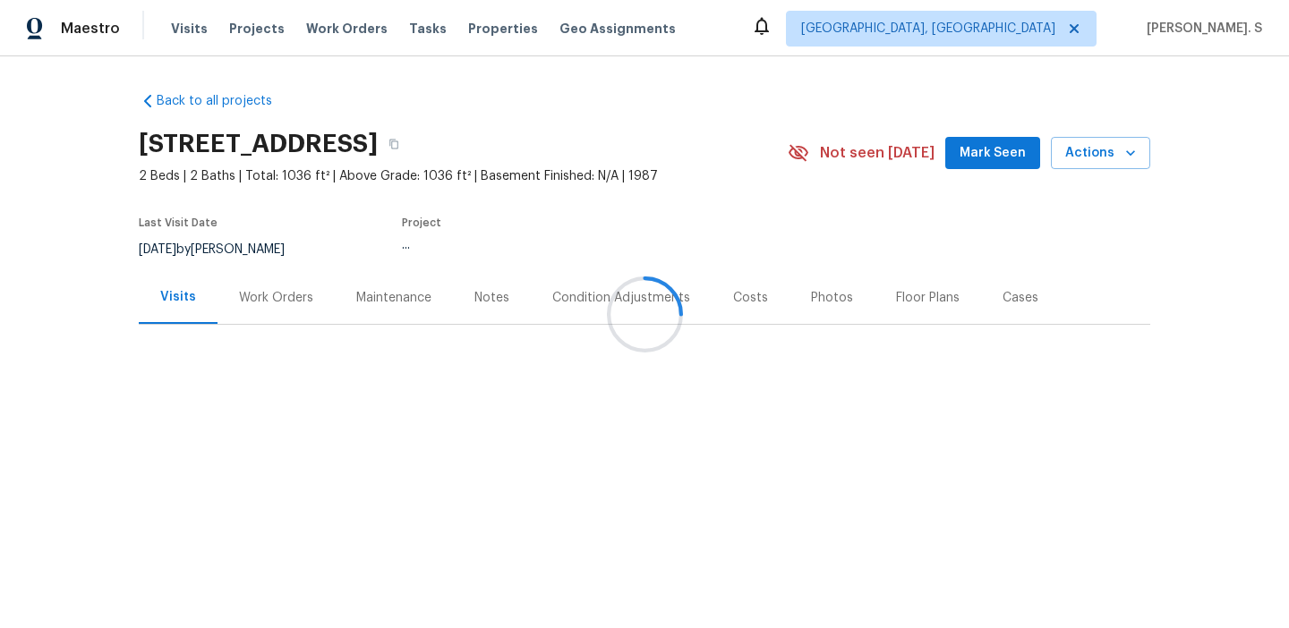
click at [275, 289] on div at bounding box center [644, 314] width 1289 height 628
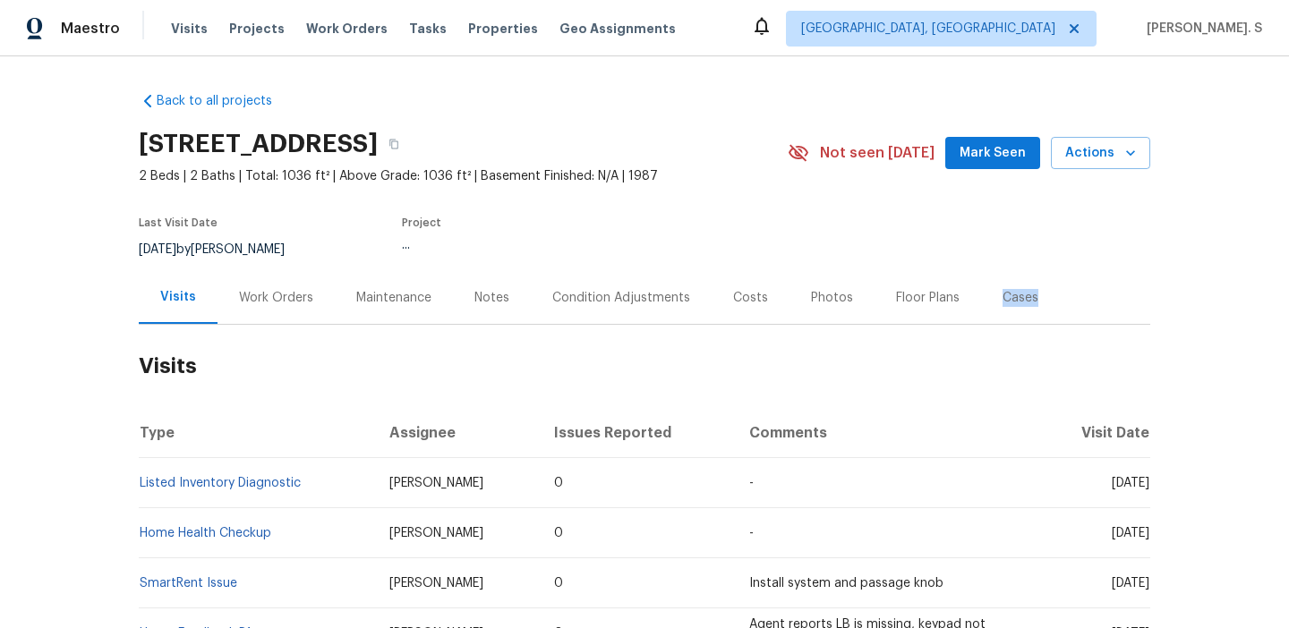
click at [275, 289] on div "Work Orders" at bounding box center [276, 298] width 74 height 18
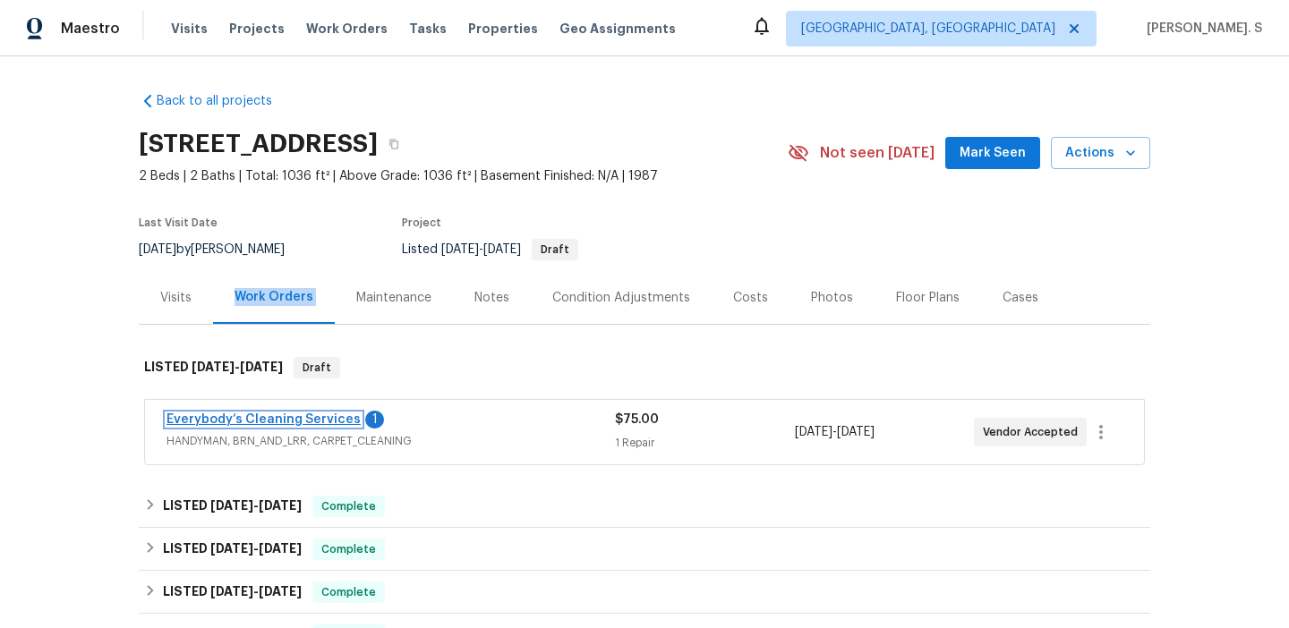
click at [316, 422] on link "Everybody’s Cleaning Services" at bounding box center [263, 419] width 194 height 13
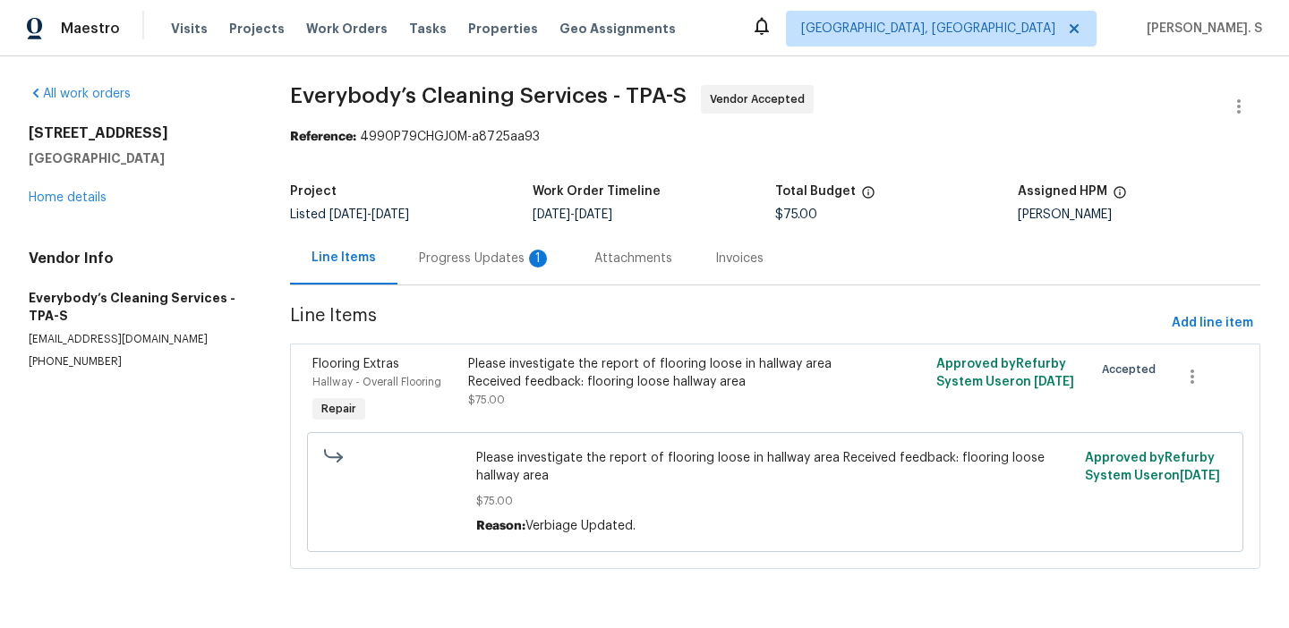
click at [491, 278] on div "Progress Updates 1" at bounding box center [484, 258] width 175 height 53
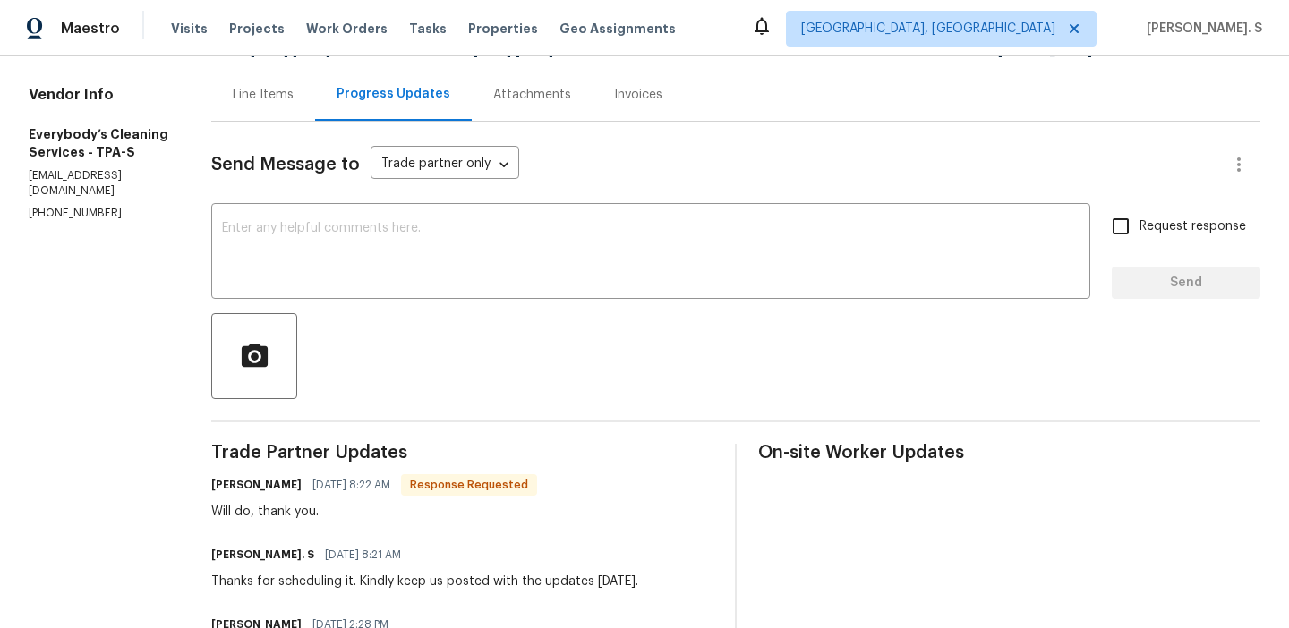
scroll to position [211, 0]
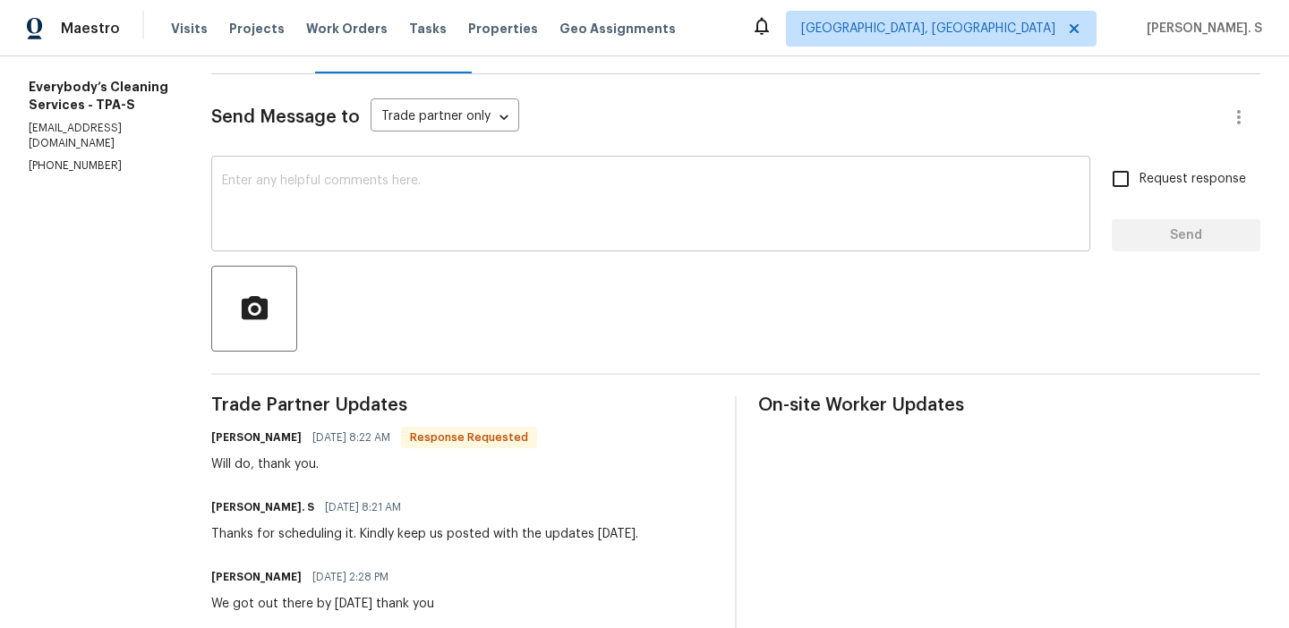
click at [440, 229] on textarea at bounding box center [650, 206] width 857 height 63
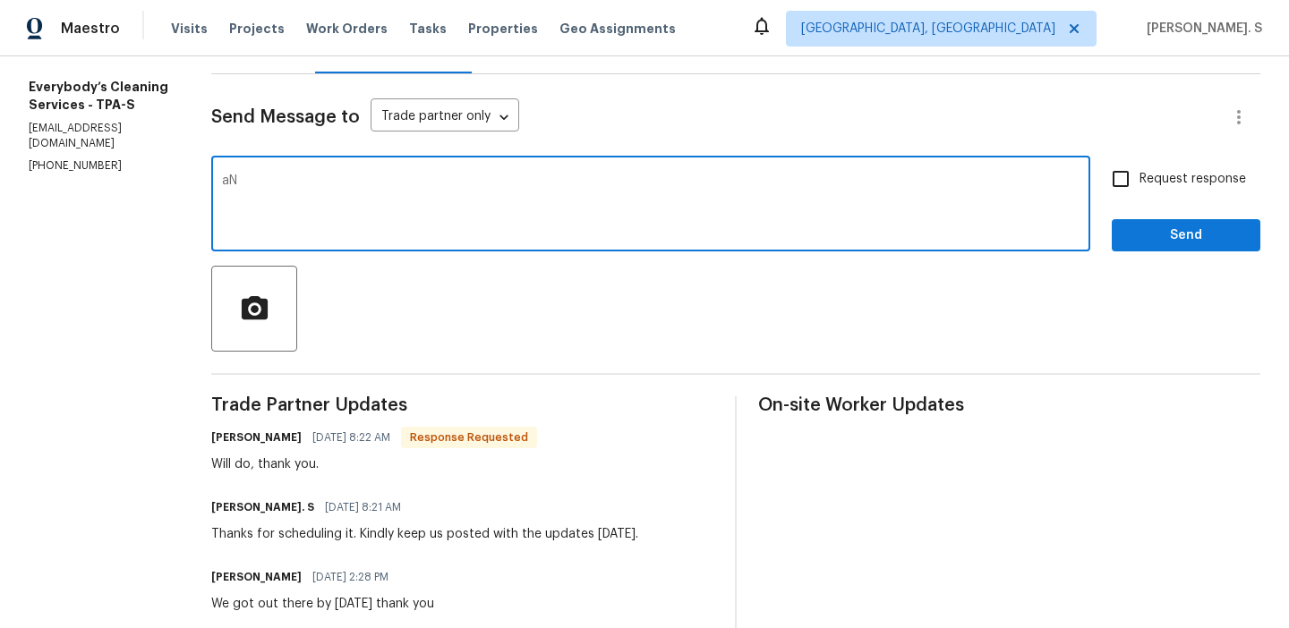
type textarea "a"
type textarea "Anytime!"
click at [1137, 174] on input "Request response" at bounding box center [1121, 179] width 38 height 38
checkbox input "true"
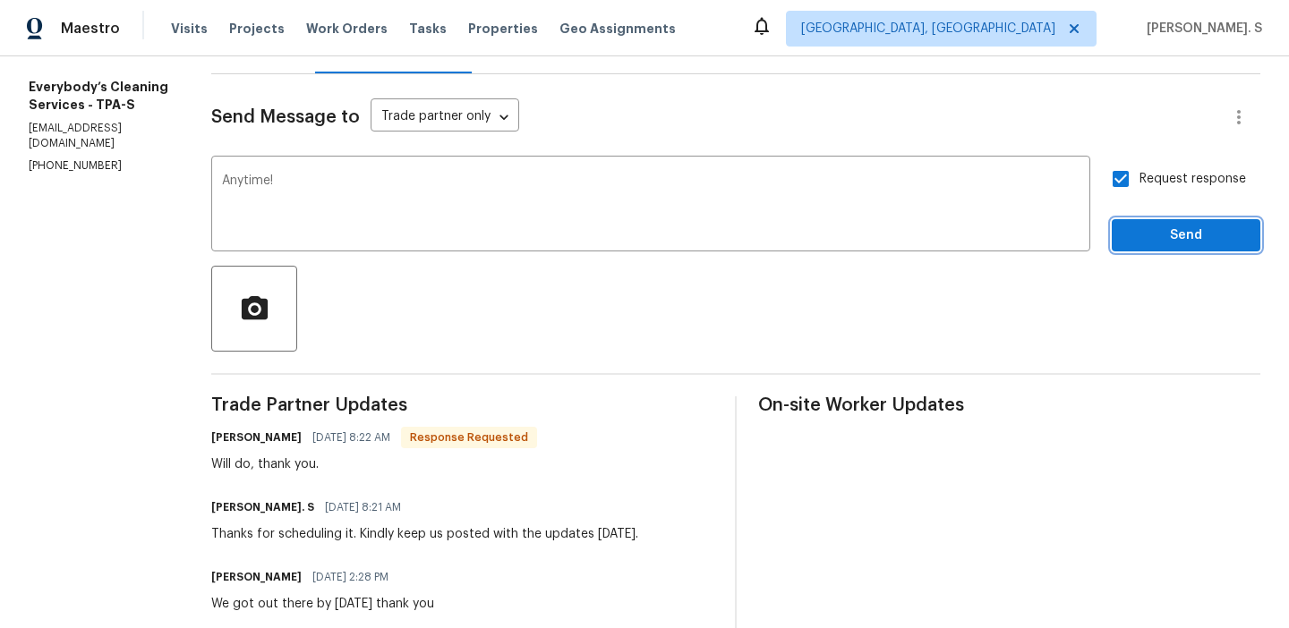
click at [1146, 232] on span "Send" at bounding box center [1186, 236] width 120 height 22
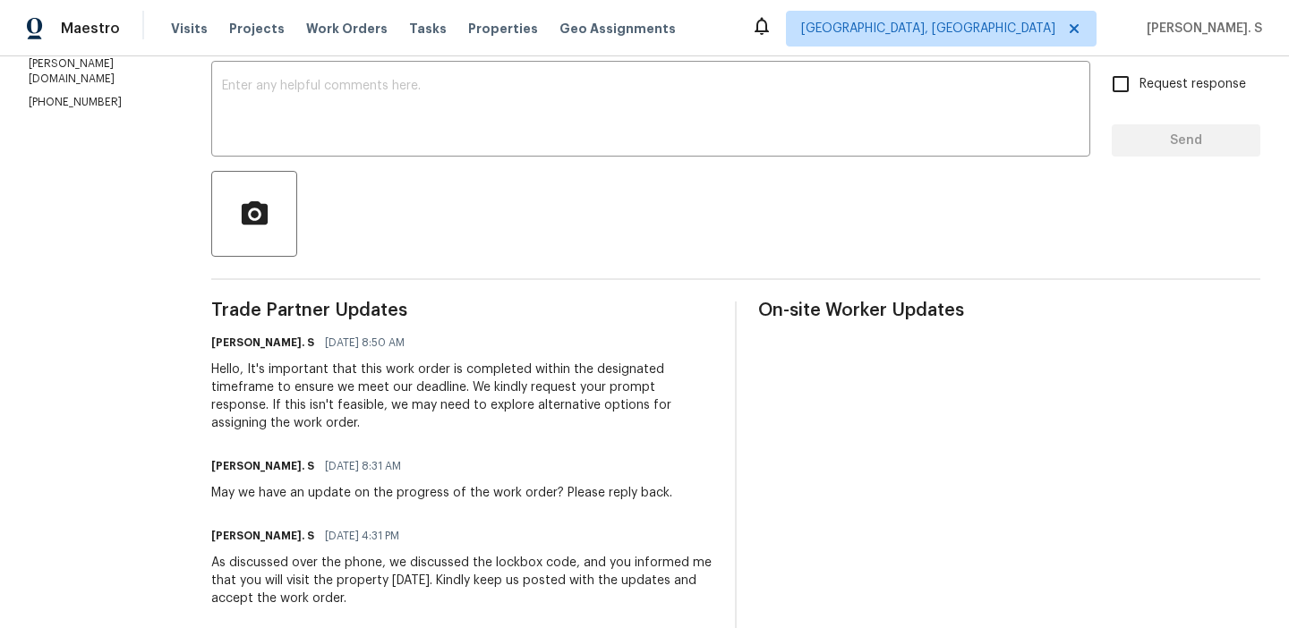
scroll to position [384, 0]
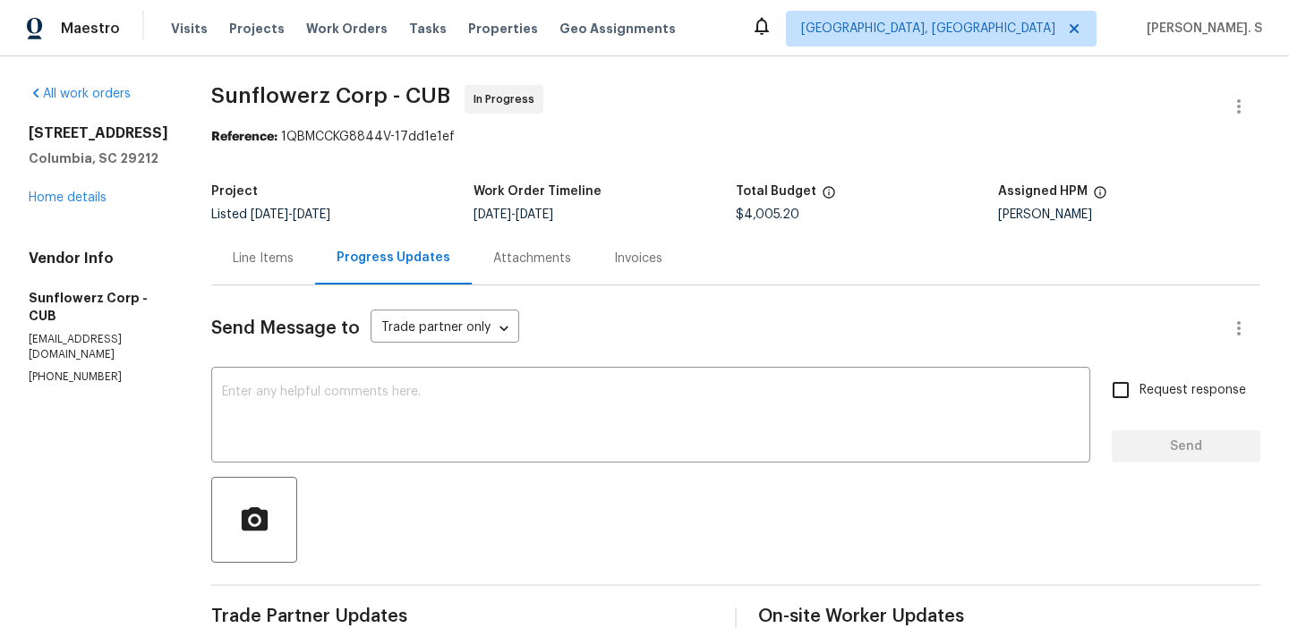
scroll to position [255, 0]
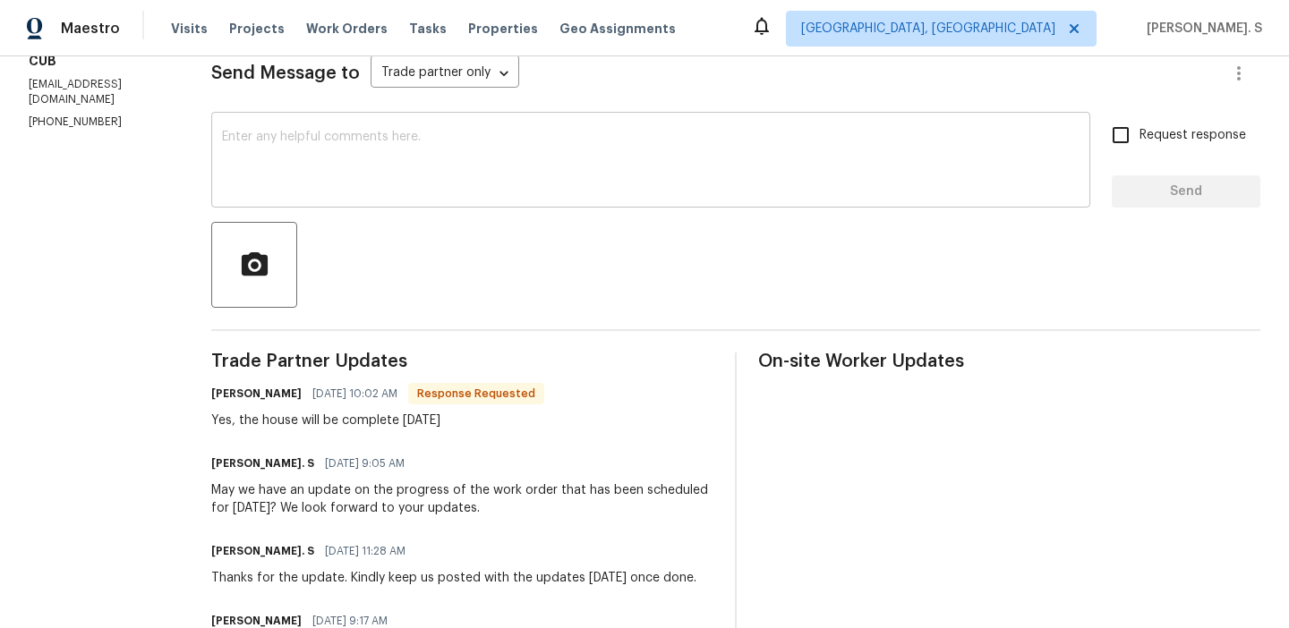
click at [493, 142] on textarea at bounding box center [650, 162] width 857 height 63
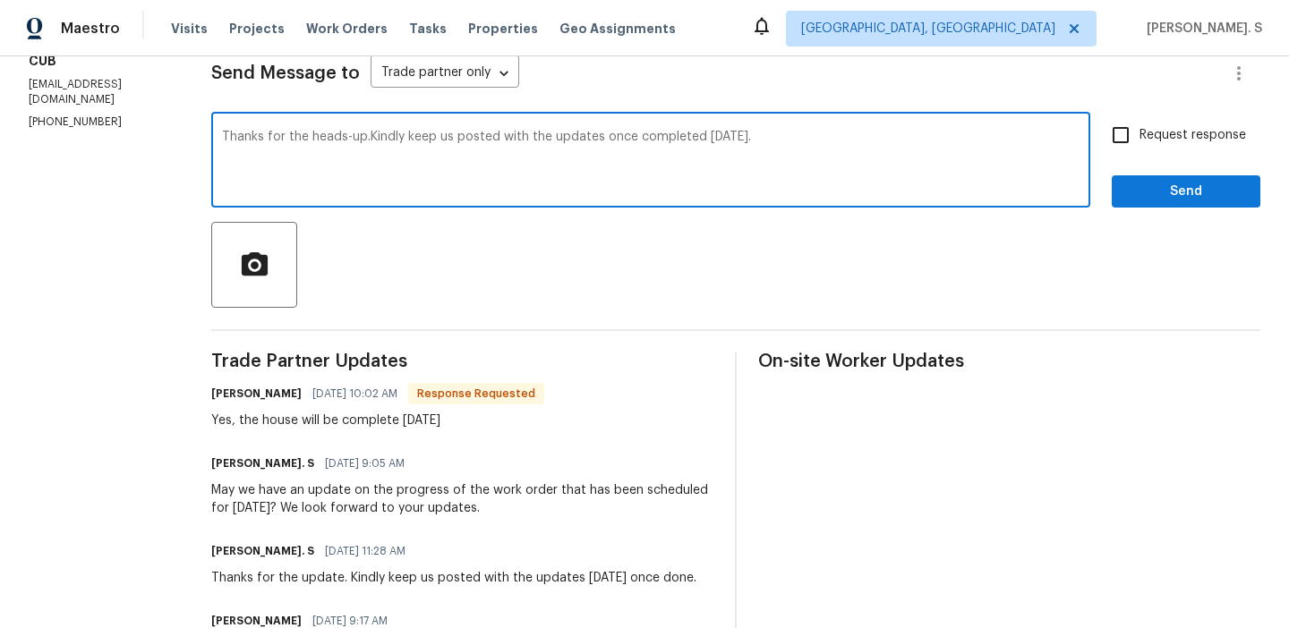
type textarea "Thanks for the heads-up.Kindly keep us posted with the updates once completed t…"
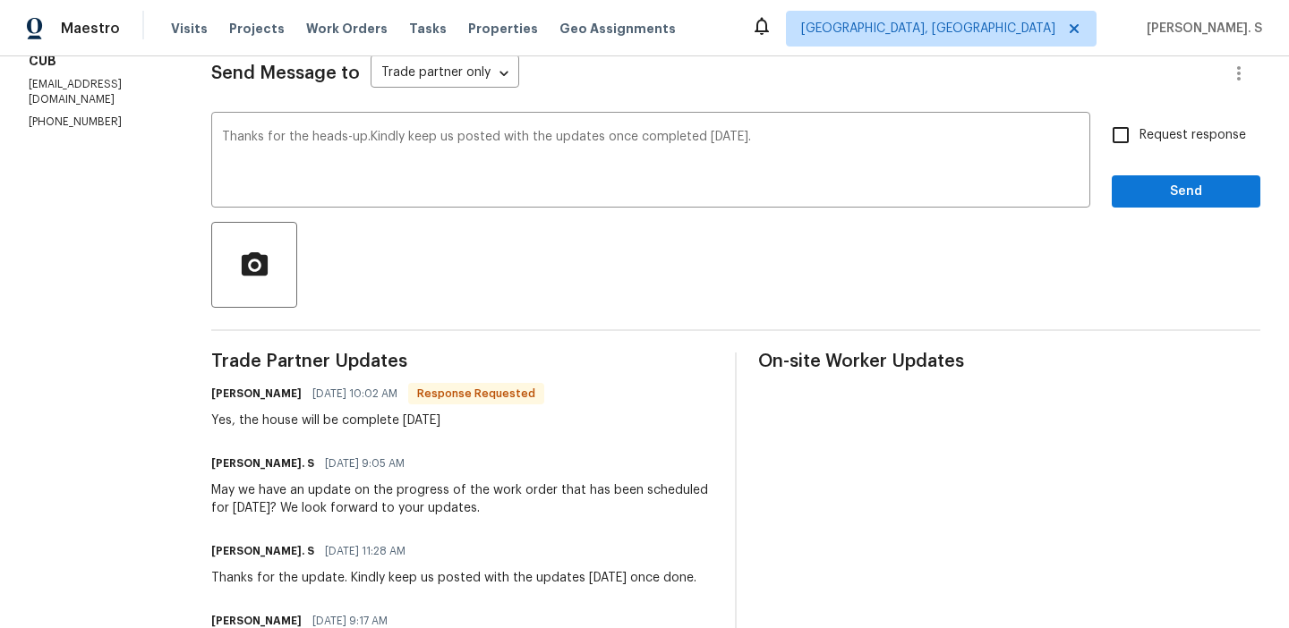
click at [363, 428] on div "Yes, the house will be complete today" at bounding box center [377, 421] width 333 height 18
copy div "Yes, the house will be complete today"
click at [1196, 123] on label "Request response" at bounding box center [1174, 135] width 144 height 38
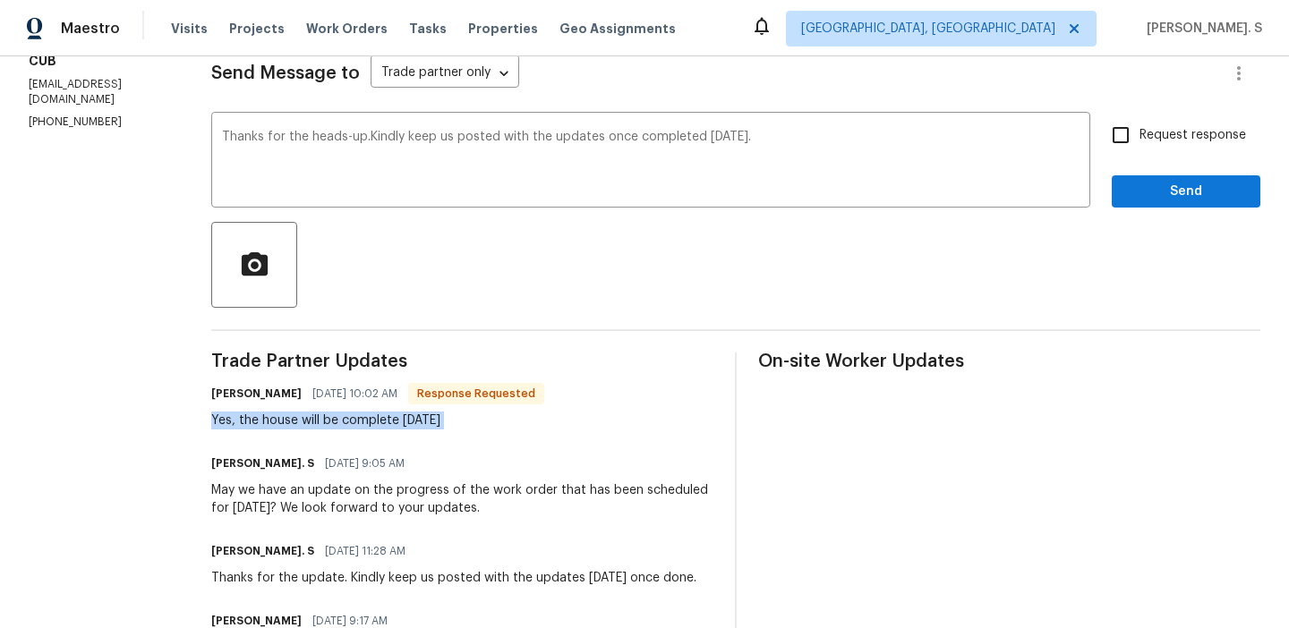
click at [1139, 123] on input "Request response" at bounding box center [1121, 135] width 38 height 38
checkbox input "true"
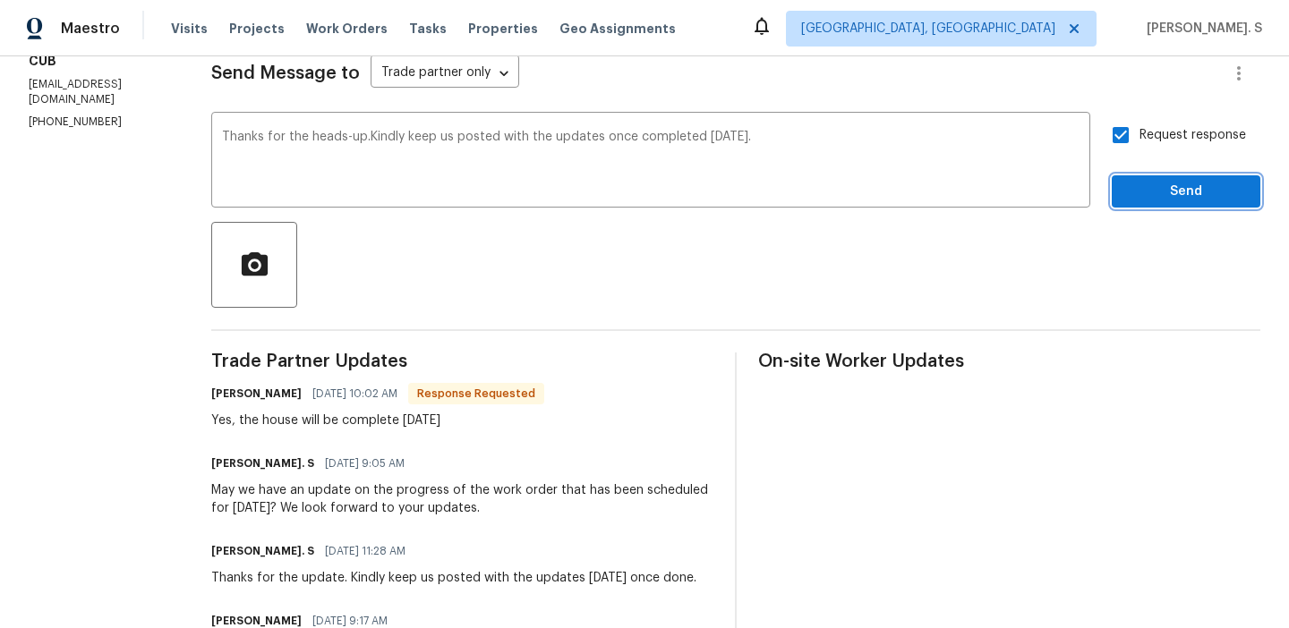
click at [1176, 198] on span "Send" at bounding box center [1186, 192] width 120 height 22
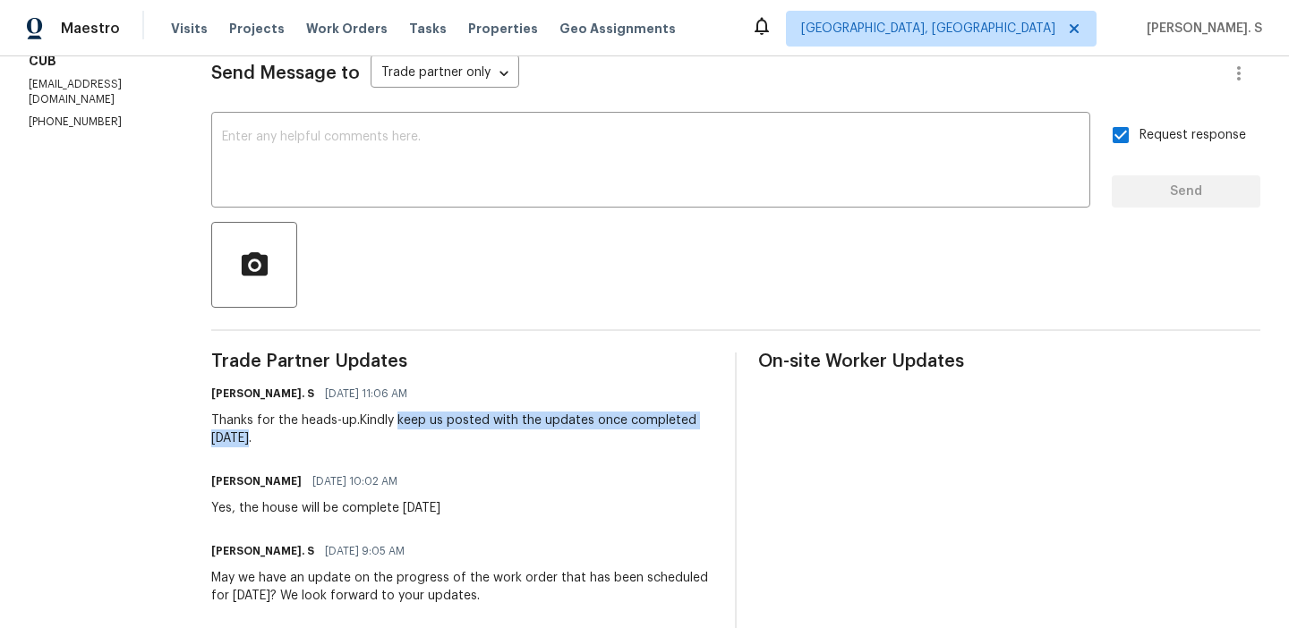
copy div "keep us posted with the updates once completed today."
drag, startPoint x: 396, startPoint y: 421, endPoint x: 486, endPoint y: 444, distance: 92.2
click at [486, 444] on div "Thanks for the heads-up.Kindly keep us posted with the updates once completed t…" at bounding box center [462, 430] width 502 height 36
